Goal: Information Seeking & Learning: Find specific page/section

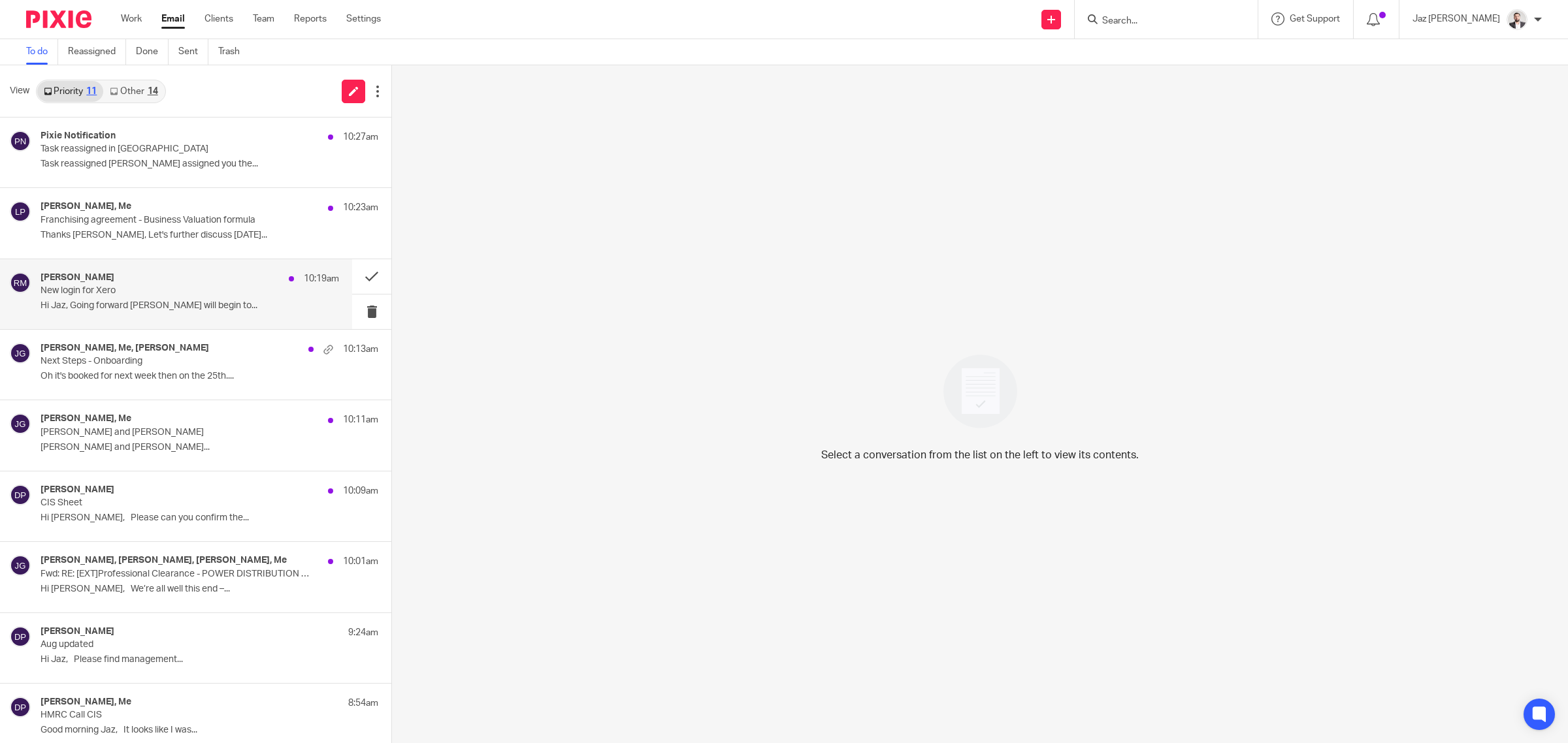
click at [179, 318] on div "Robert Martin 10:19am New login for Xero Hi Jaz, Going forward Amelia will begi…" at bounding box center [176, 294] width 352 height 70
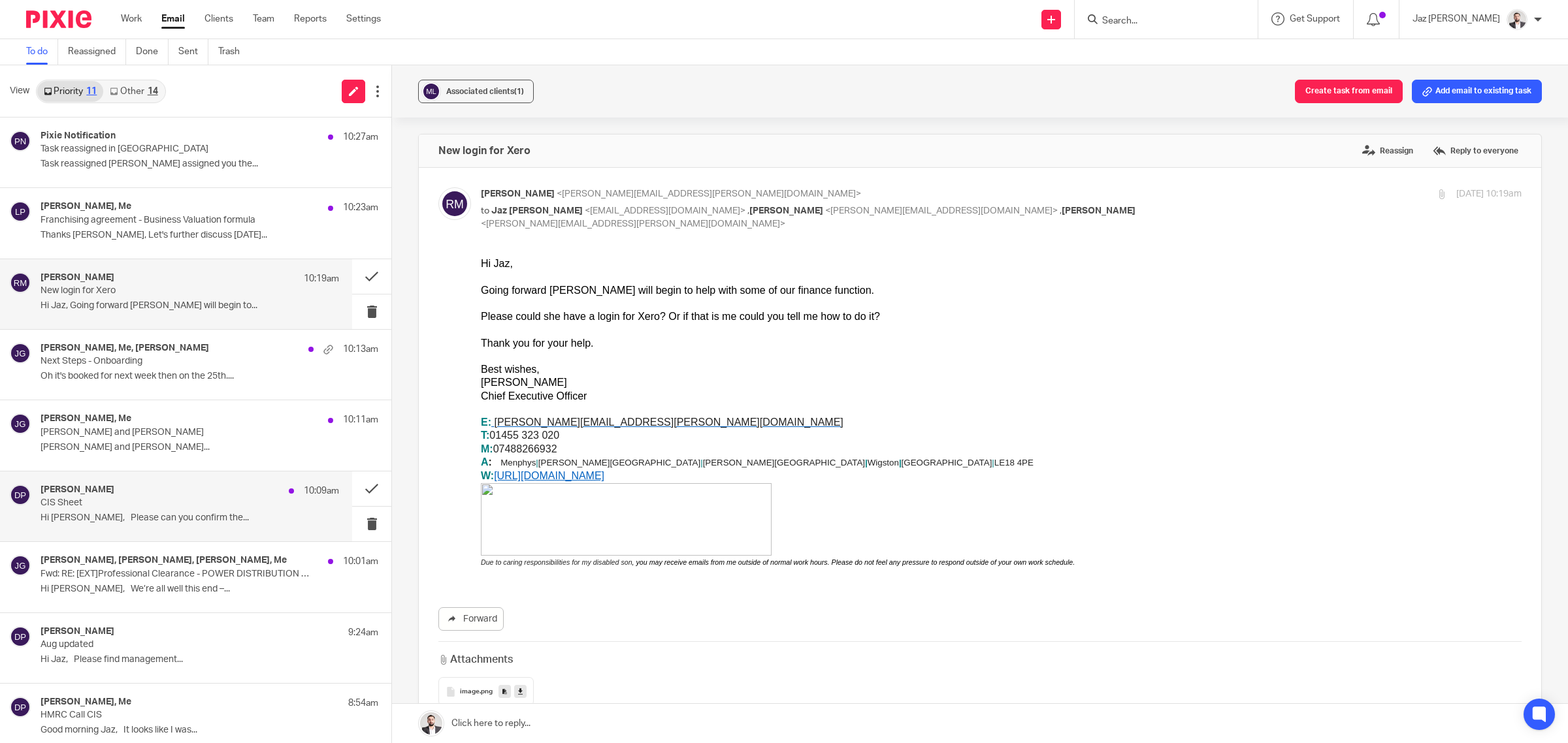
click at [189, 507] on p "CIS Sheet" at bounding box center [160, 503] width 239 height 11
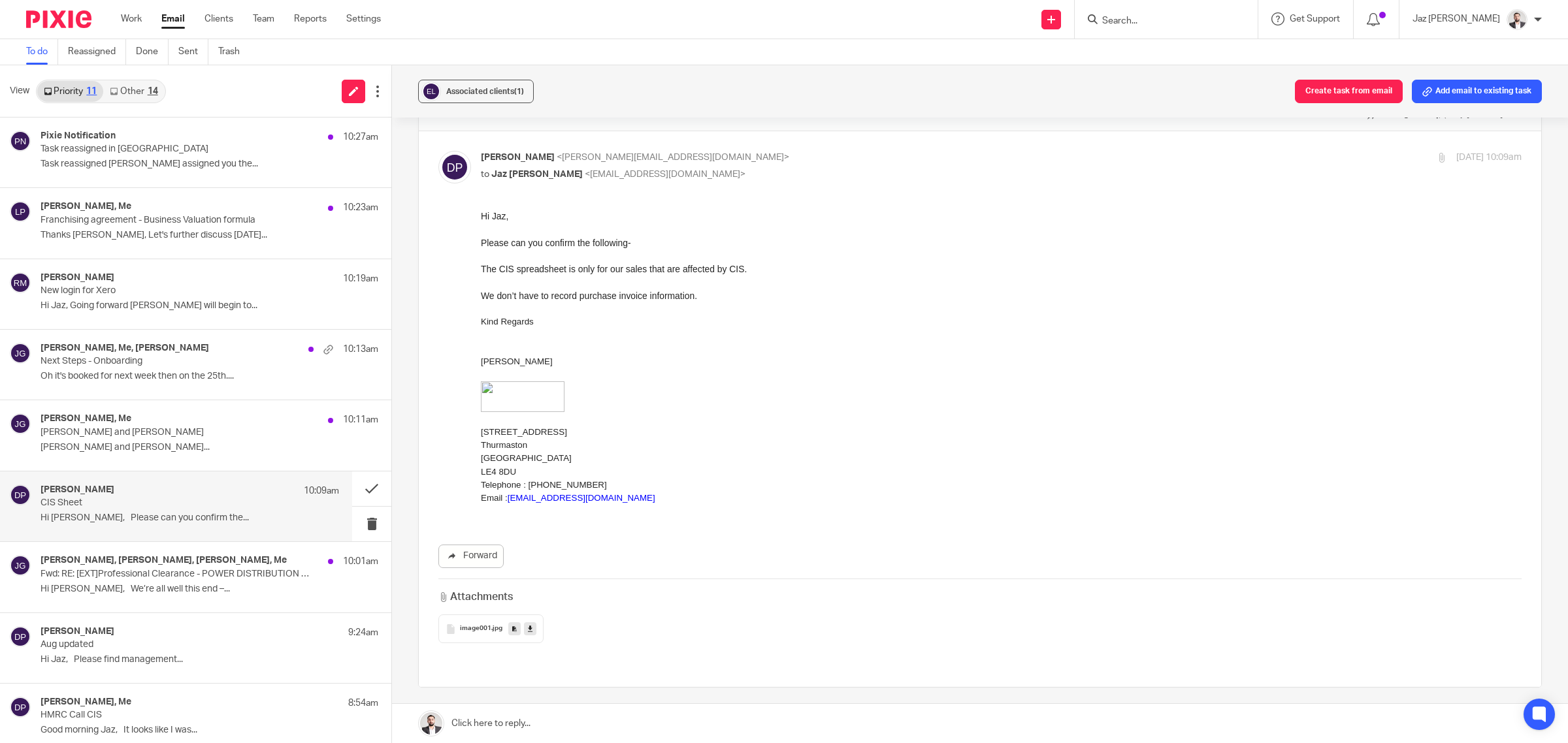
scroll to position [38, 0]
click at [178, 439] on div "Harry Ashton, Me 10:11am Harry Ashton and Jaz Grewal Harry Ashton and Jaz Grewa…" at bounding box center [189, 435] width 298 height 44
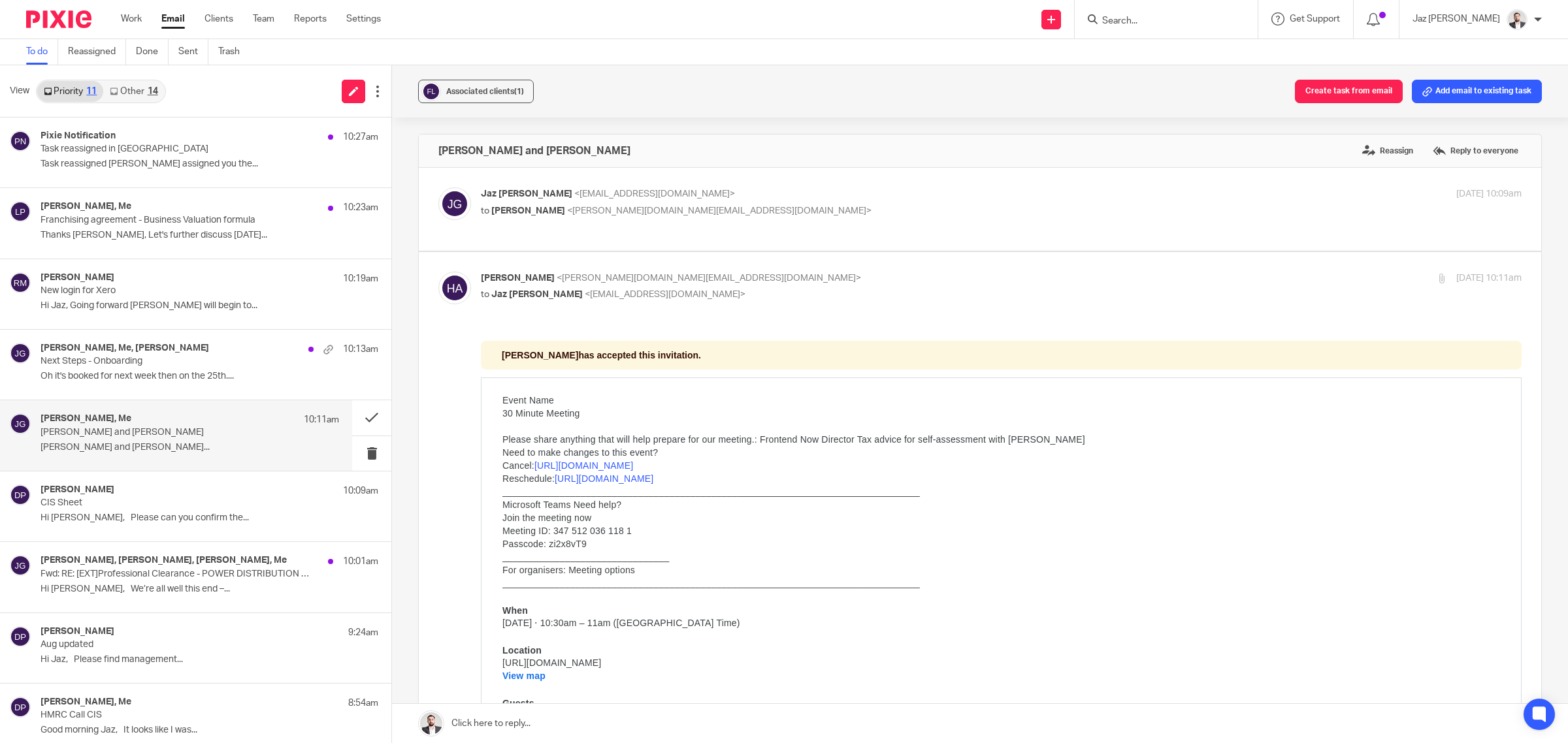
scroll to position [0, 0]
click at [823, 193] on p "Jaz Grewal <jazgrewal@taxassist.co.uk>" at bounding box center [827, 194] width 694 height 13
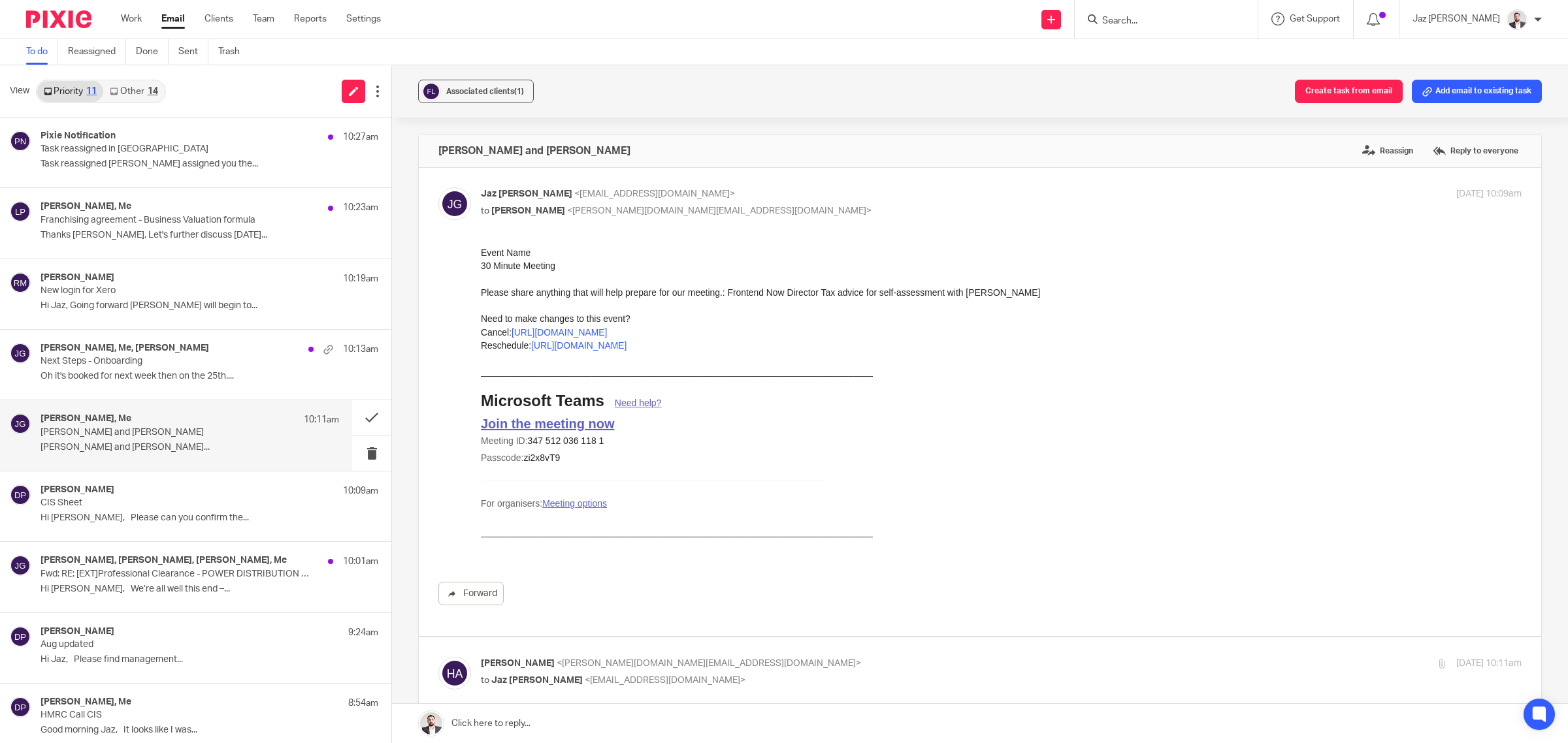
click at [823, 193] on p "Jaz Grewal <jazgrewal@taxassist.co.uk>" at bounding box center [827, 194] width 694 height 13
checkbox input "false"
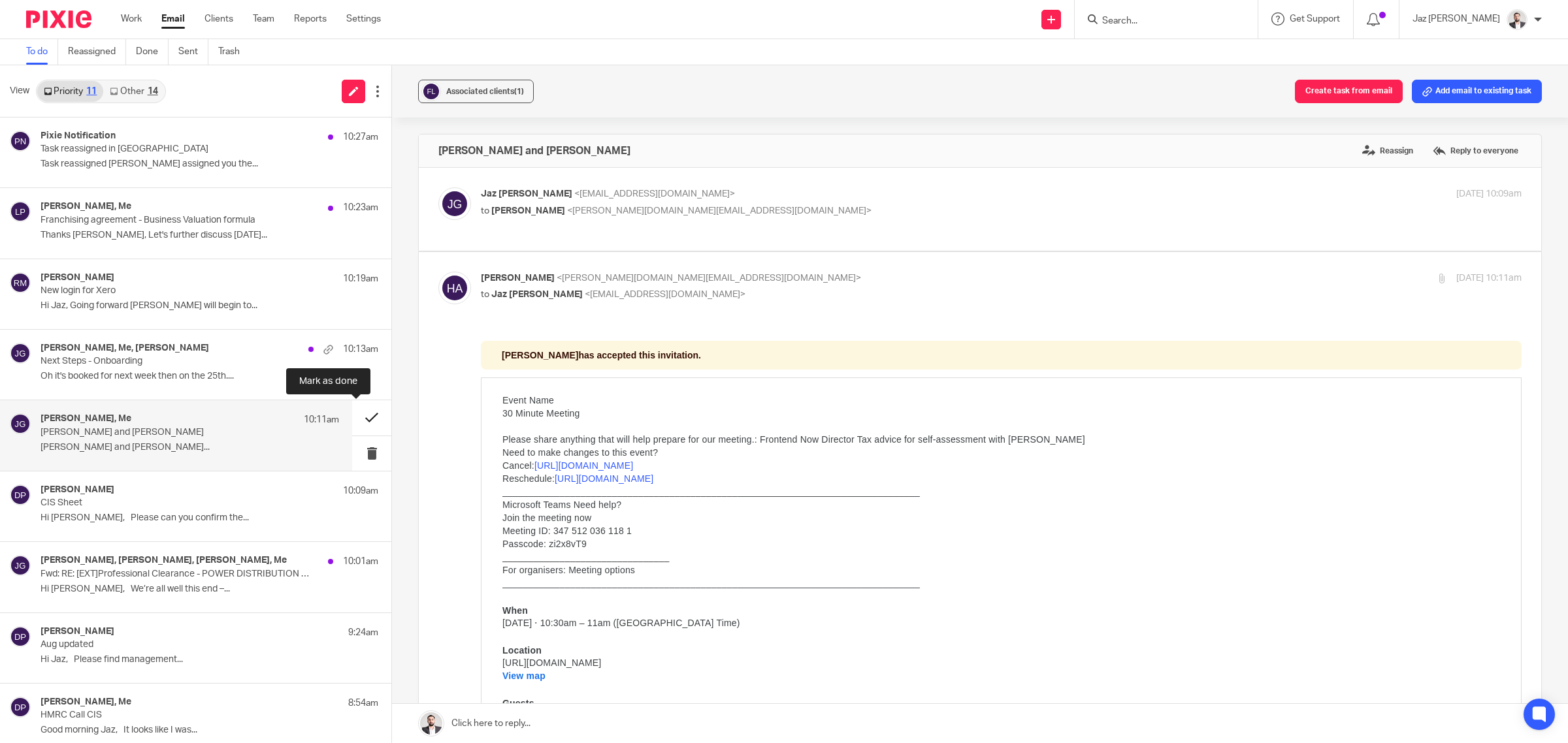
click at [363, 412] on button at bounding box center [372, 417] width 39 height 35
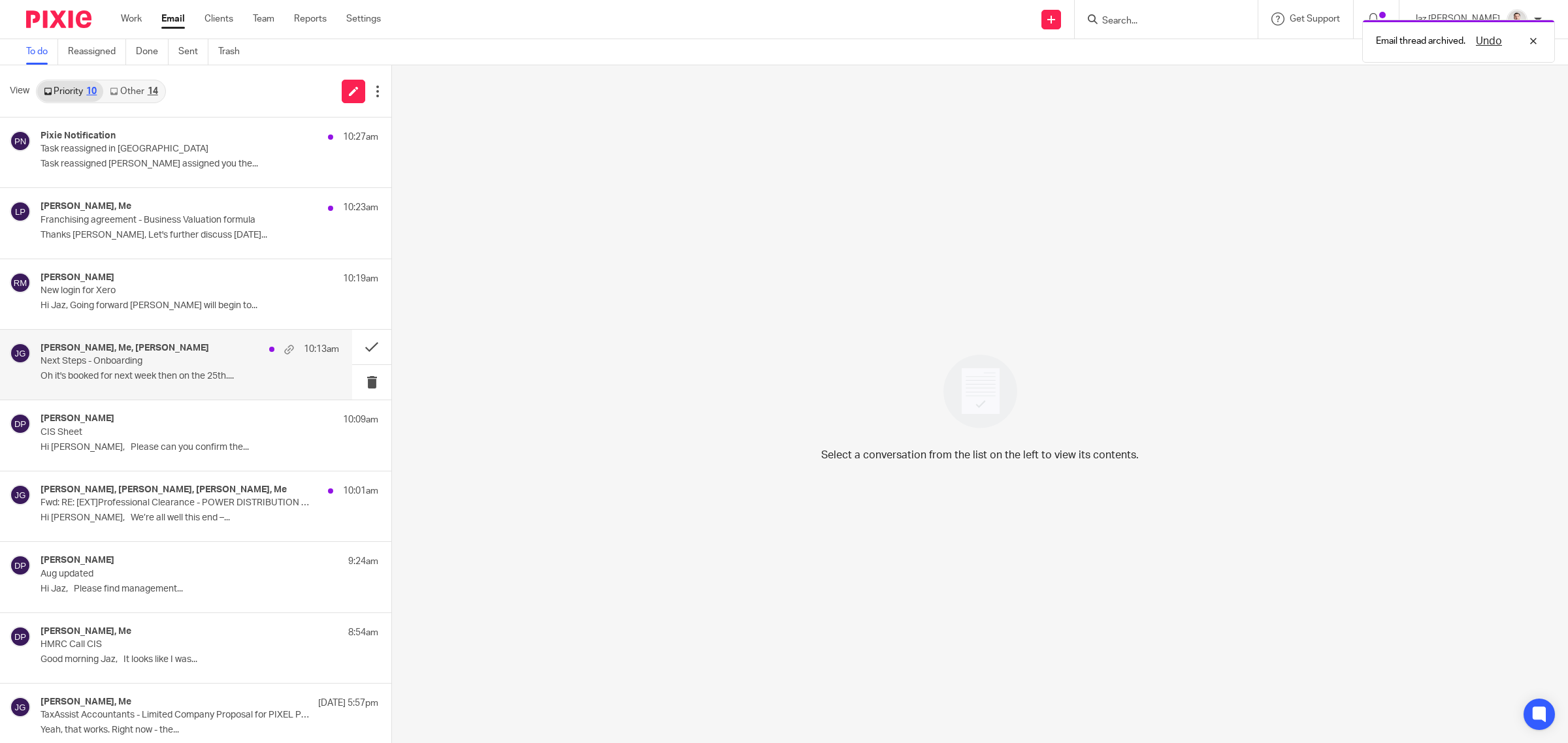
click at [221, 363] on p "Next Steps - Onboarding" at bounding box center [160, 362] width 239 height 11
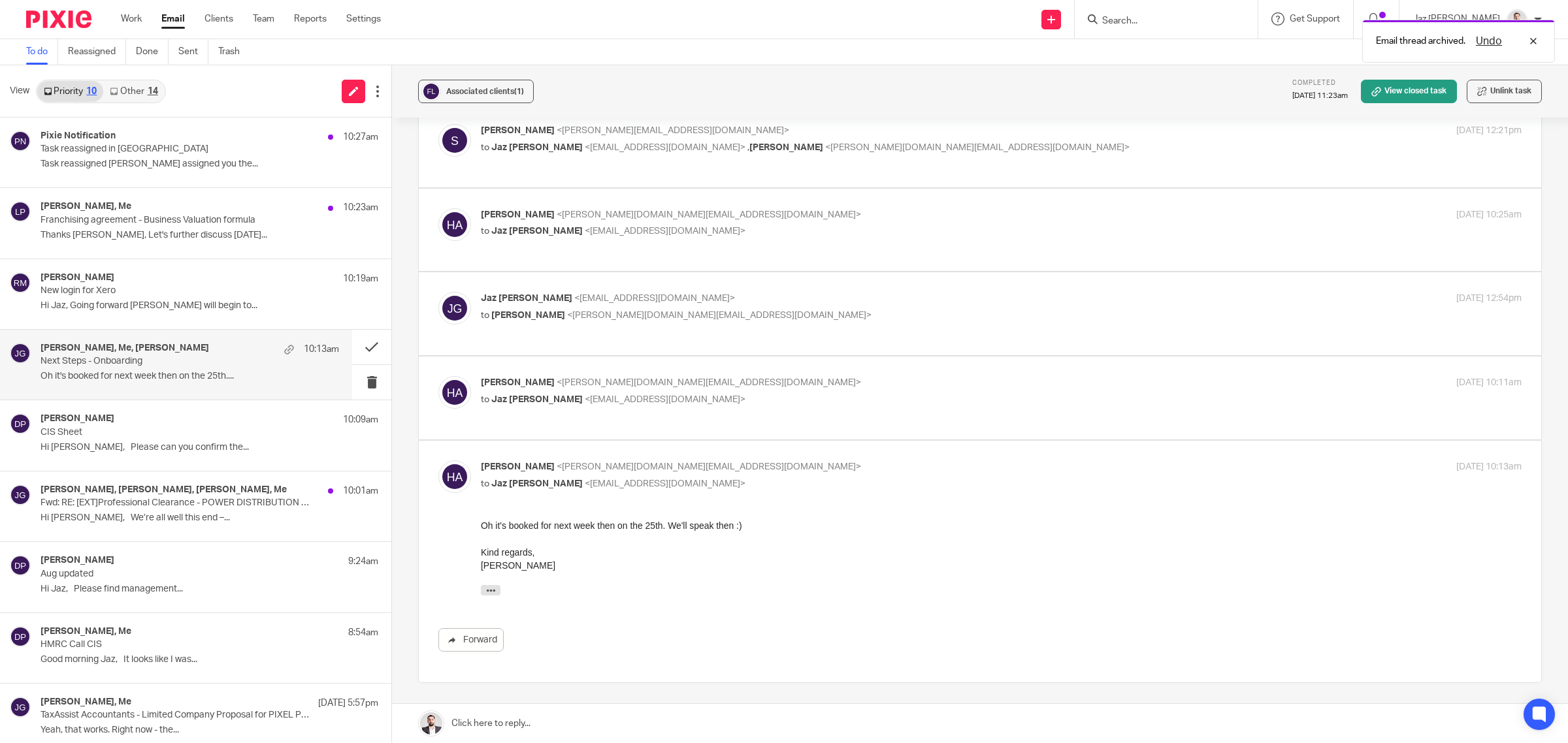
scroll to position [1323, 0]
click at [779, 390] on p "Harry Ashton <harry.ashton.uk@gmail.com>" at bounding box center [827, 383] width 694 height 13
checkbox input "true"
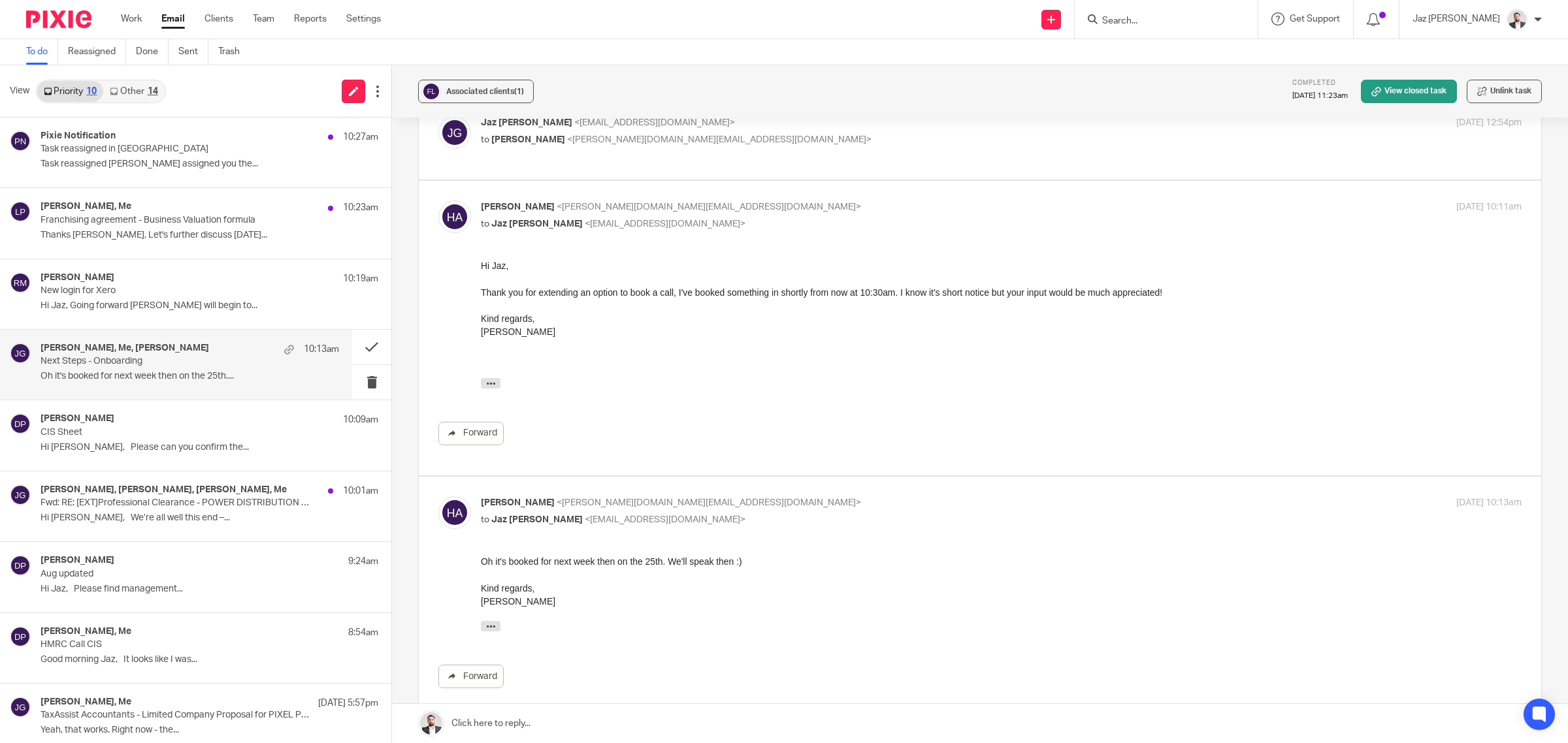
scroll to position [1500, 0]
click at [167, 524] on div "Emma Steptoe, Alice Hammond, Paul Cook, Me 10:01am Fwd: RE: [EXT]Professional C…" at bounding box center [189, 506] width 298 height 44
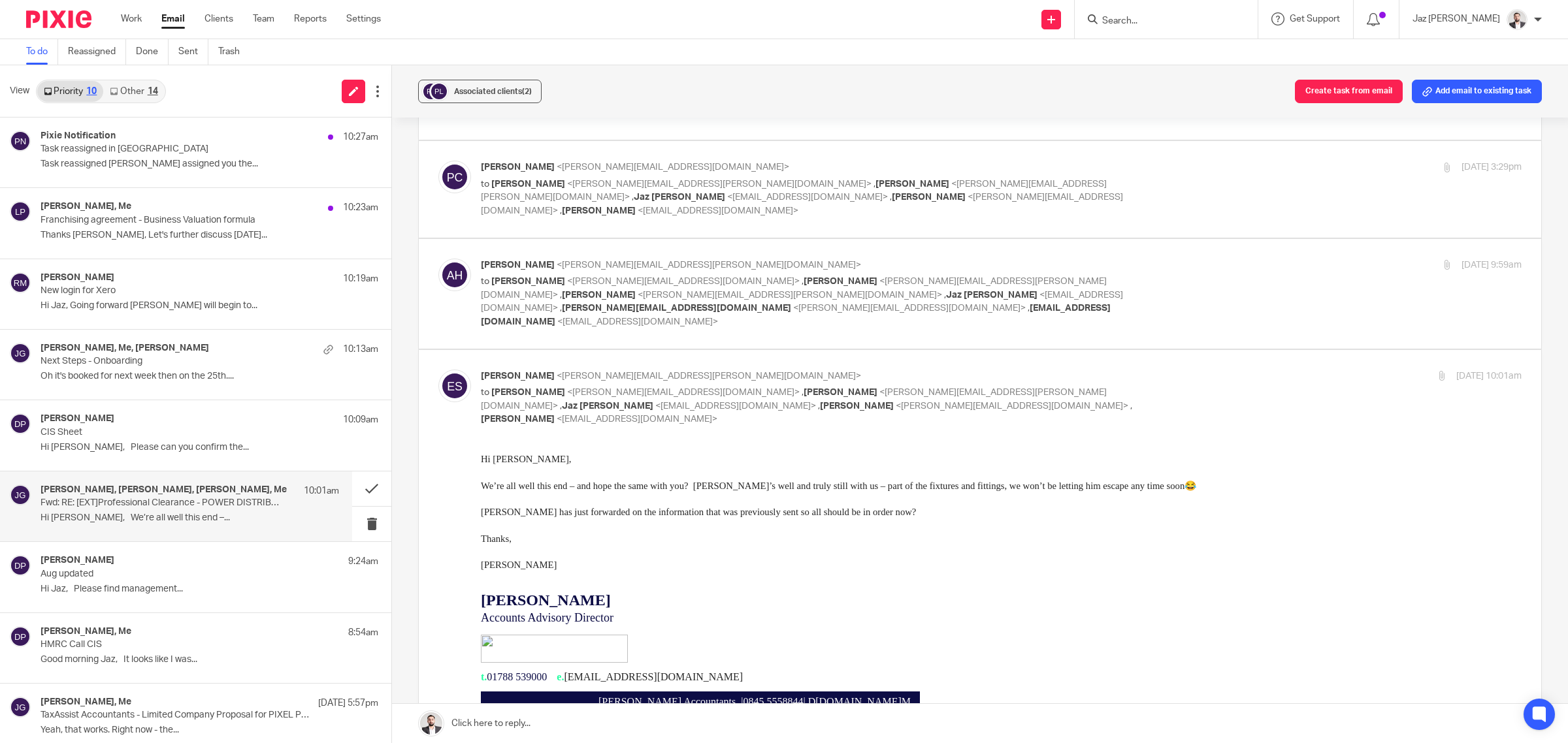
scroll to position [125, 0]
click at [149, 459] on div "Donna Piggin 10:09am CIS Sheet Hi Jaz, Please can you confirm the..." at bounding box center [176, 435] width 352 height 70
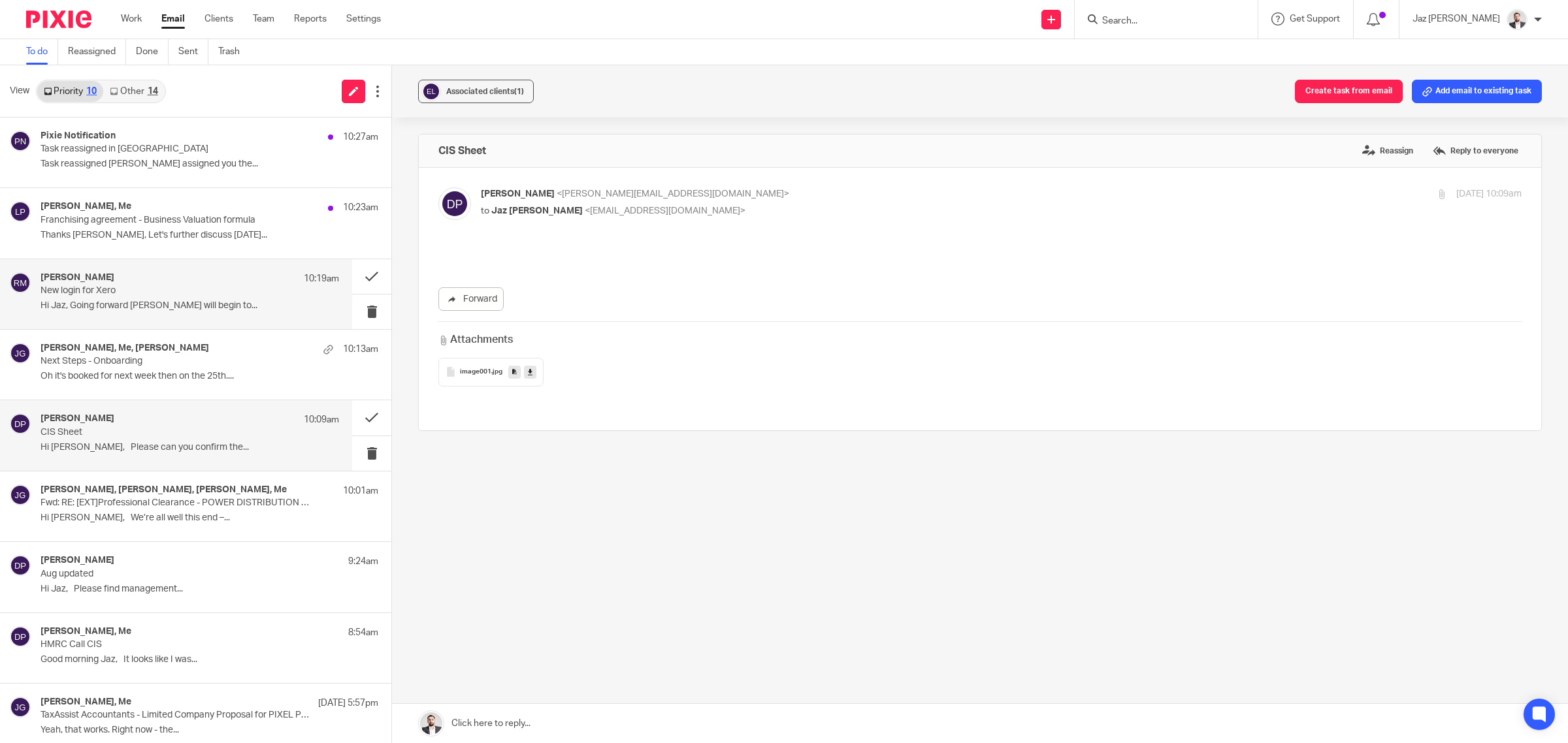
scroll to position [0, 0]
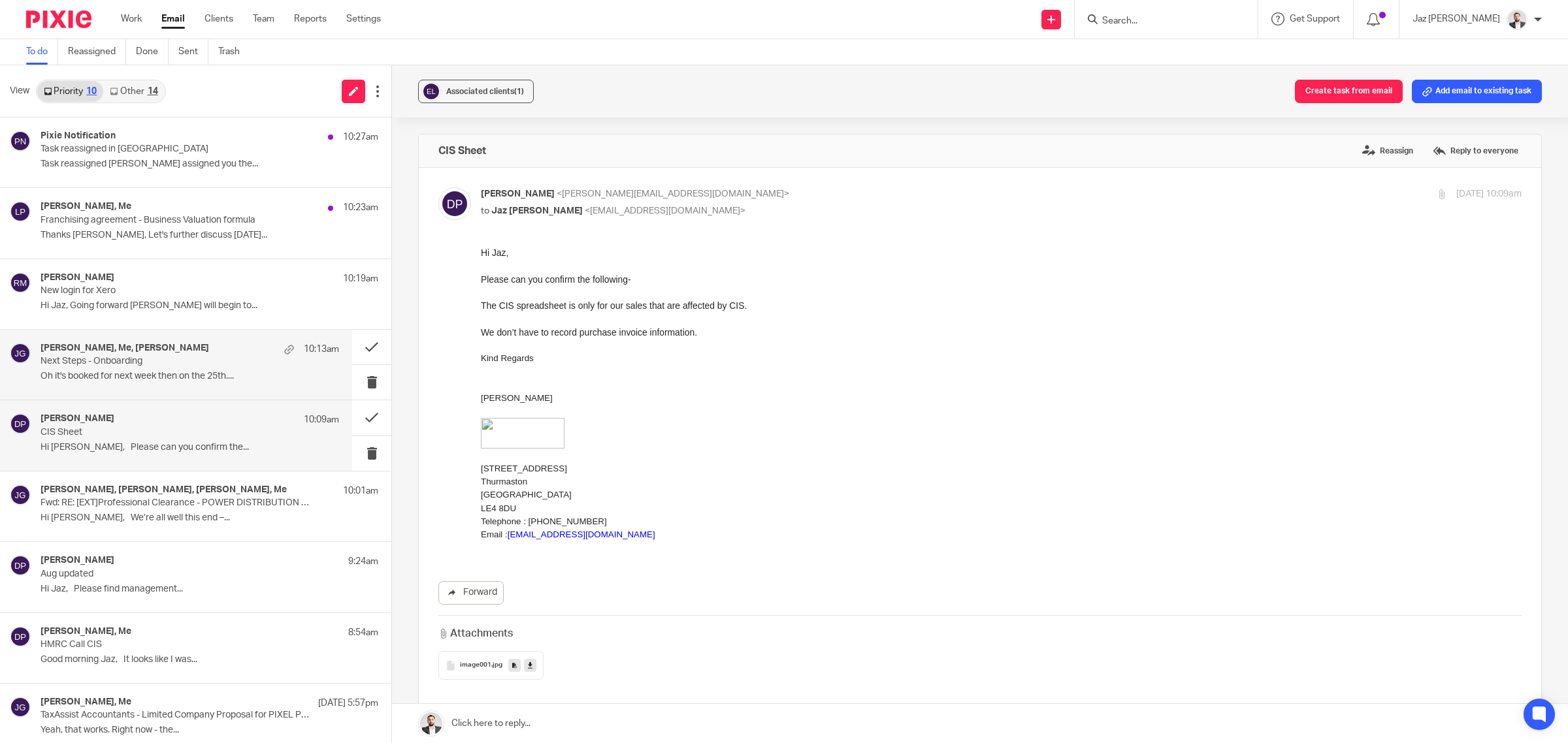
click at [189, 380] on p "Oh it's booked for next week then on the 25th...." at bounding box center [189, 376] width 298 height 11
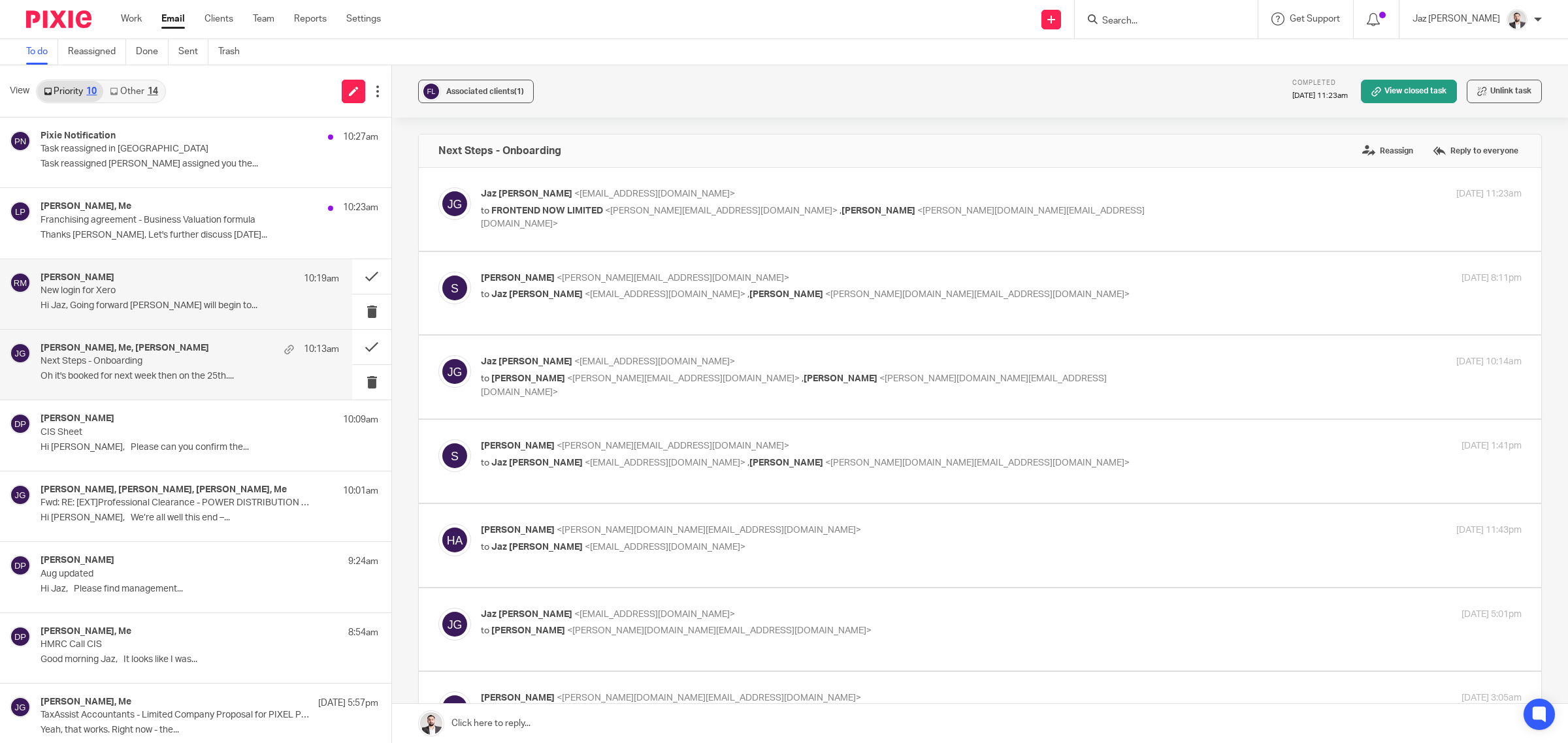
click at [170, 295] on p "New login for Xero" at bounding box center [160, 291] width 239 height 11
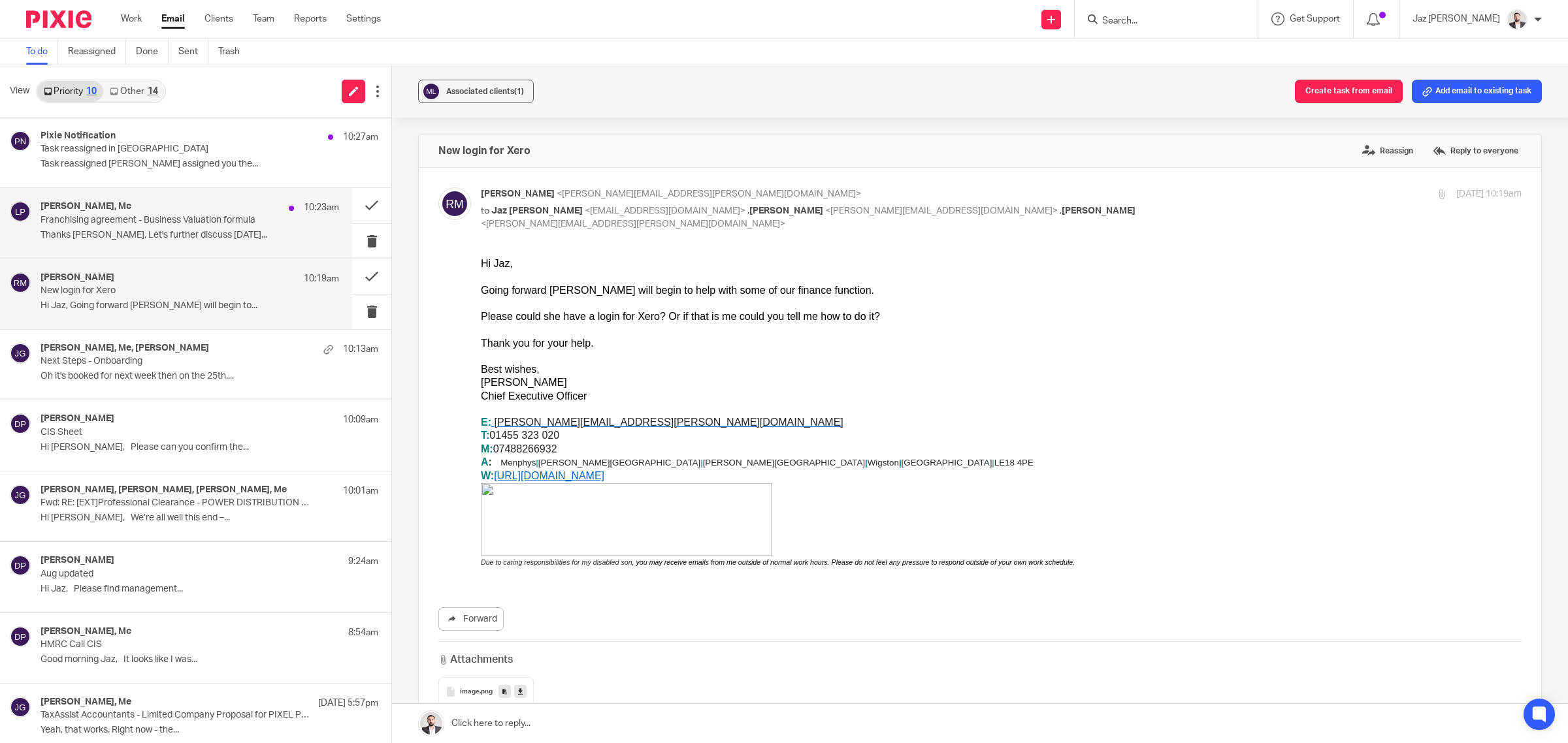
click at [184, 245] on div "Ludwig Paillier, Me 10:23am Franchising agreement - Business Valuation formula …" at bounding box center [189, 222] width 298 height 44
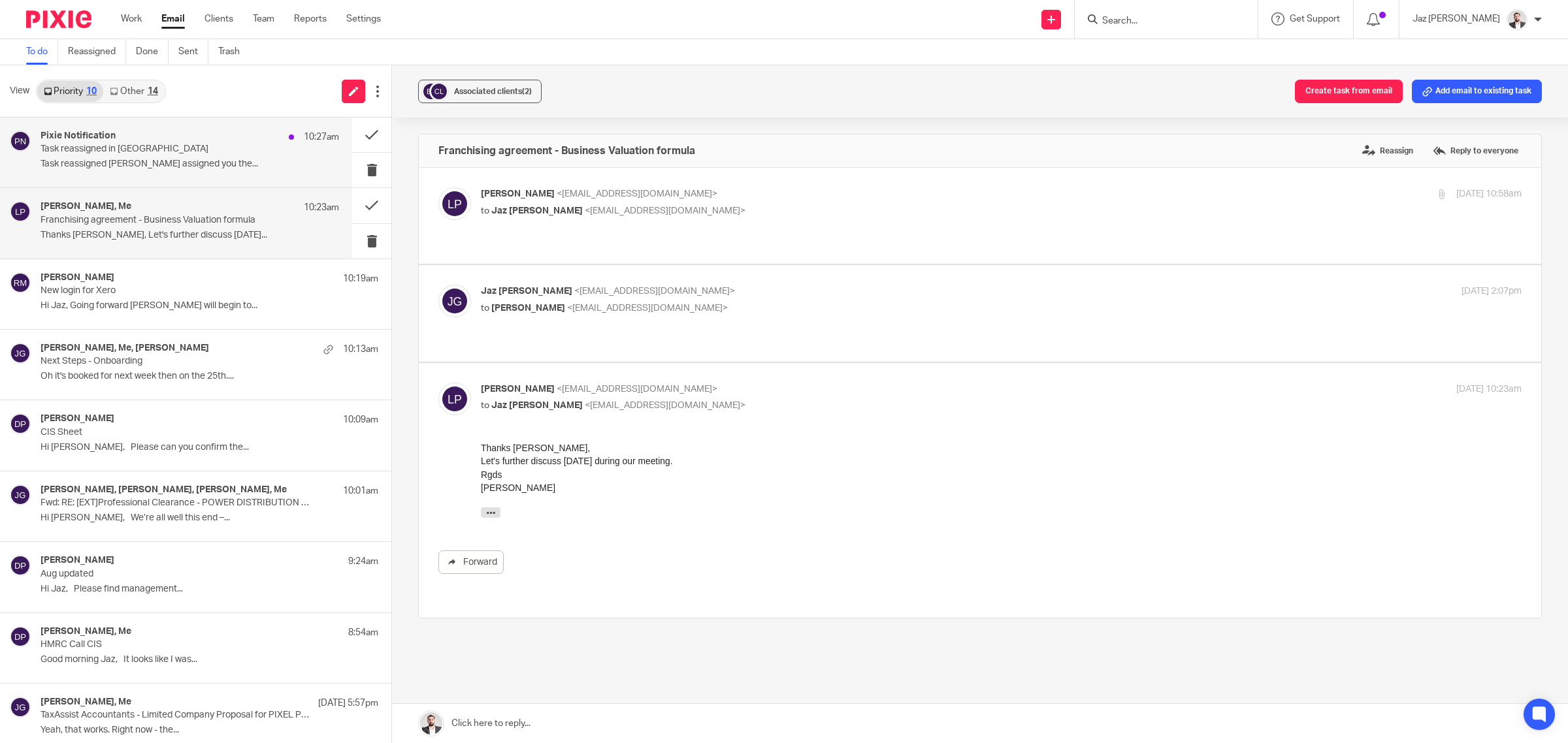
click at [180, 142] on div "Pixie Notification 10:27am" at bounding box center [189, 137] width 298 height 13
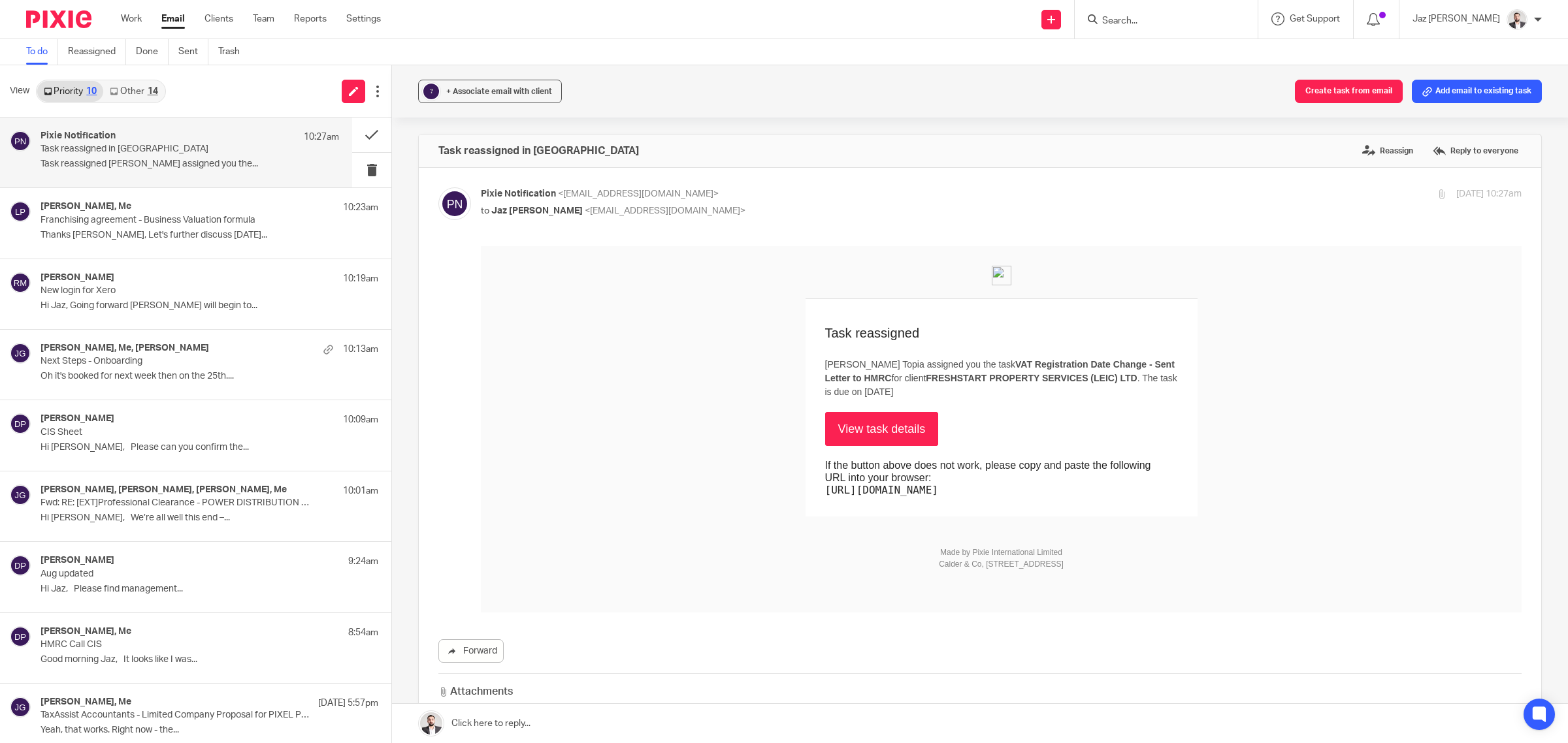
click at [148, 93] on div "14" at bounding box center [153, 91] width 11 height 9
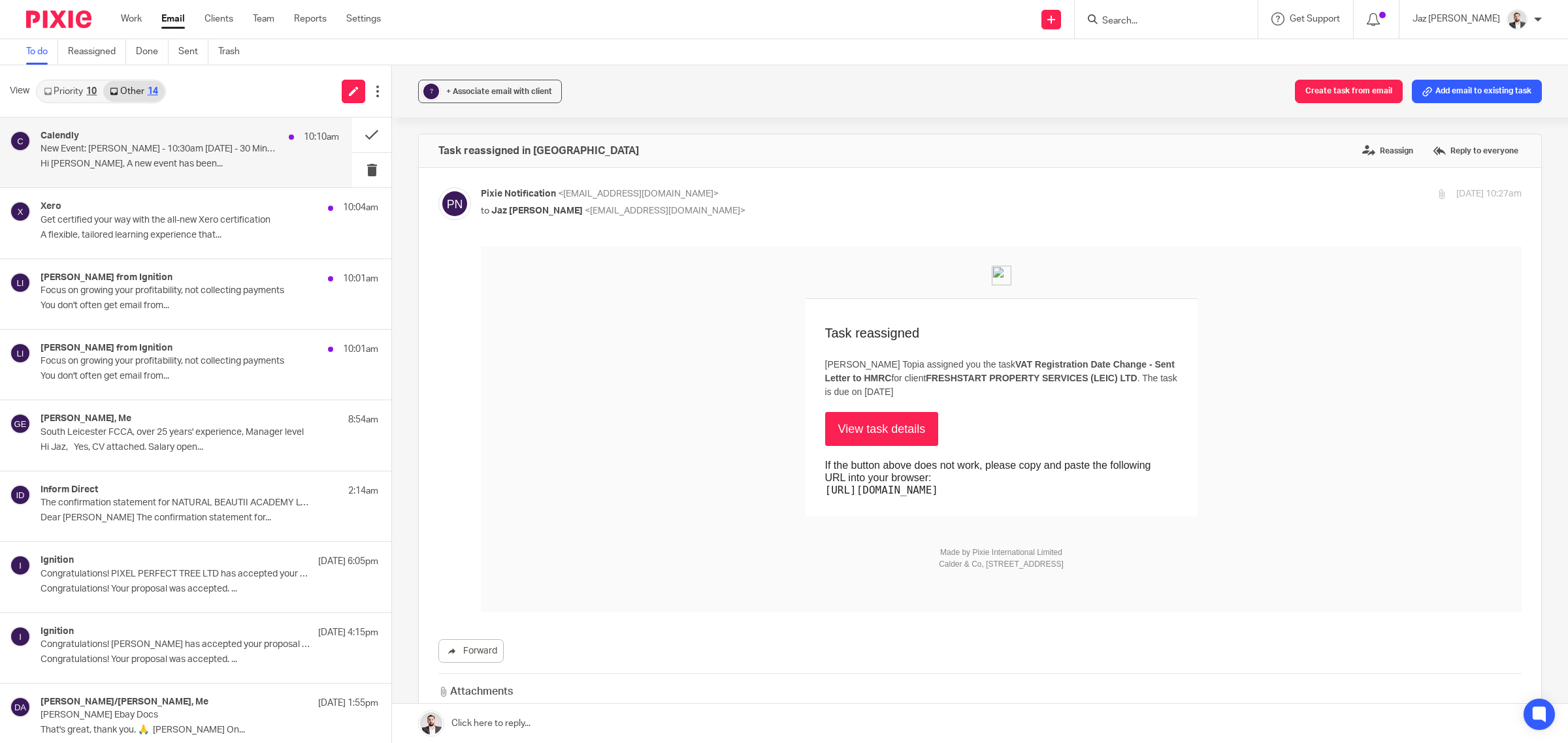
click at [152, 162] on p "Hi Jaz Grewal, A new event has been..." at bounding box center [189, 164] width 298 height 11
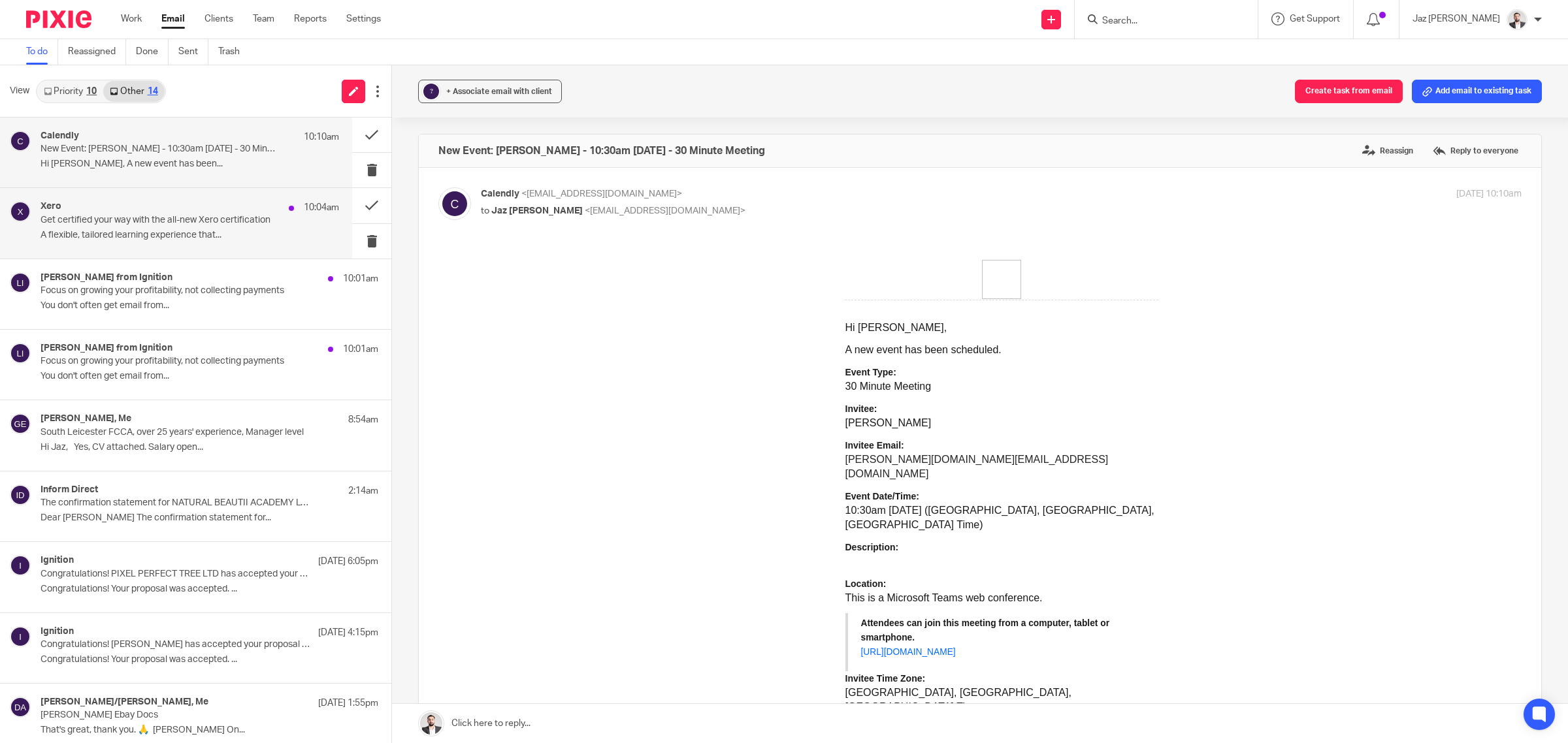
click at [157, 242] on div "Xero 10:04am Get certified your way with the all-new Xero certification A flexi…" at bounding box center [189, 222] width 298 height 44
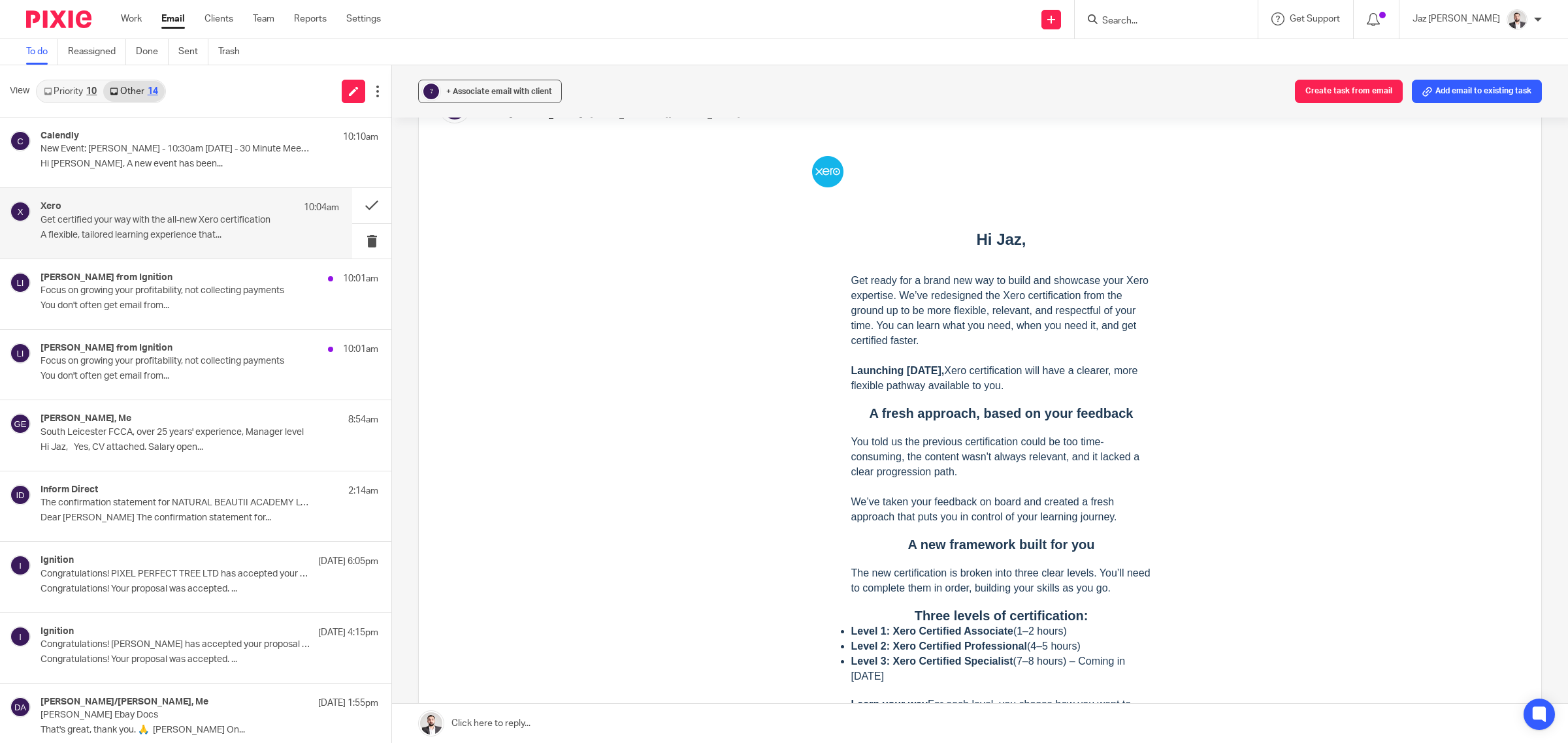
scroll to position [96, 0]
click at [361, 204] on button at bounding box center [372, 205] width 39 height 35
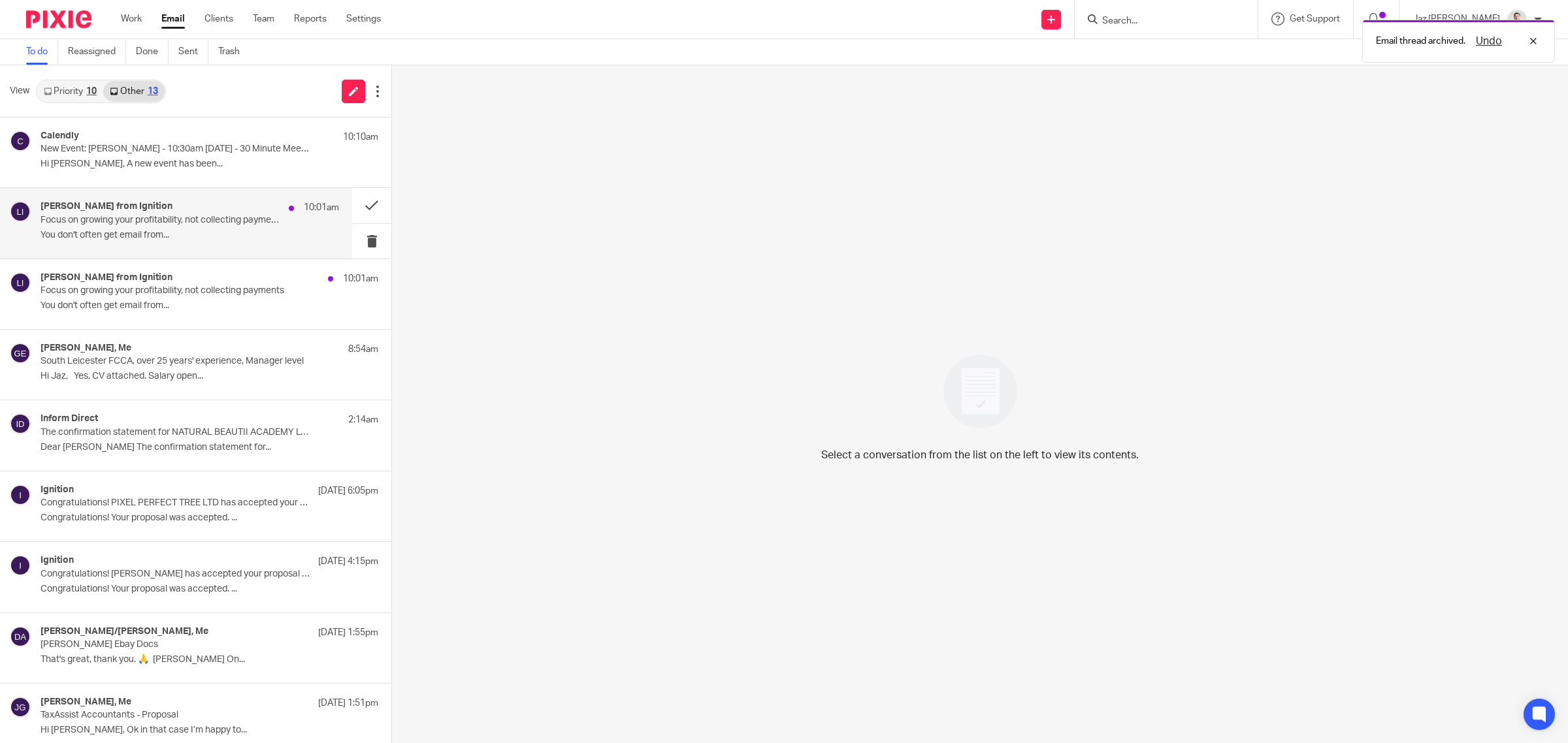
click at [205, 225] on p "Focus on growing your profitability, not collecting payments" at bounding box center [160, 221] width 239 height 11
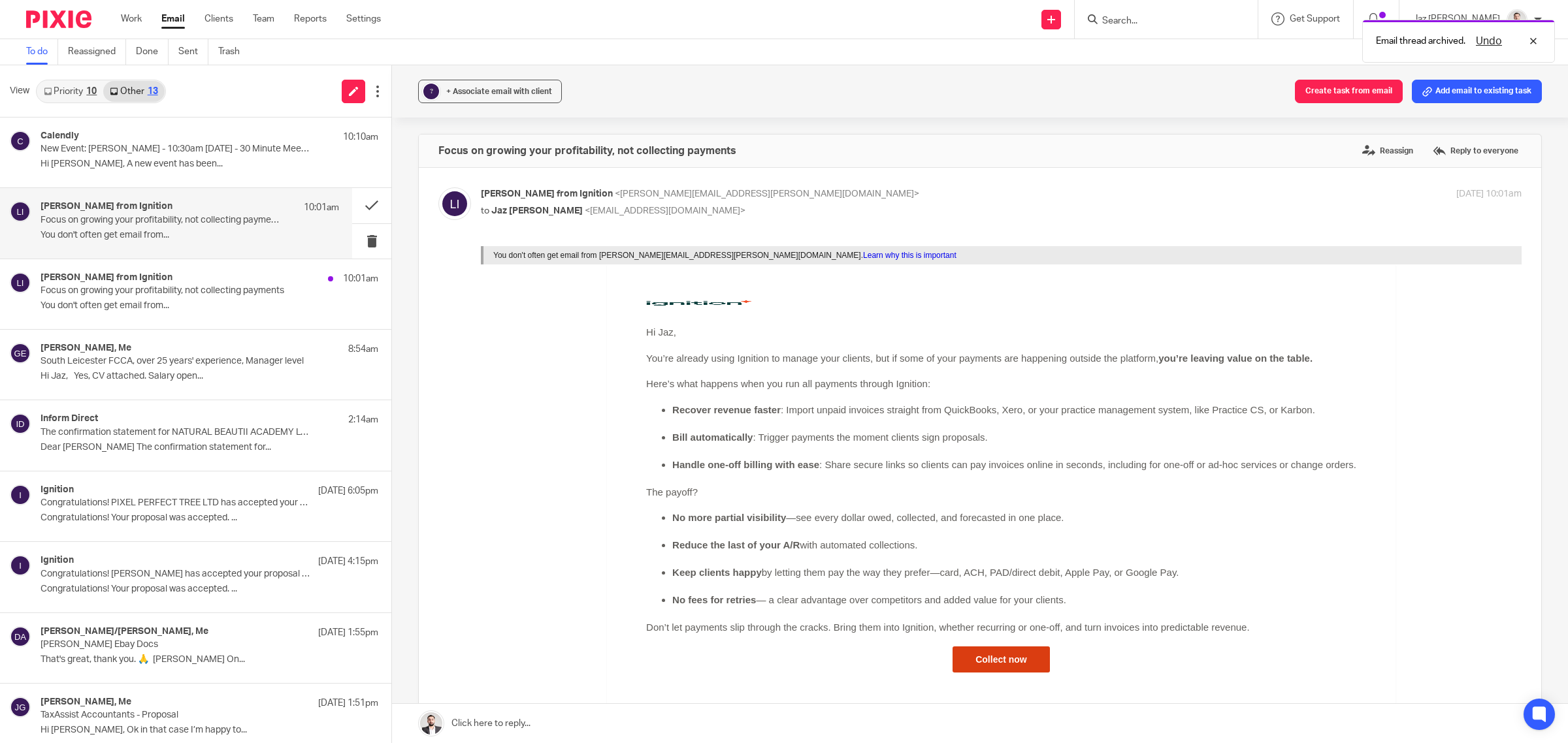
scroll to position [0, 0]
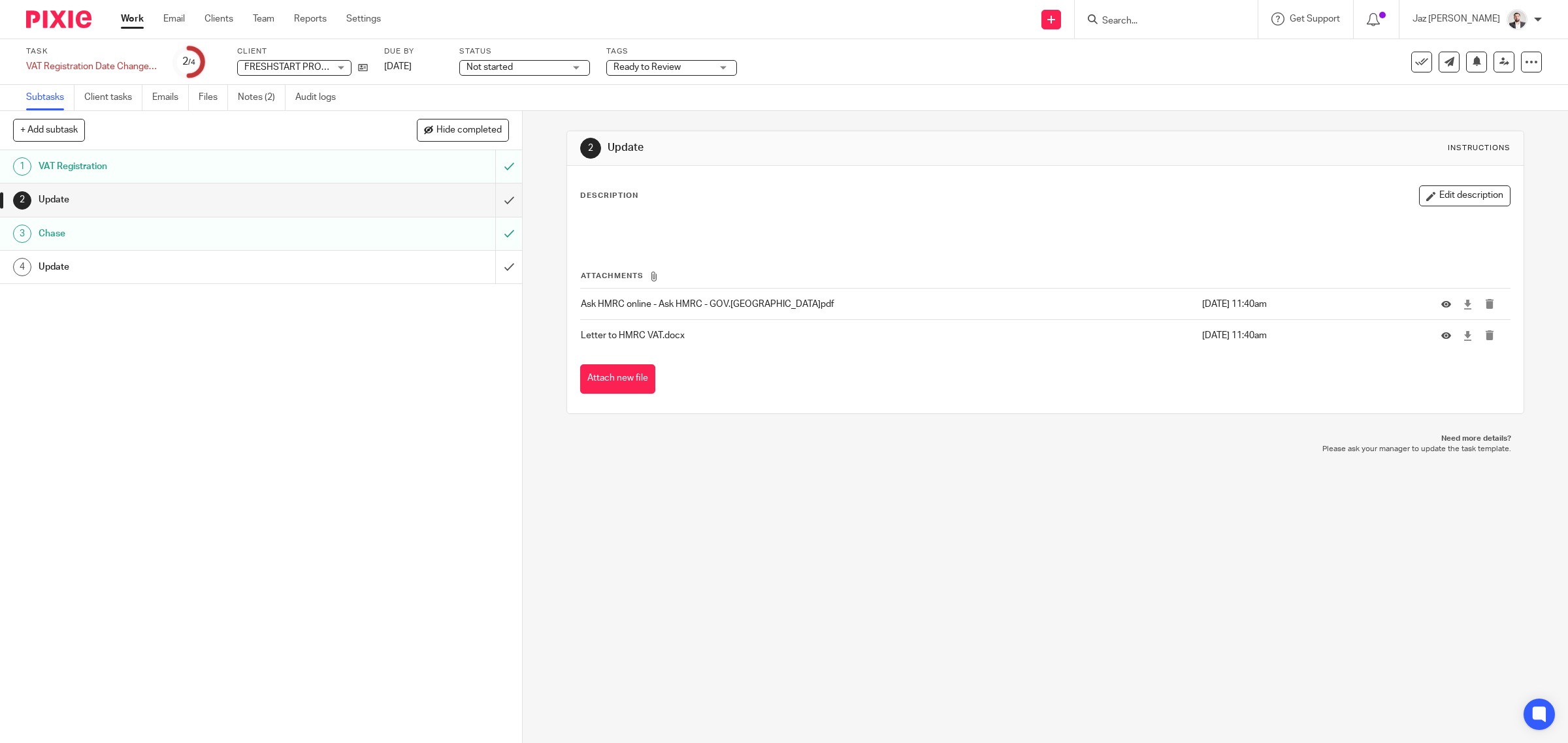
click at [335, 275] on div "Update" at bounding box center [260, 267] width 444 height 20
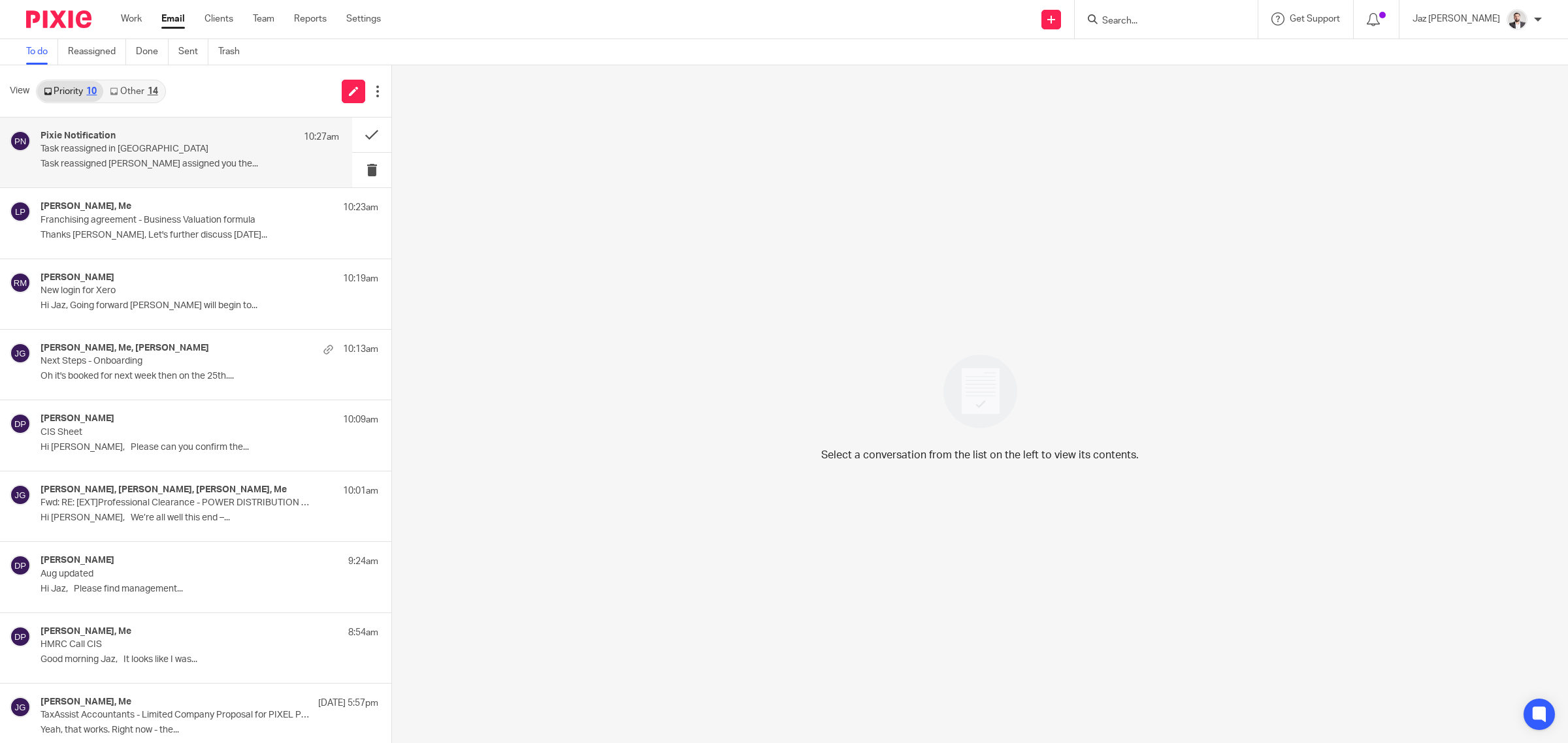
click at [175, 161] on p "Task reassigned Fatema Topia assigned you the..." at bounding box center [189, 164] width 298 height 11
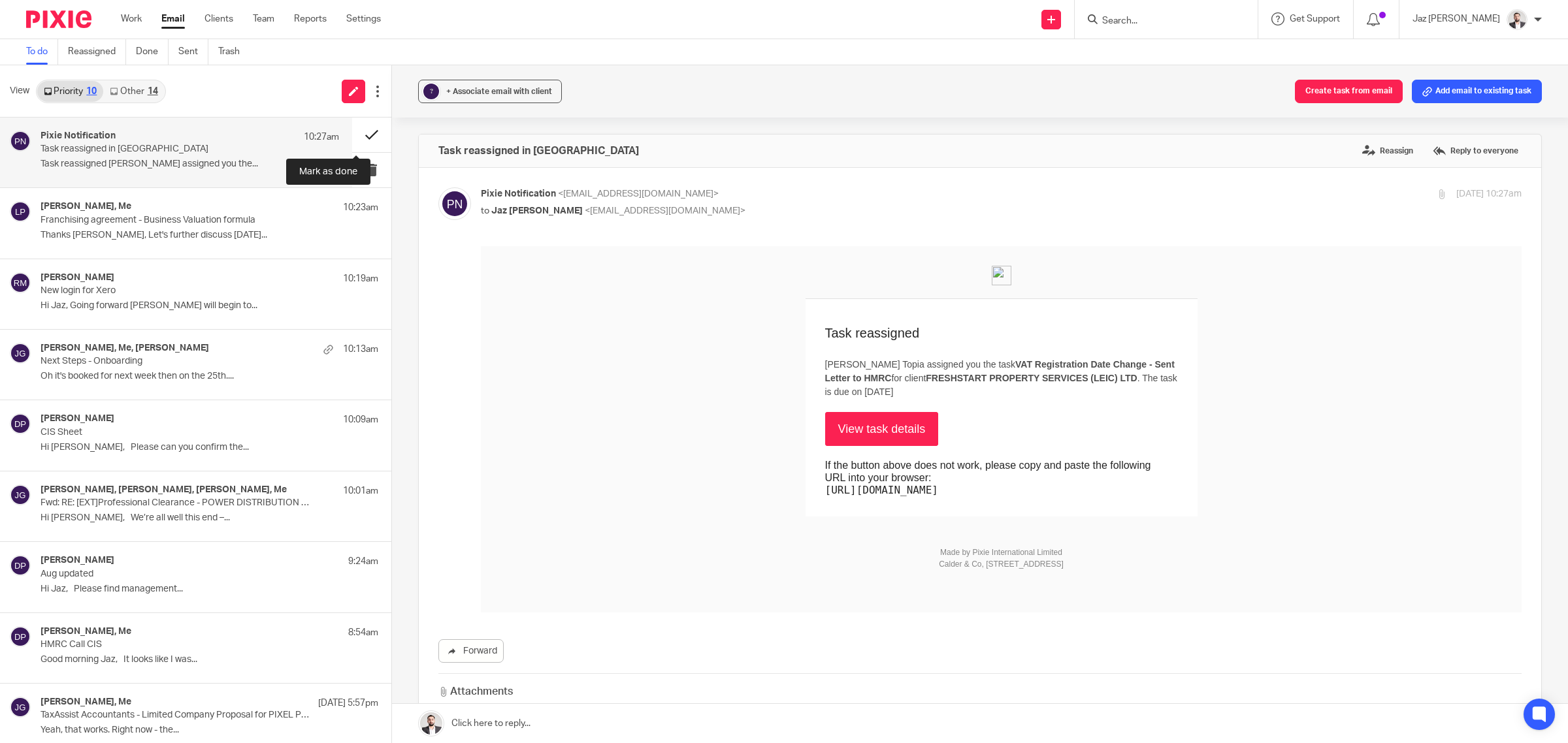
click at [365, 134] on button at bounding box center [372, 135] width 39 height 35
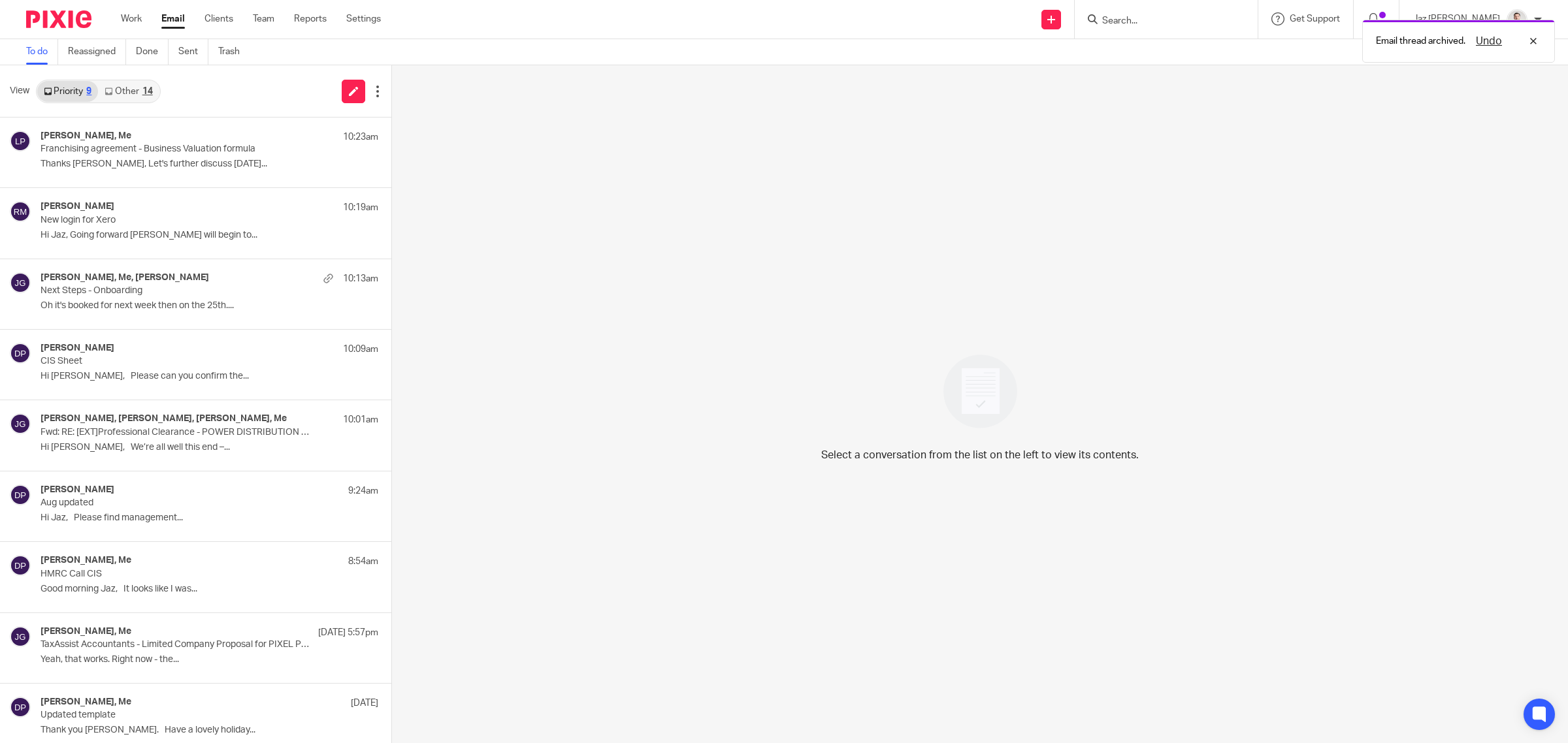
click at [139, 90] on link "Other 14" at bounding box center [129, 91] width 61 height 21
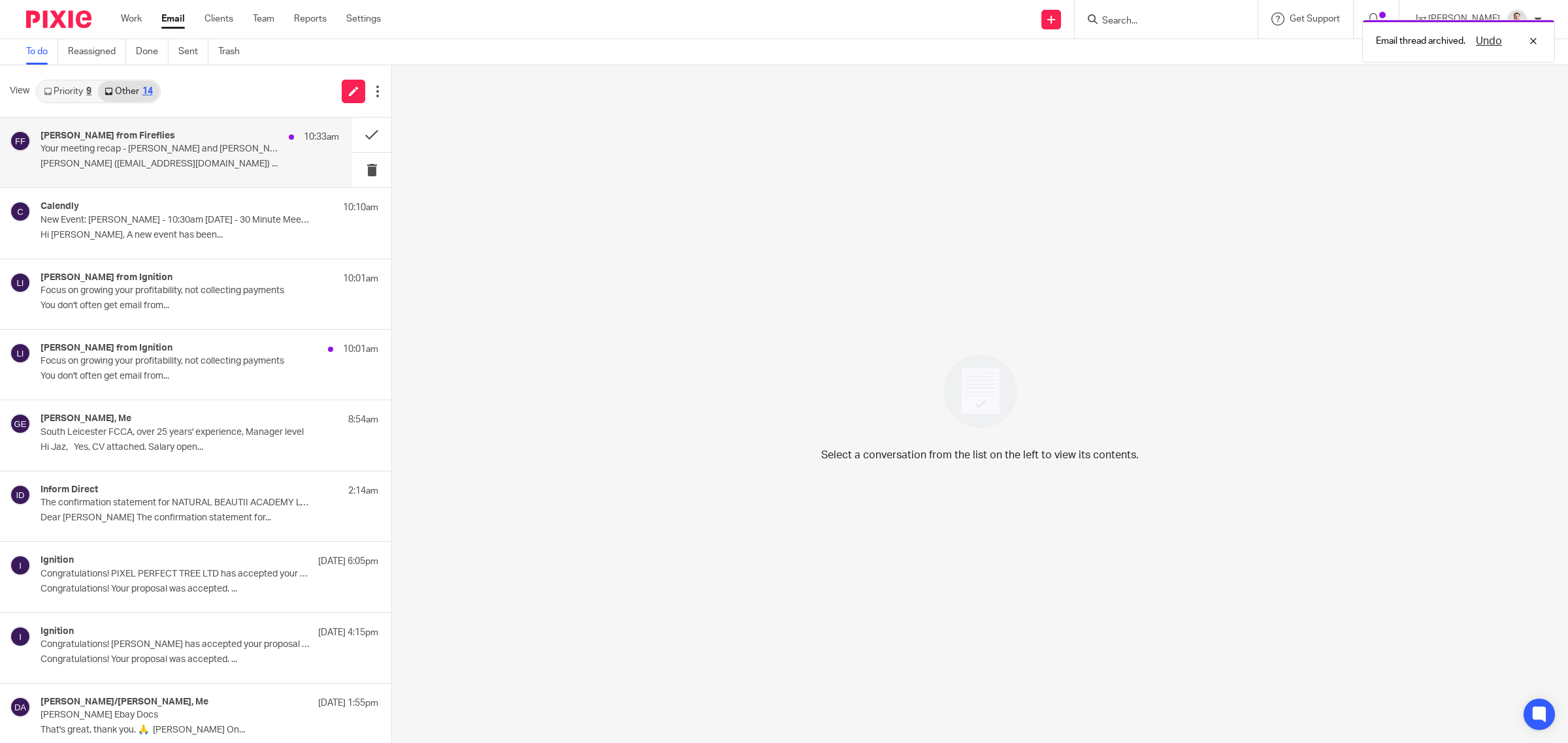
click at [158, 164] on p "Jaz Grewal (jazgrewal@taxassist.co.uk) ..." at bounding box center [189, 164] width 298 height 11
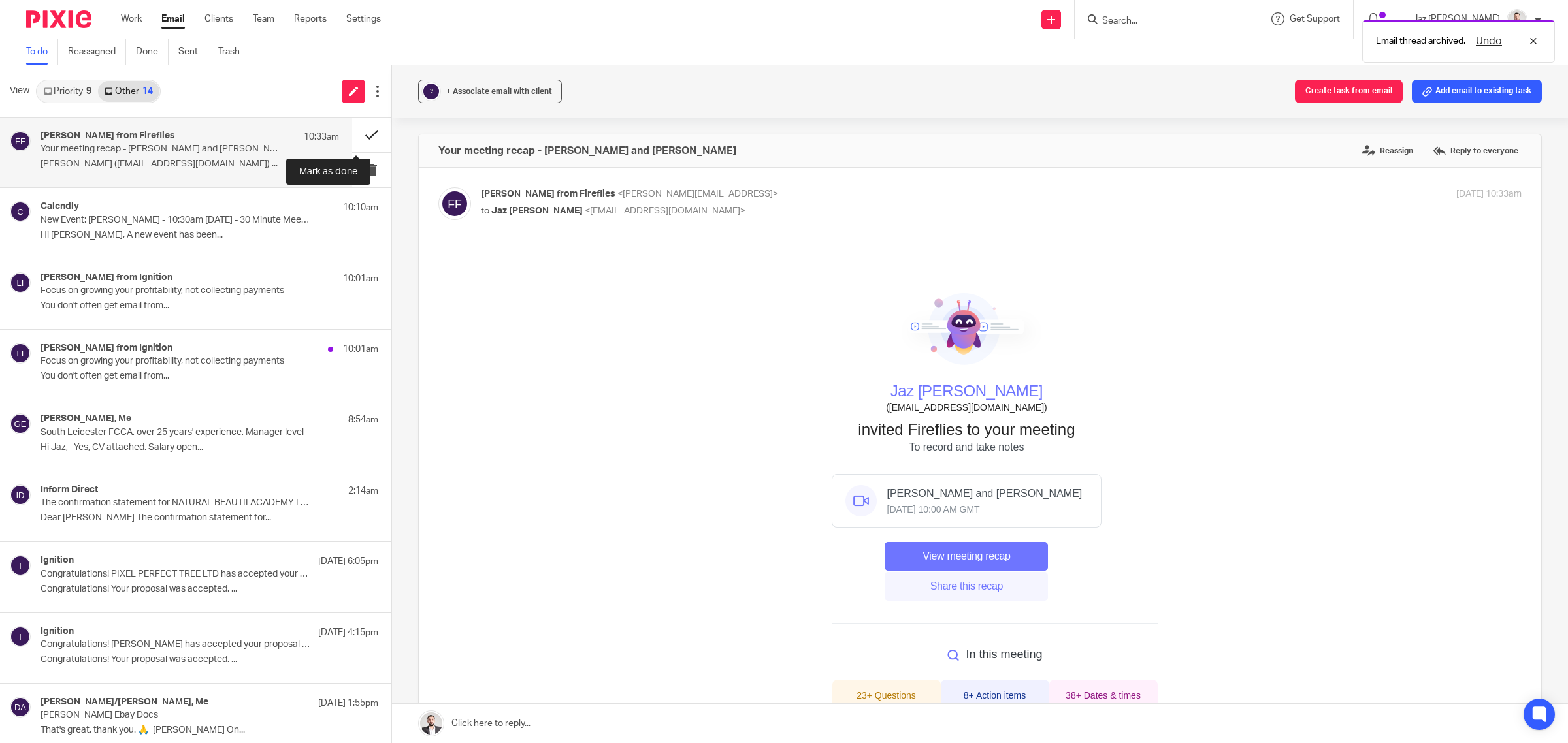
click at [360, 128] on button at bounding box center [372, 135] width 39 height 35
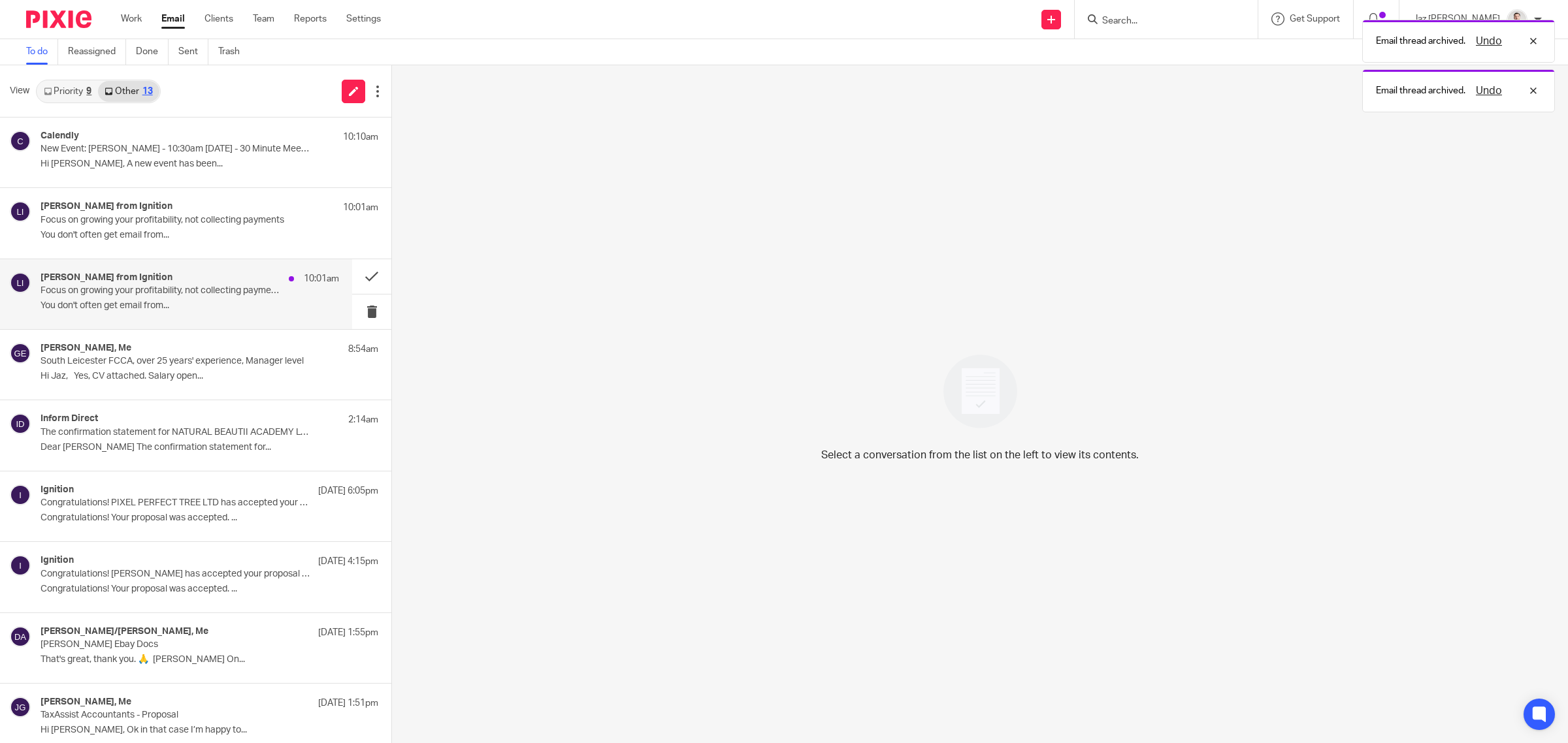
click at [191, 303] on p "You don't often get email from..." at bounding box center [189, 305] width 298 height 11
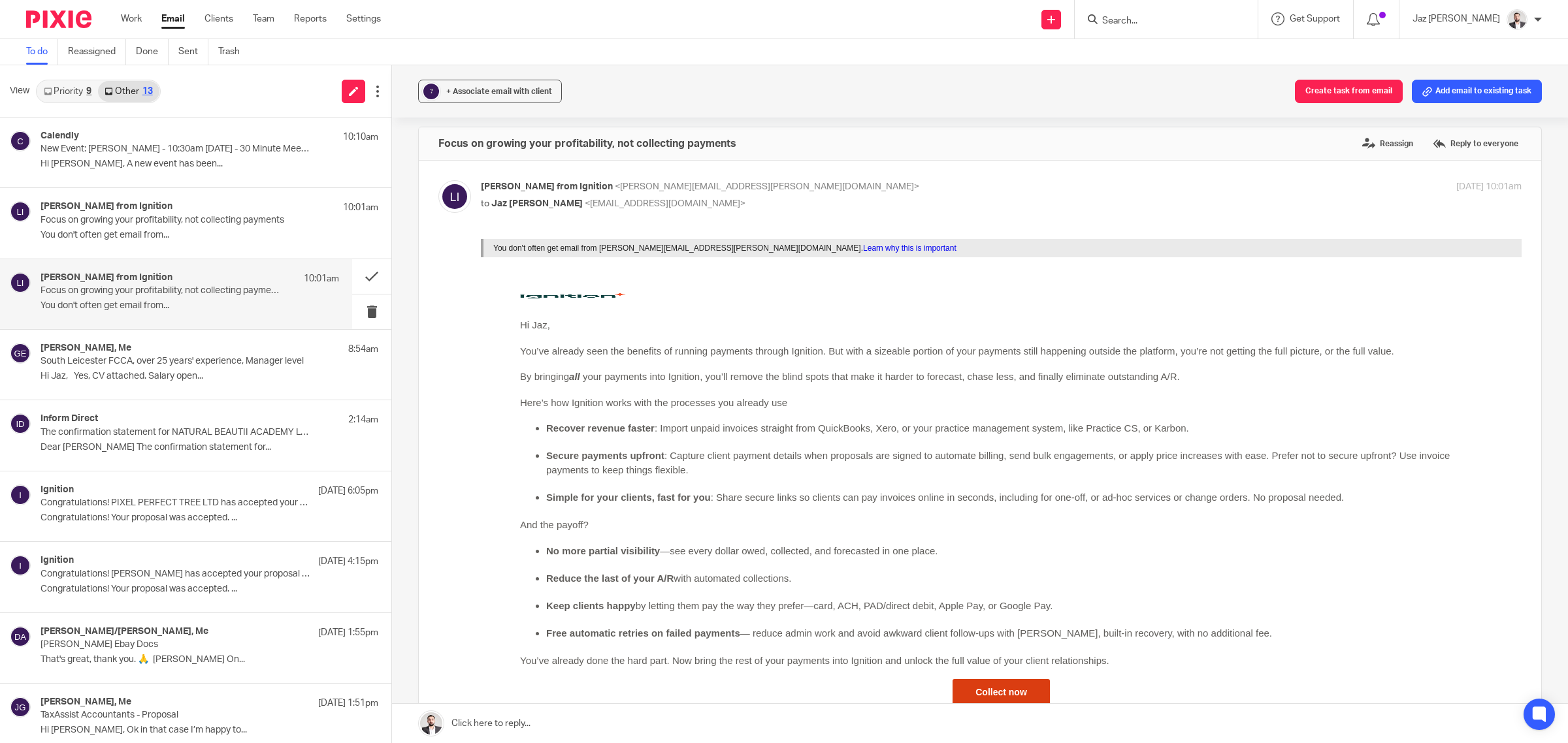
scroll to position [8, 0]
click at [361, 275] on button at bounding box center [372, 276] width 39 height 35
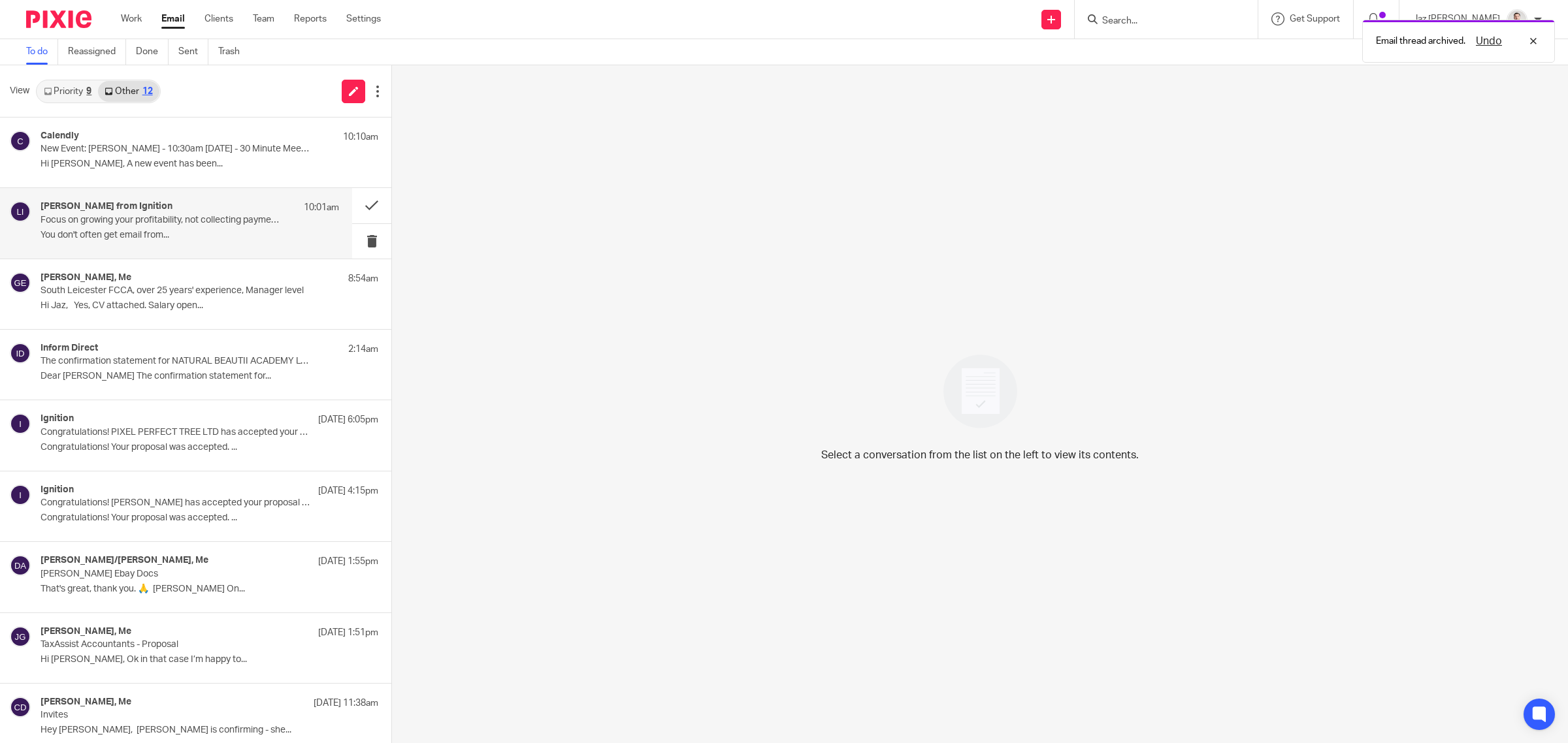
click at [262, 226] on div "Lloyd from Ignition 10:01am Focus on growing your profitability, not collecting…" at bounding box center [189, 222] width 298 height 44
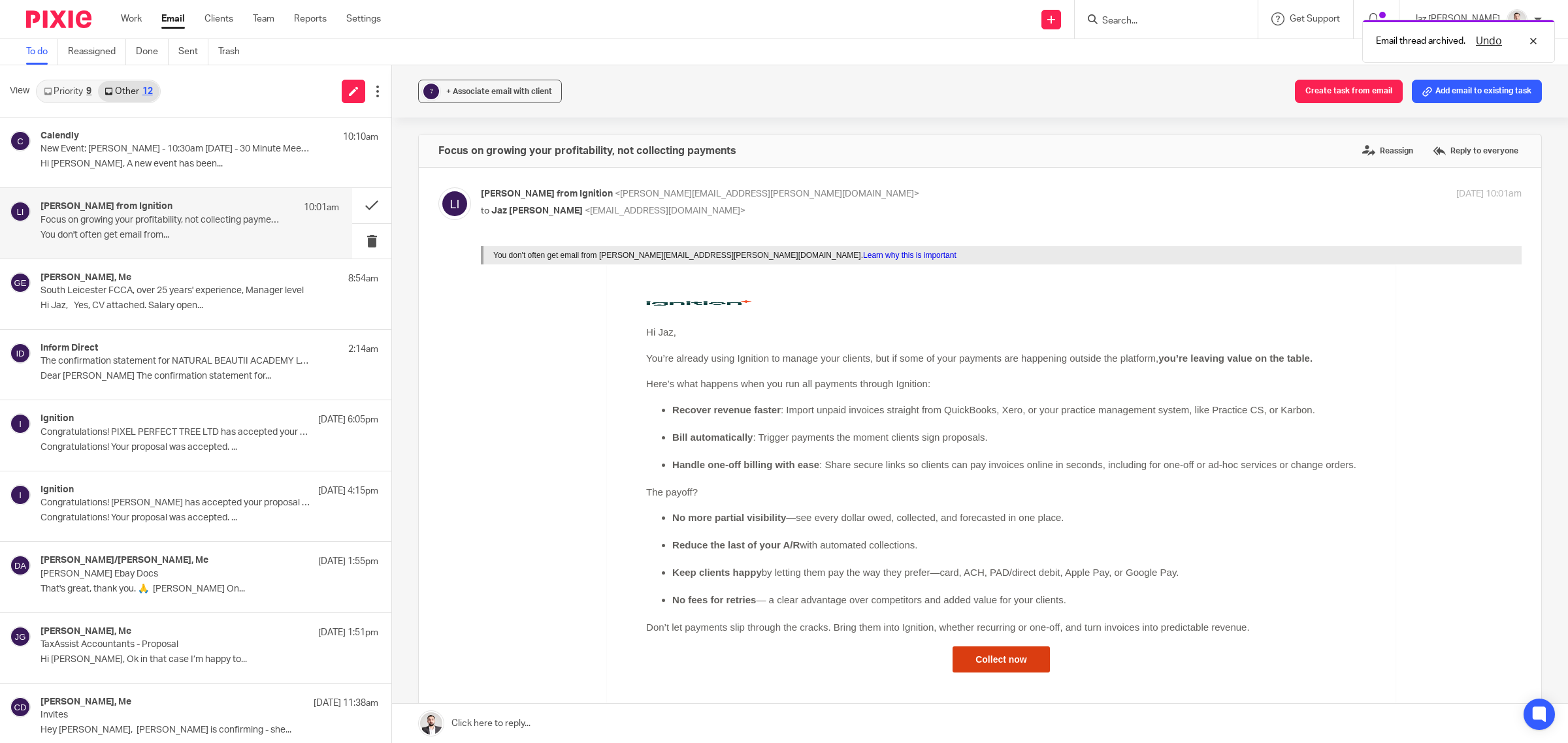
scroll to position [0, 0]
click at [358, 205] on button at bounding box center [372, 205] width 39 height 35
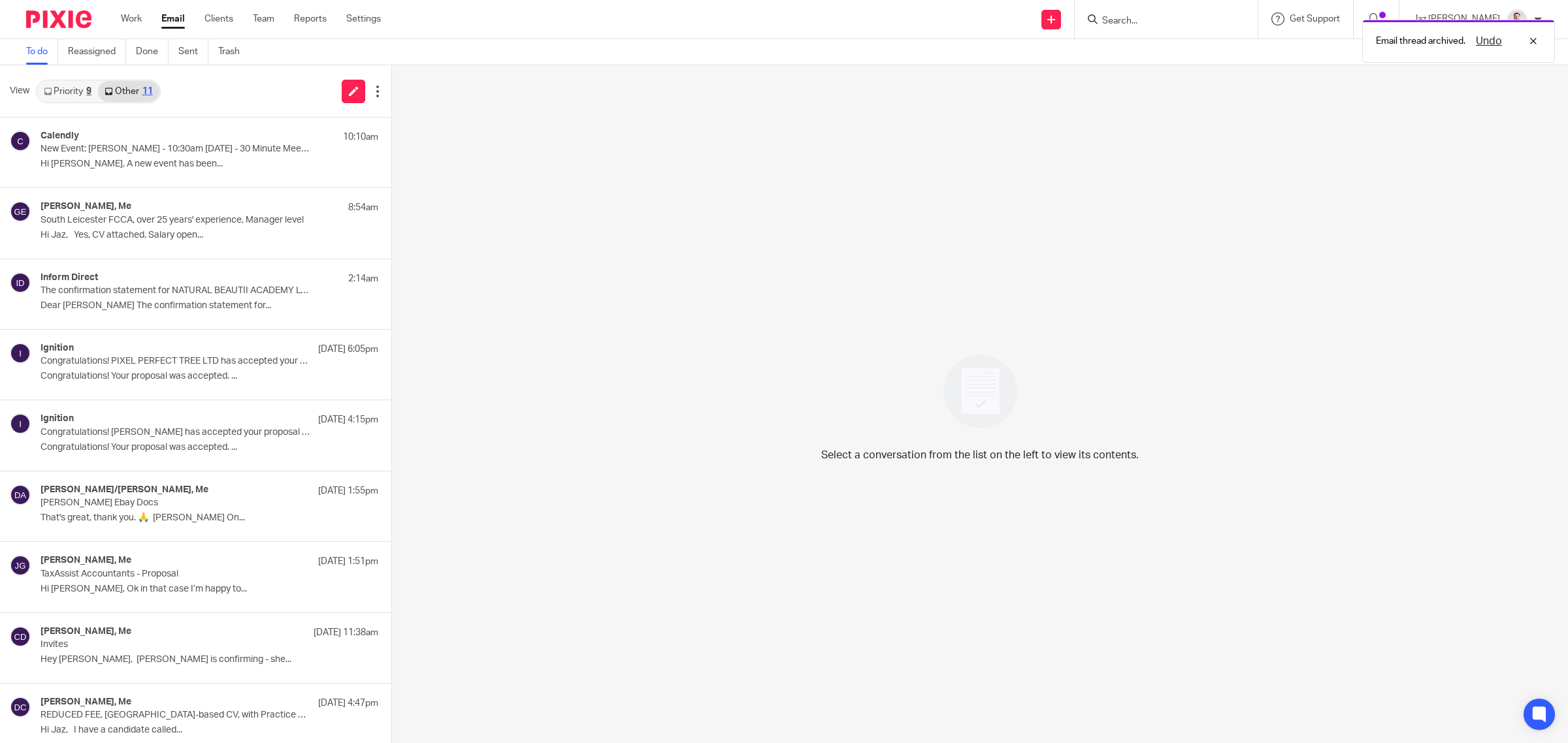
click at [71, 96] on link "Priority 9" at bounding box center [68, 91] width 61 height 21
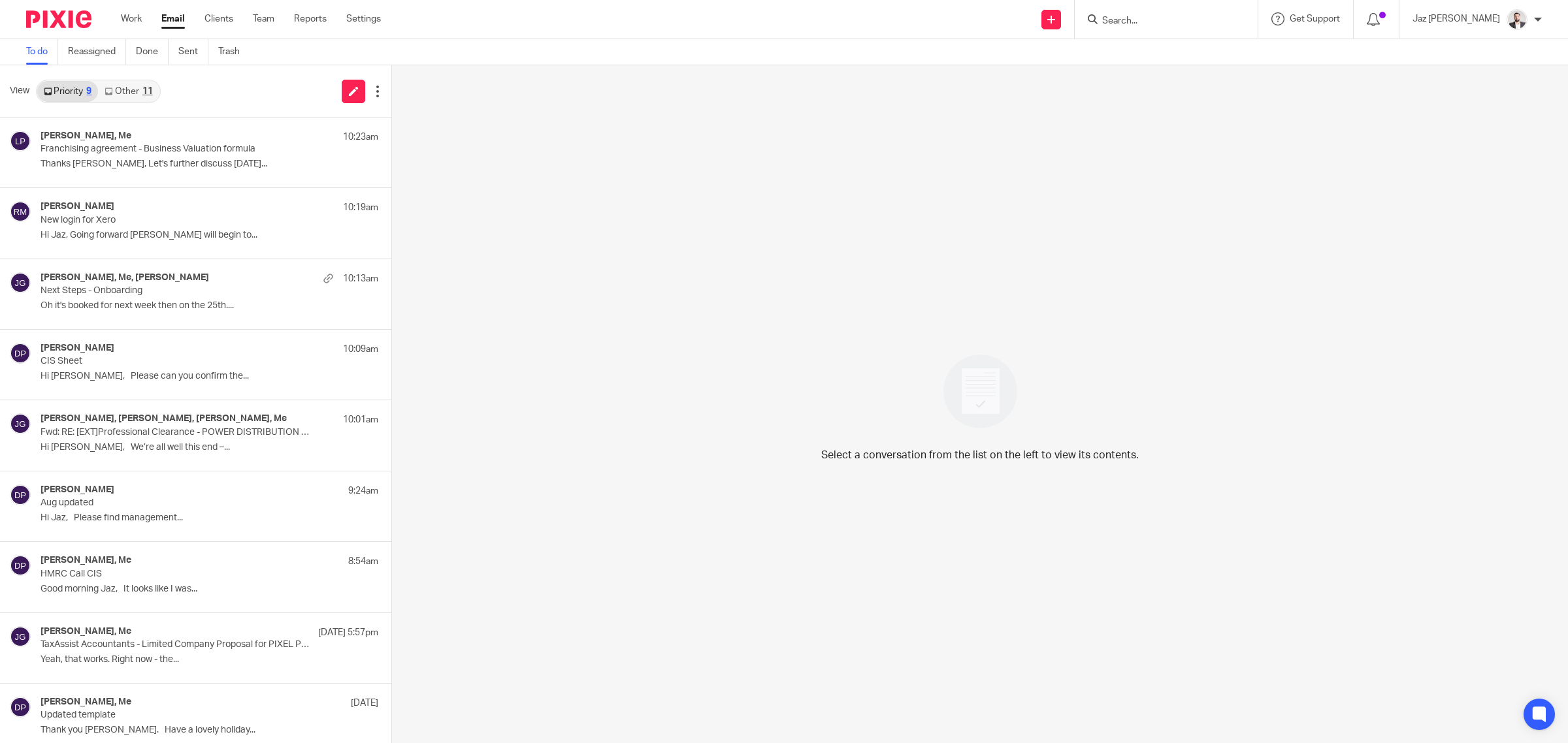
click at [125, 90] on link "Other 11" at bounding box center [129, 91] width 61 height 21
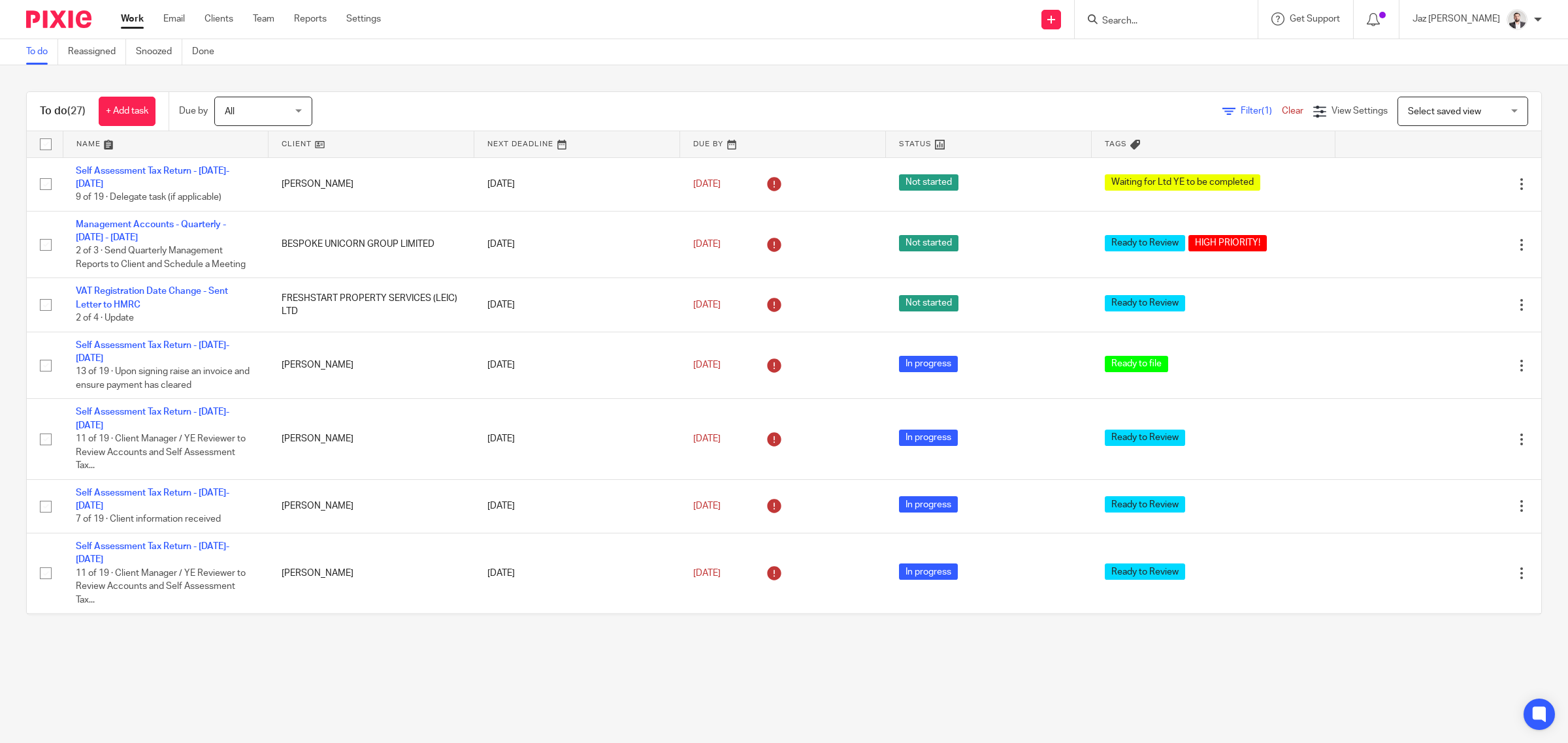
click at [1171, 23] on input "Search" at bounding box center [1160, 21] width 118 height 12
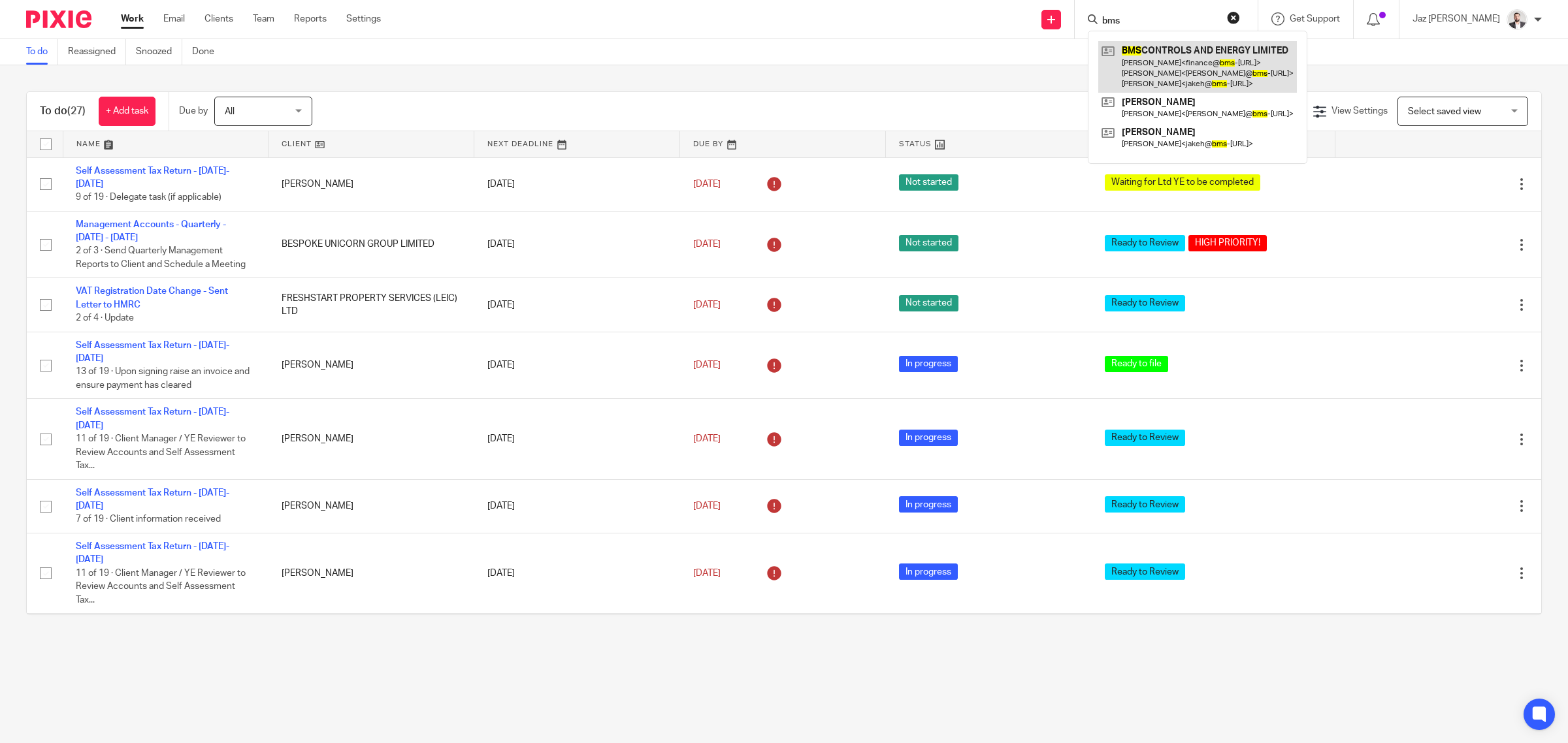
type input "bms"
click at [1173, 55] on link at bounding box center [1197, 67] width 198 height 52
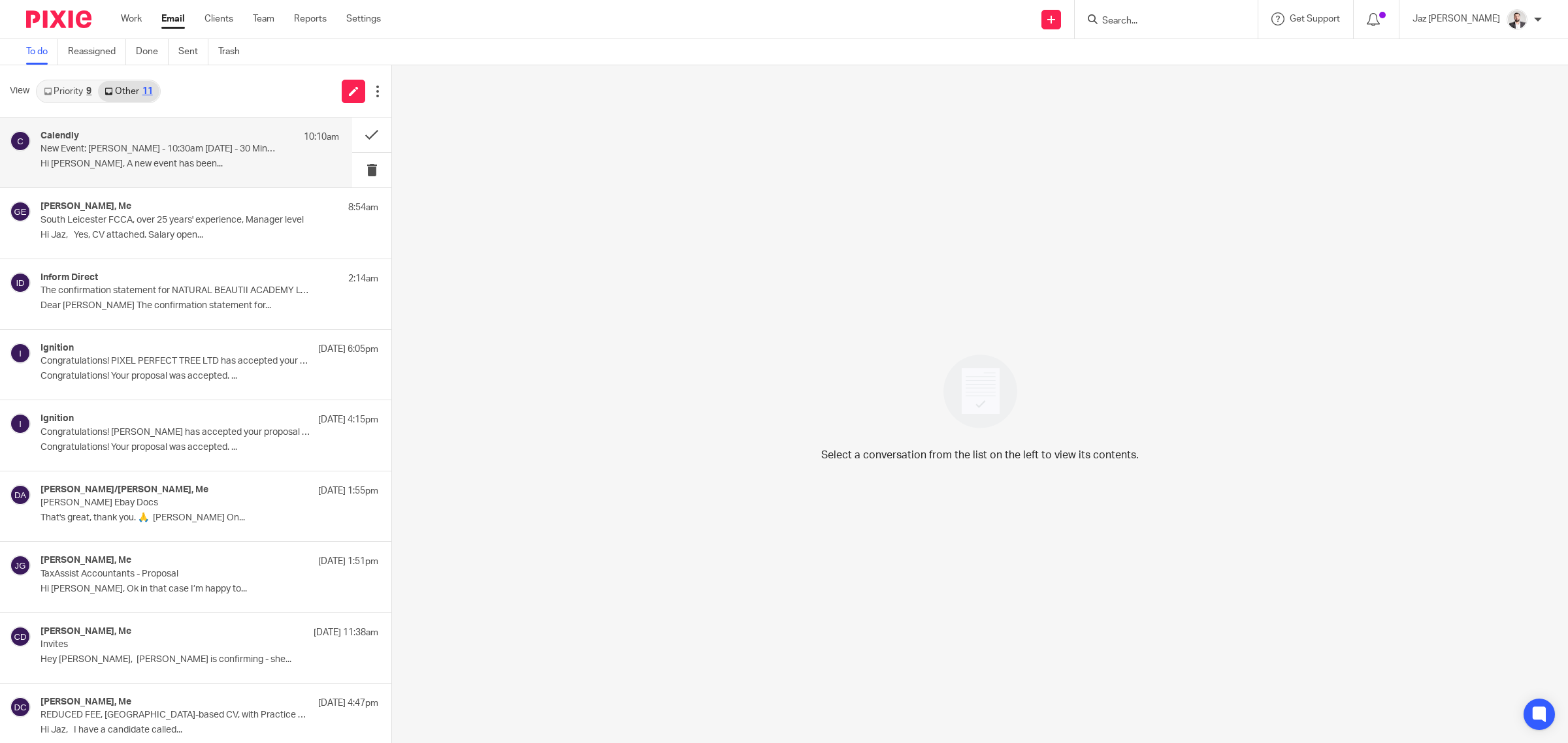
click at [177, 132] on div "Calendly 10:10am" at bounding box center [189, 137] width 298 height 13
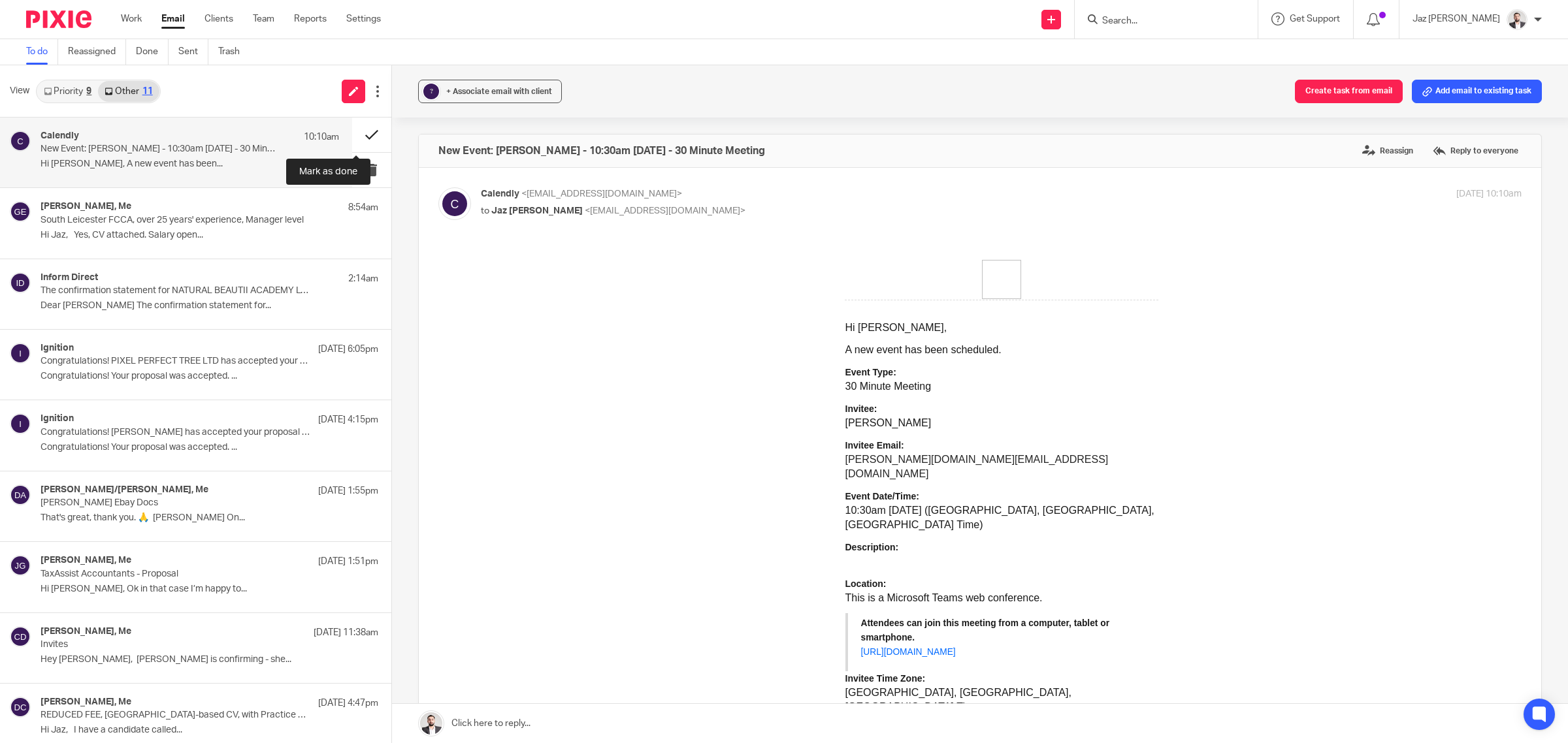
click at [359, 134] on button at bounding box center [372, 135] width 39 height 35
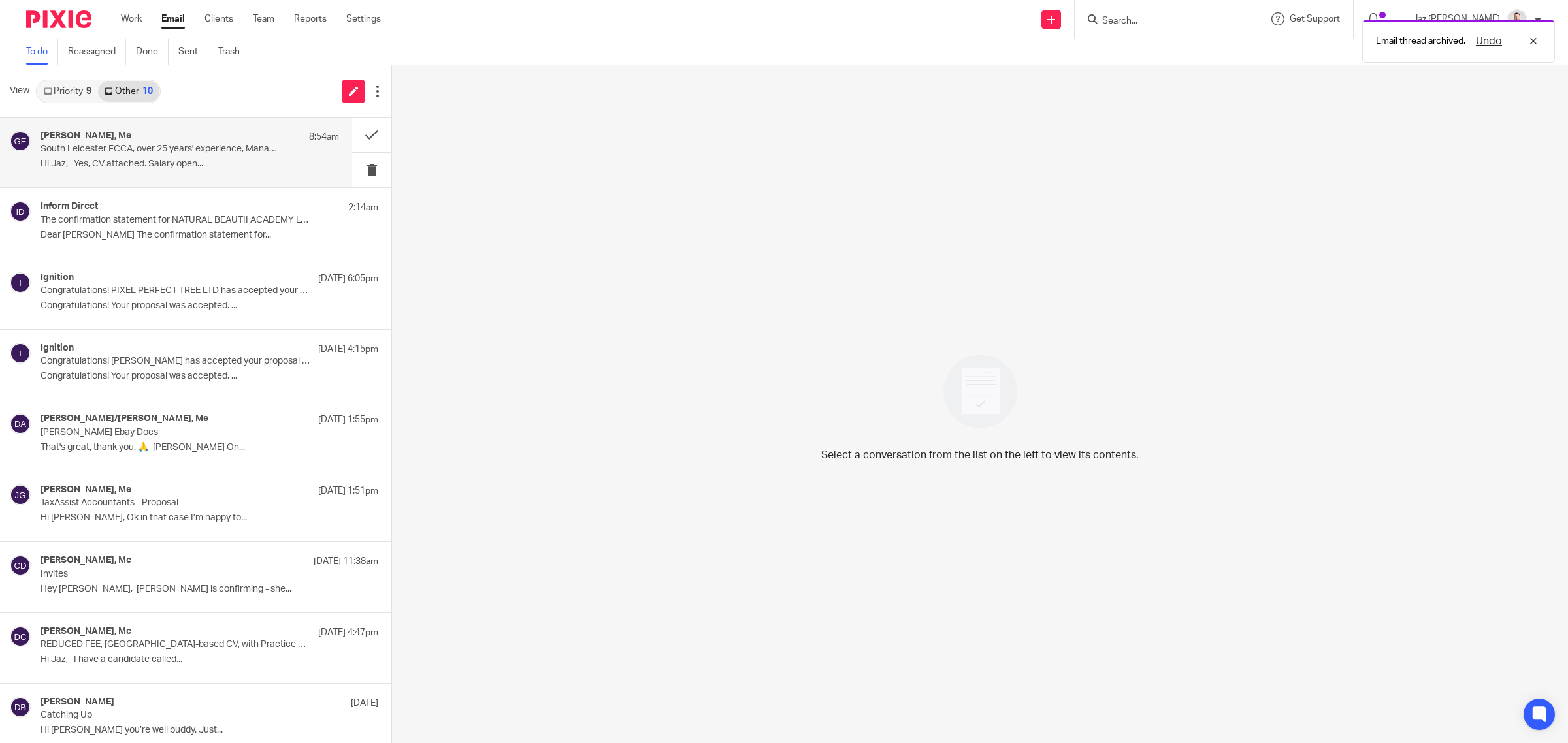
click at [240, 155] on div "Greg Emmerson, Me 8:54am South Leicester FCCA, over 25 years' experience, Manag…" at bounding box center [189, 152] width 298 height 44
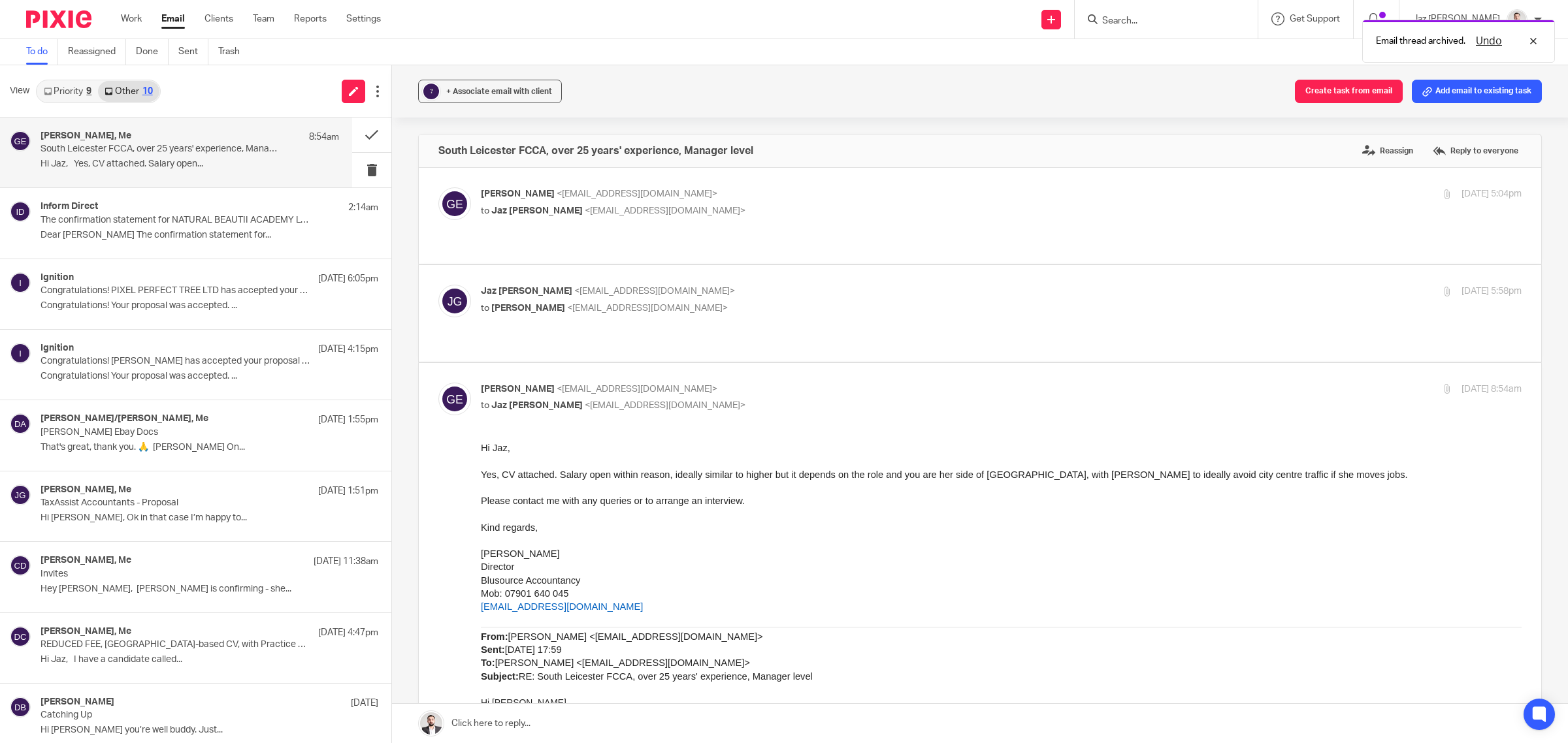
click at [70, 82] on link "Priority 9" at bounding box center [68, 91] width 61 height 21
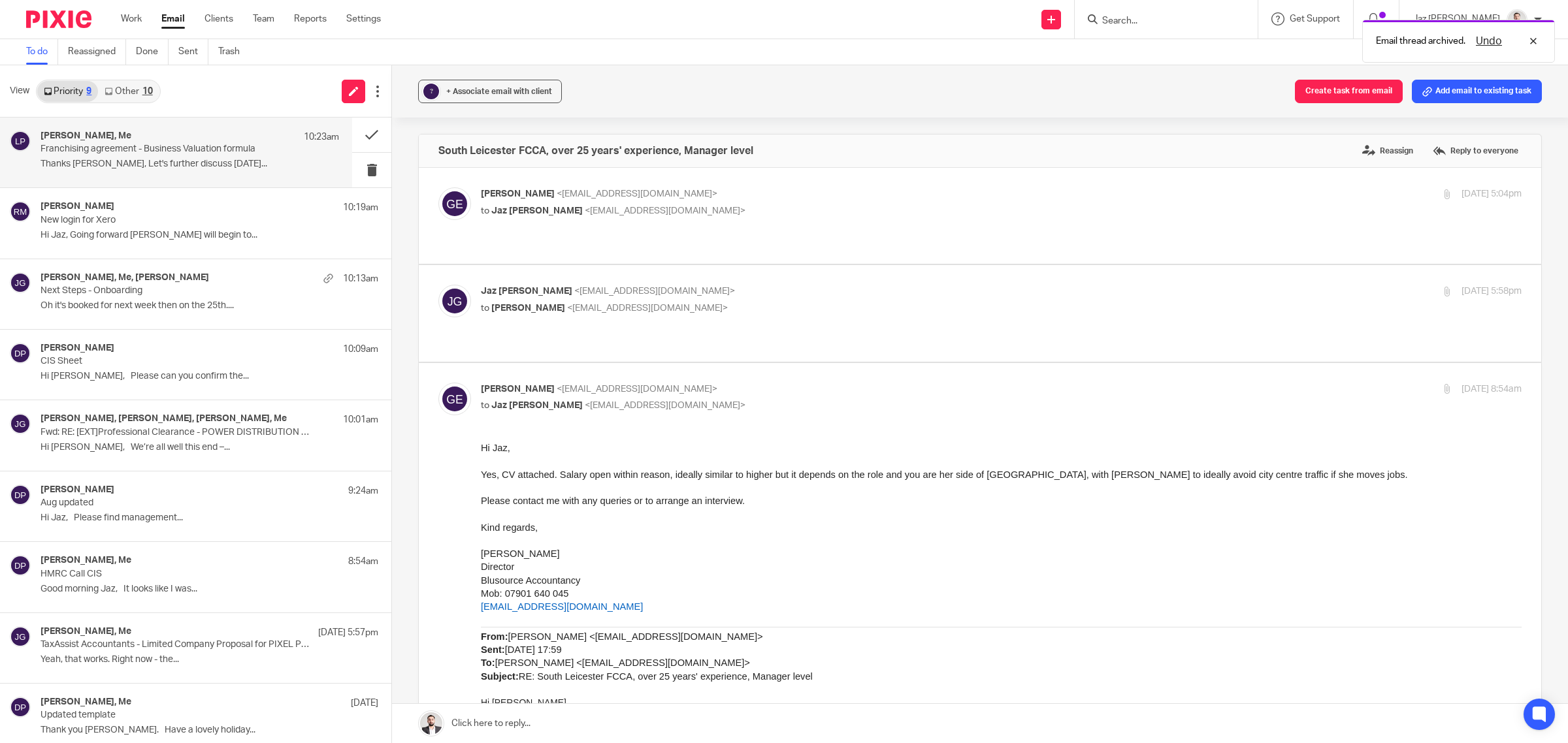
click at [134, 154] on div "Ludwig Paillier, Me 10:23am Franchising agreement - Business Valuation formula …" at bounding box center [189, 152] width 298 height 44
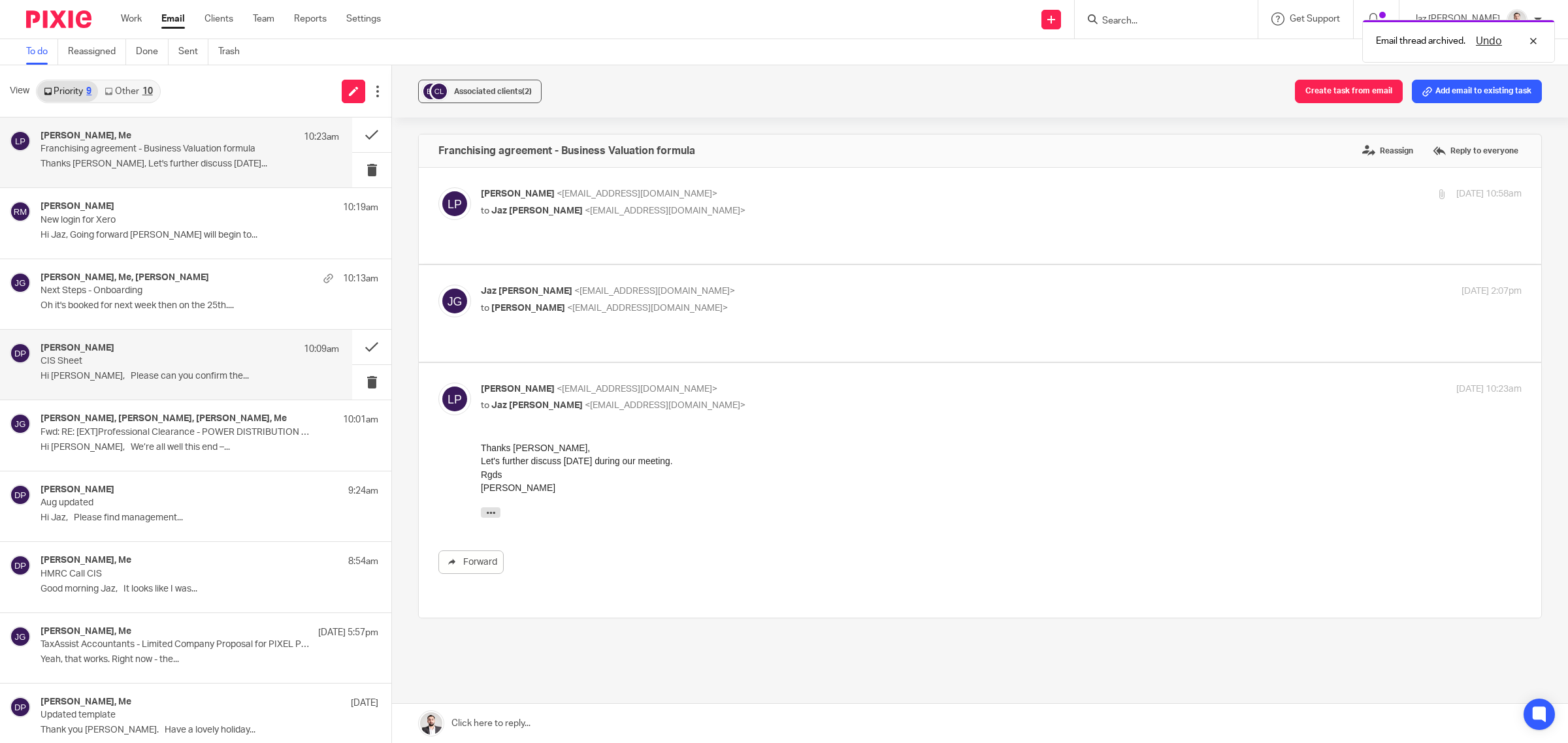
scroll to position [12, 0]
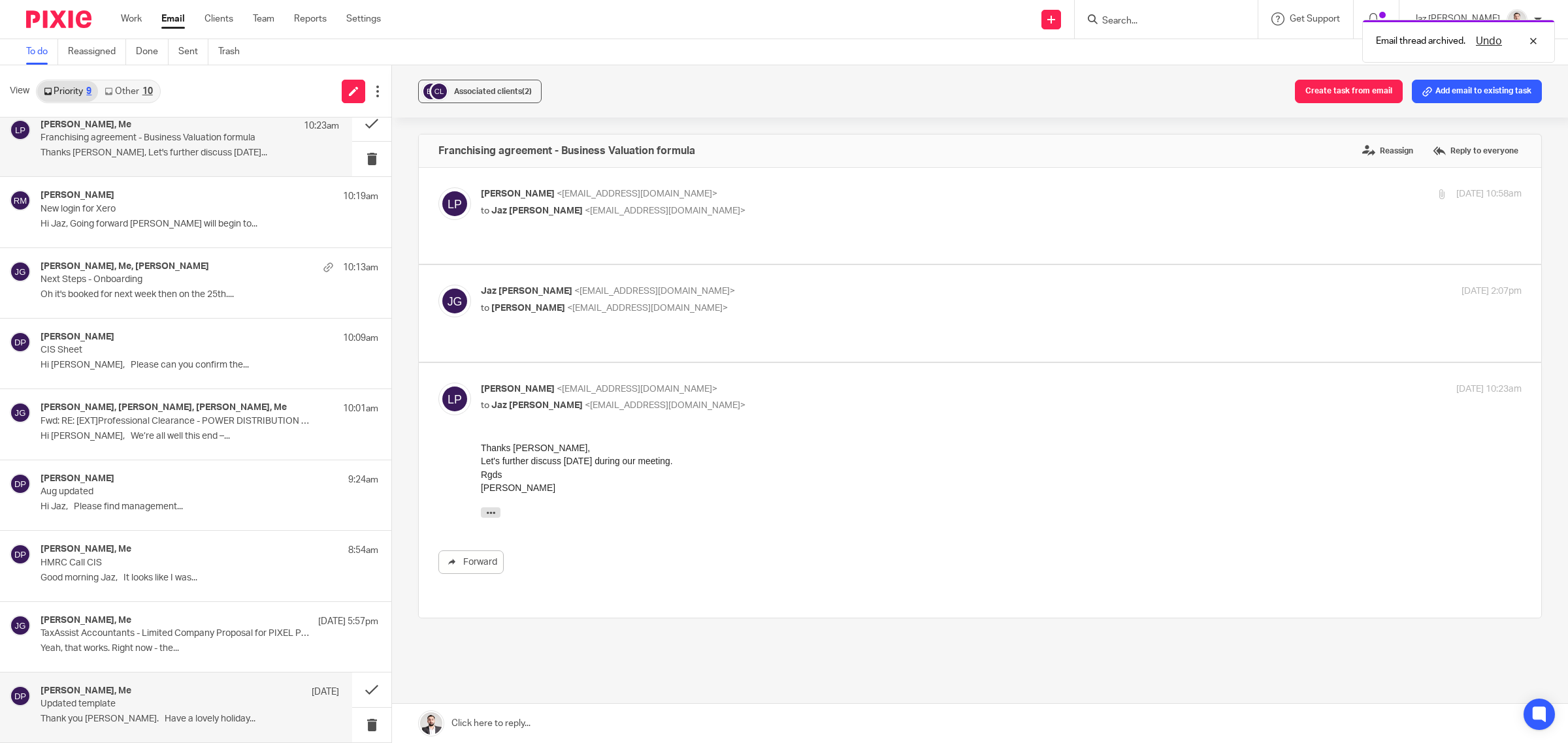
click at [135, 720] on p "Thank you Jaz. Have a lovely holiday..." at bounding box center [189, 719] width 298 height 11
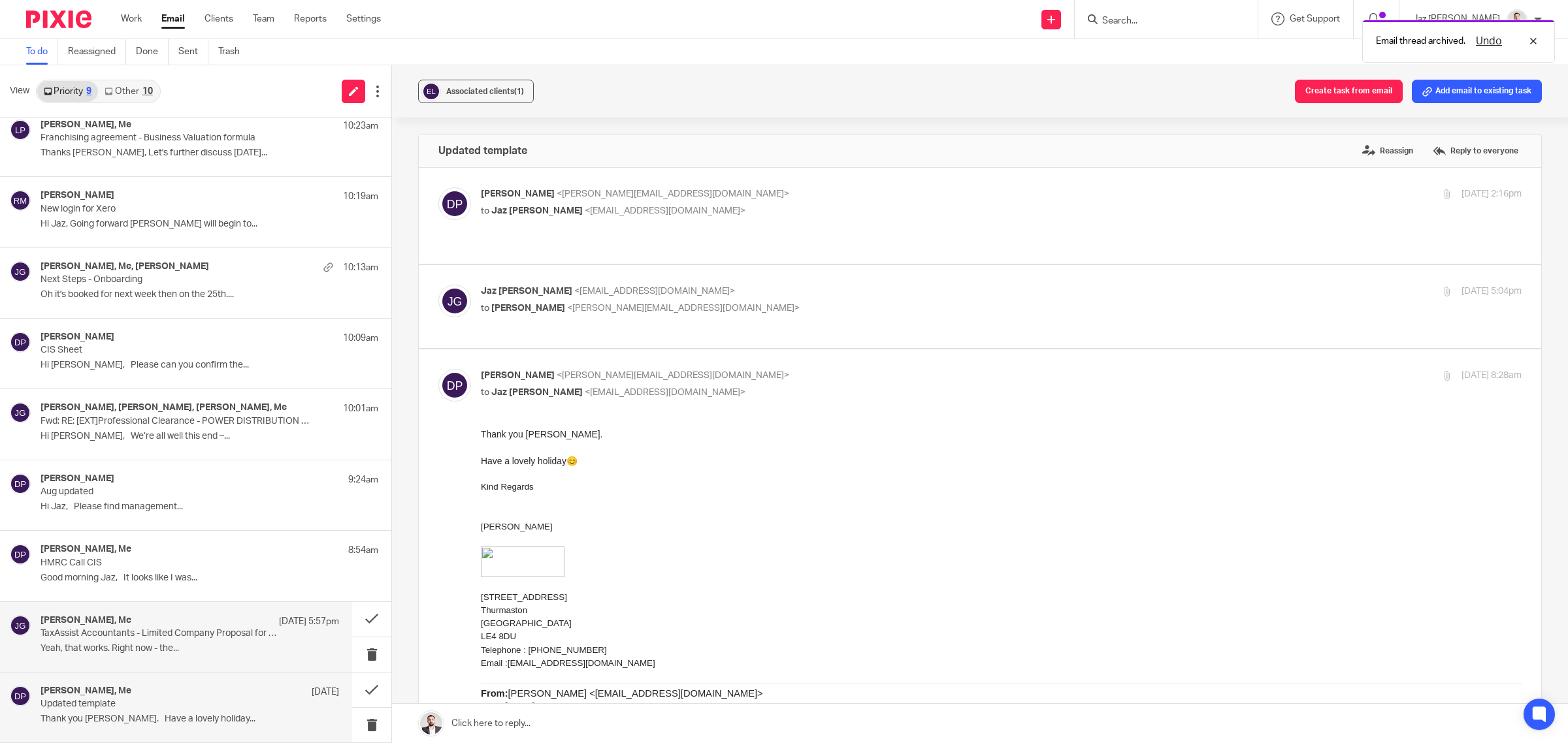
scroll to position [0, 0]
click at [148, 650] on p "Yeah, that works. Right now - the..." at bounding box center [189, 648] width 298 height 11
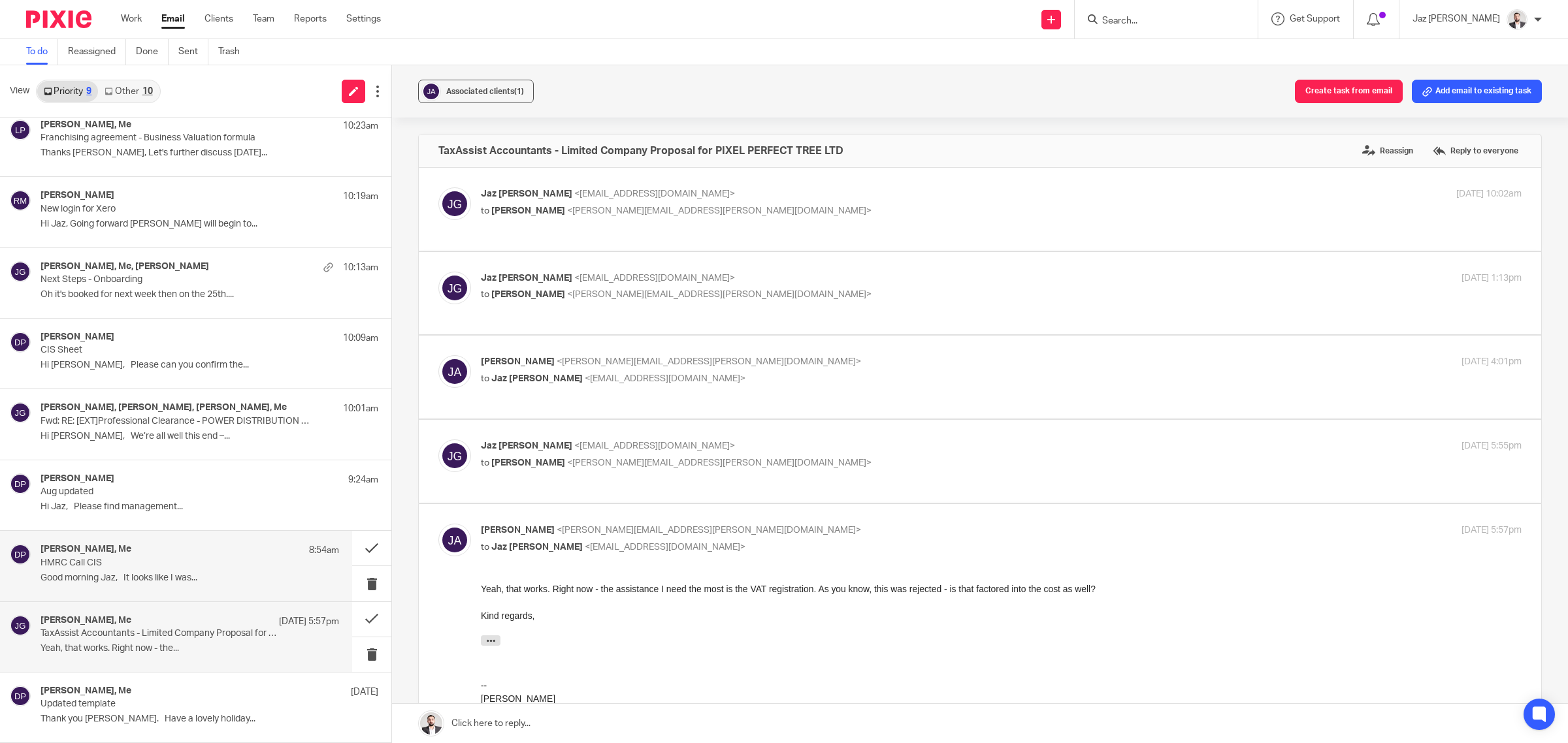
click at [152, 577] on p "Good morning Jaz, It looks like I was..." at bounding box center [189, 578] width 298 height 11
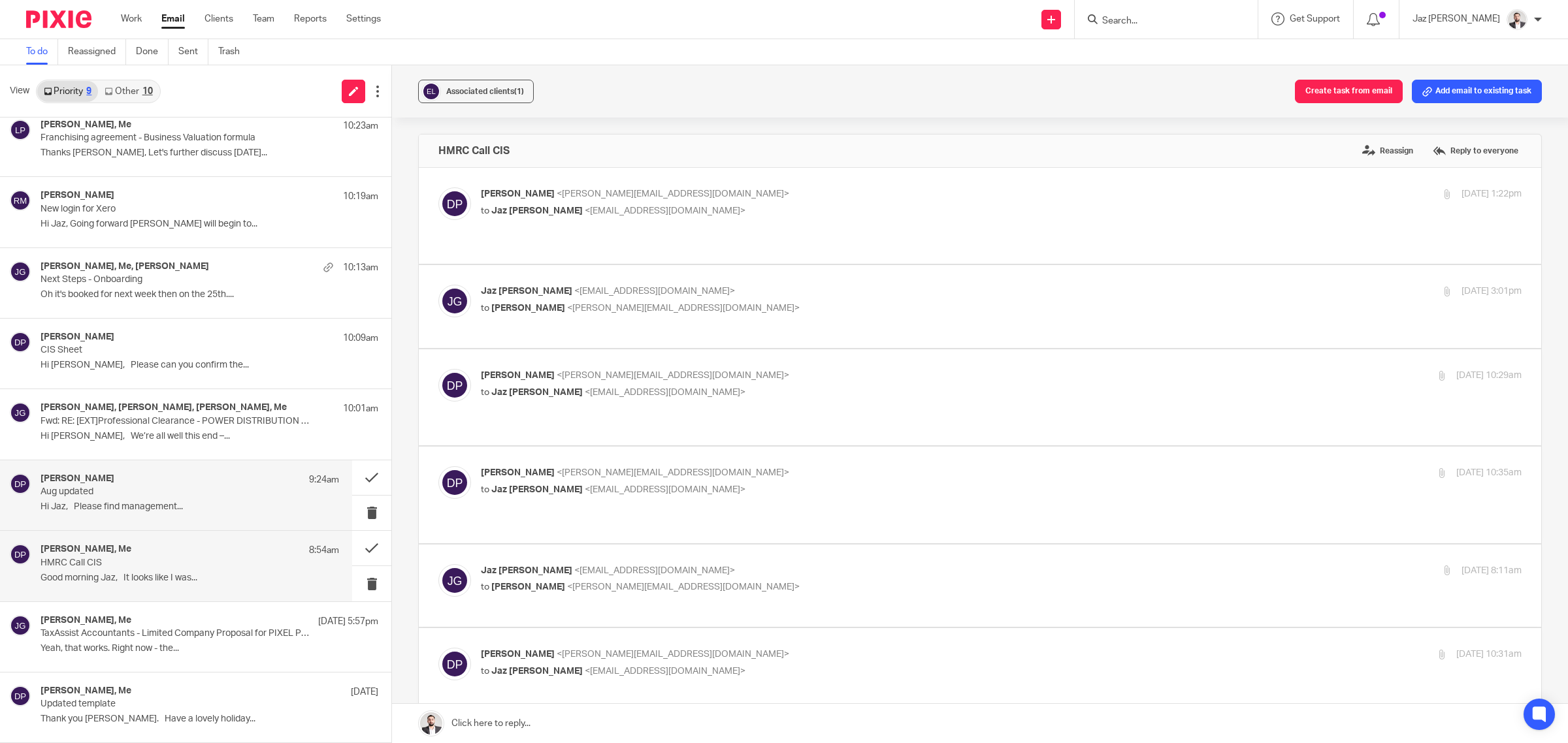
click at [162, 506] on p "Hi Jaz, Please find management..." at bounding box center [189, 507] width 298 height 11
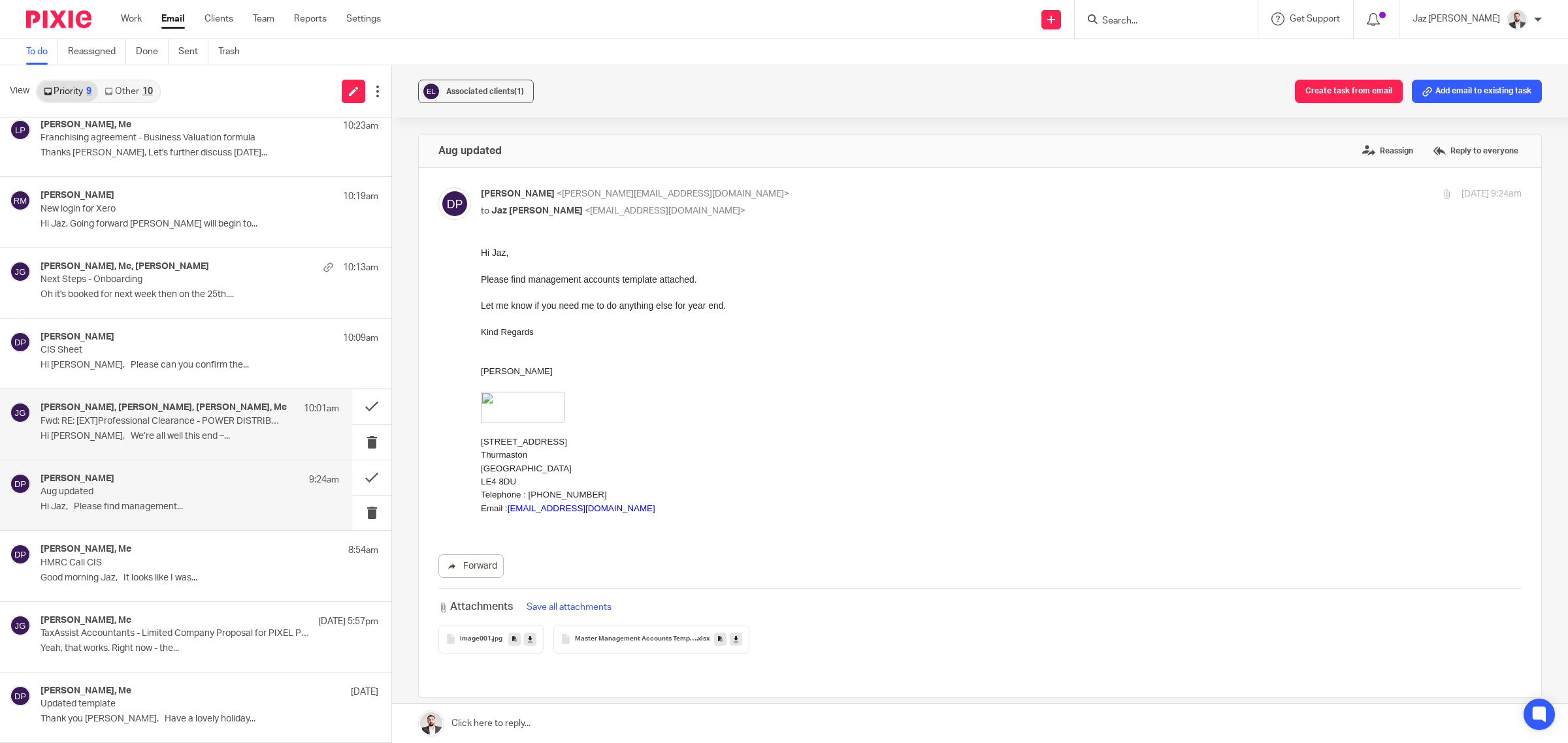
click at [165, 409] on h4 "Emma Steptoe, Alice Hammond, Paul Cook, Me" at bounding box center [164, 407] width 247 height 11
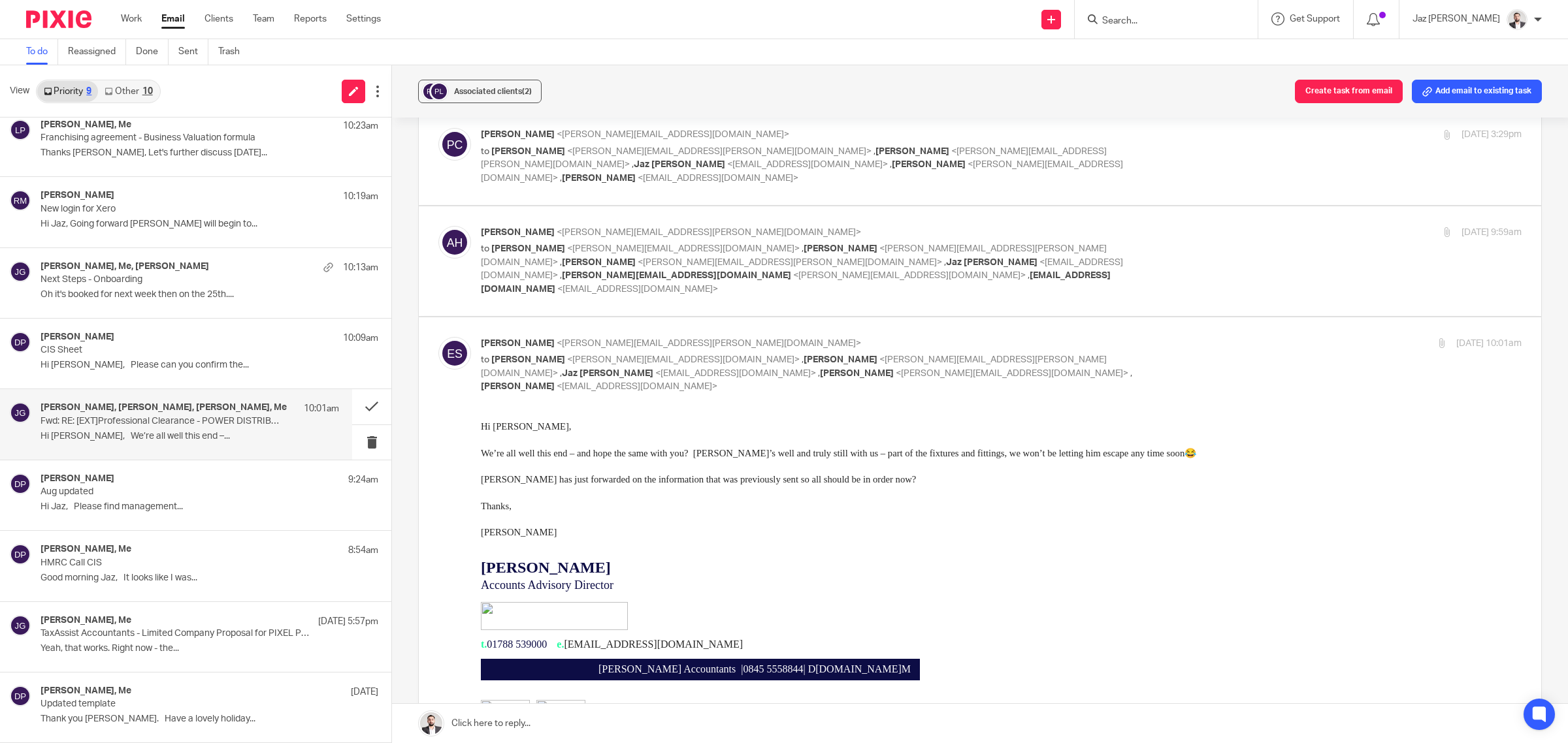
scroll to position [157, 0]
click at [1254, 225] on div "Alice Hammond <alice.hammond@magma.co.uk> to Paul Cook <paul@powerdistribution.…" at bounding box center [1001, 260] width 1041 height 71
checkbox input "true"
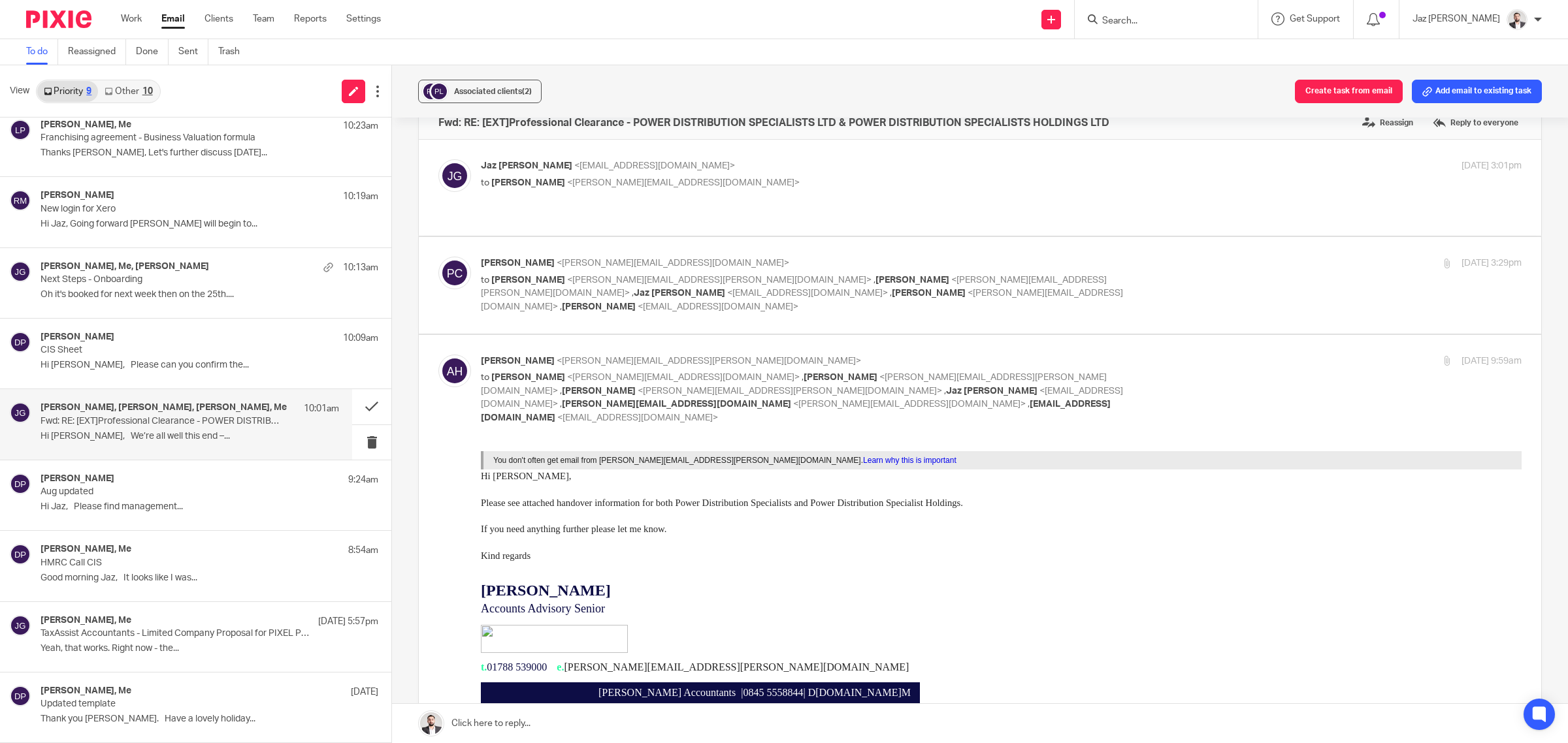
scroll to position [28, 0]
click at [1239, 268] on div "Paul Cook <paul@powerdistribution.co.uk> to Emma Steptoe <emma.steptoe@magma.co…" at bounding box center [1001, 286] width 1041 height 57
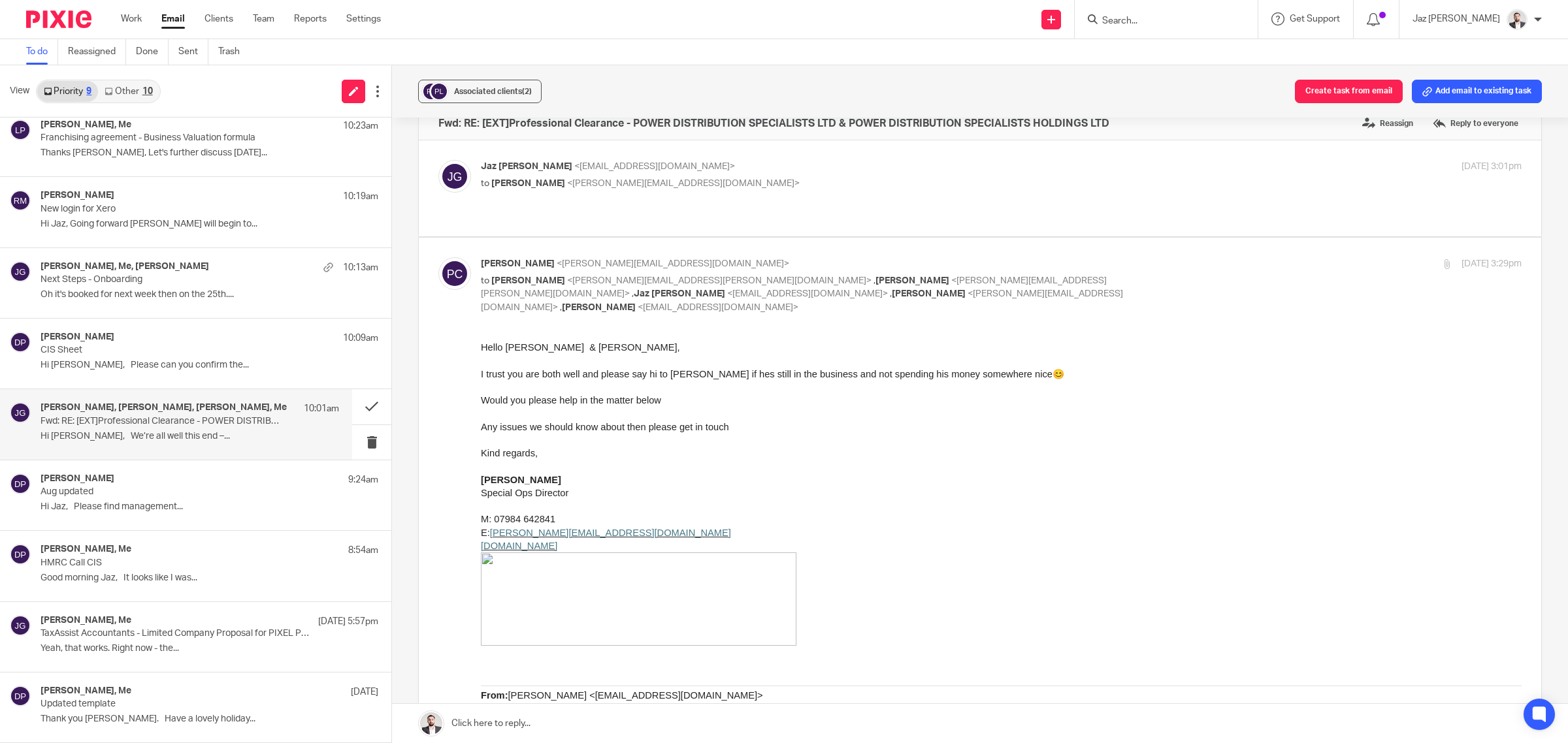
scroll to position [0, 0]
click at [1239, 268] on div "Paul Cook <paul@powerdistribution.co.uk> to Emma Steptoe <emma.steptoe@magma.co…" at bounding box center [1001, 286] width 1041 height 57
checkbox input "false"
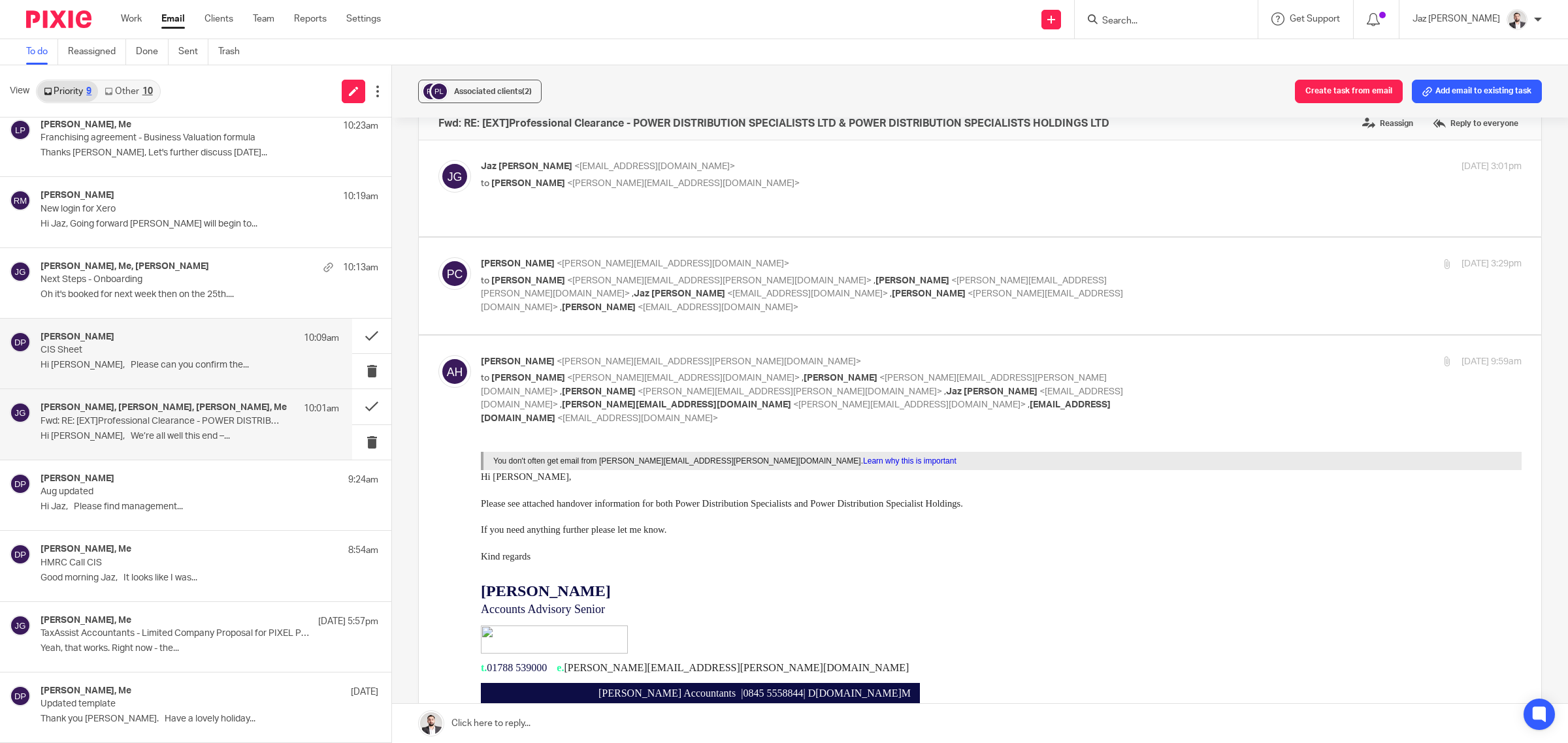
click at [151, 355] on p "CIS Sheet" at bounding box center [160, 350] width 239 height 11
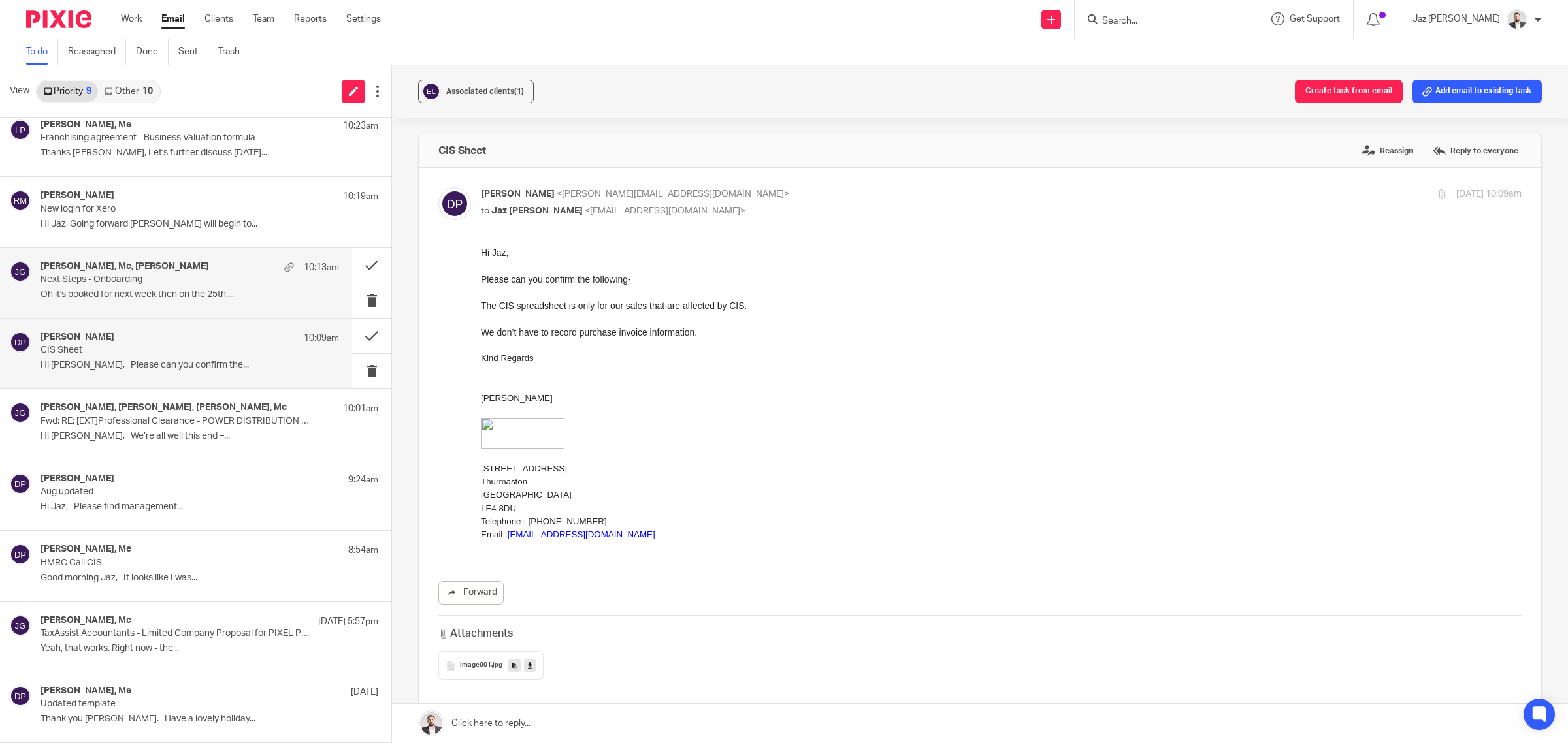
click at [181, 301] on div "Harry Ashton, Me, Sam 10:13am Next Steps - Onboarding Oh it's booked for next w…" at bounding box center [189, 283] width 298 height 44
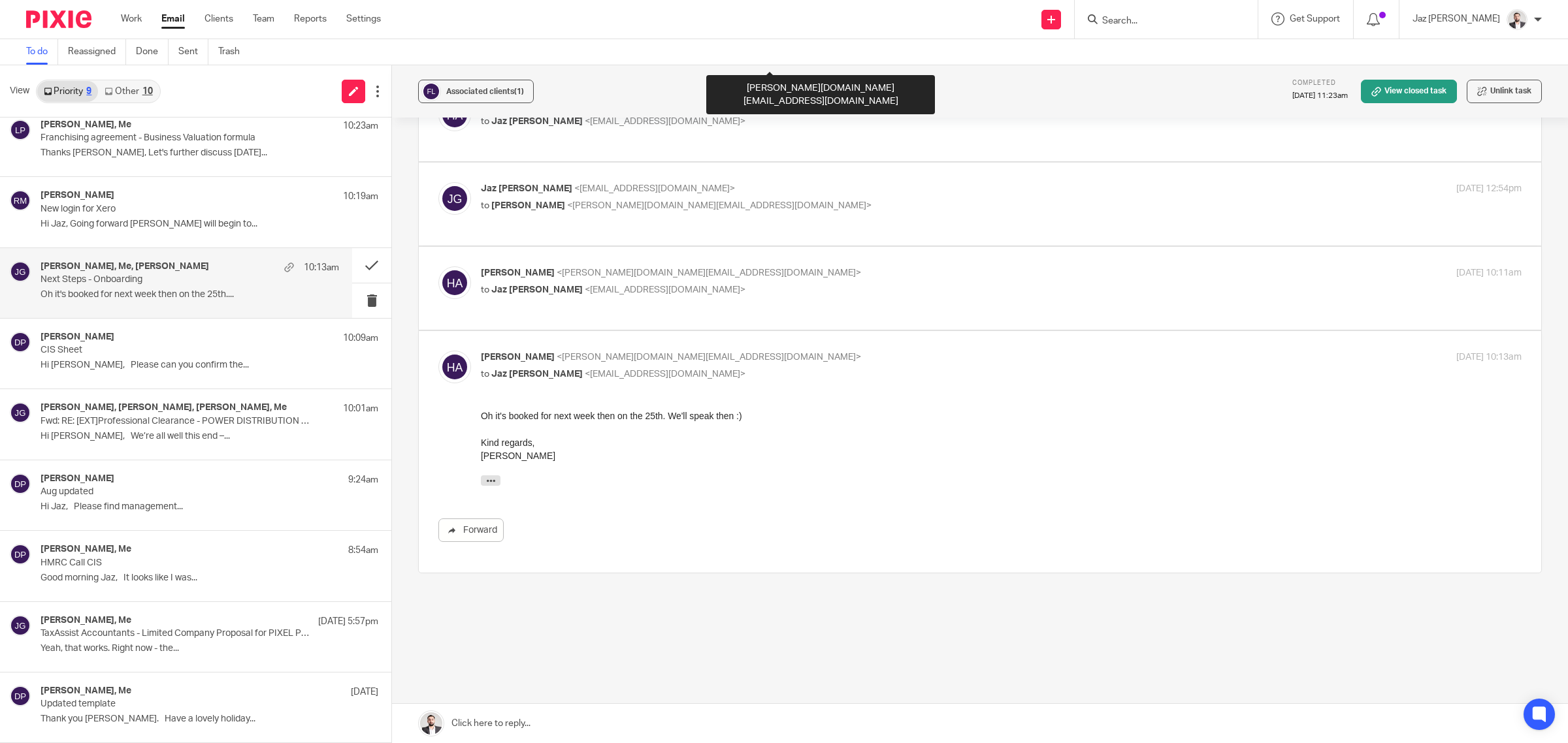
scroll to position [1438, 0]
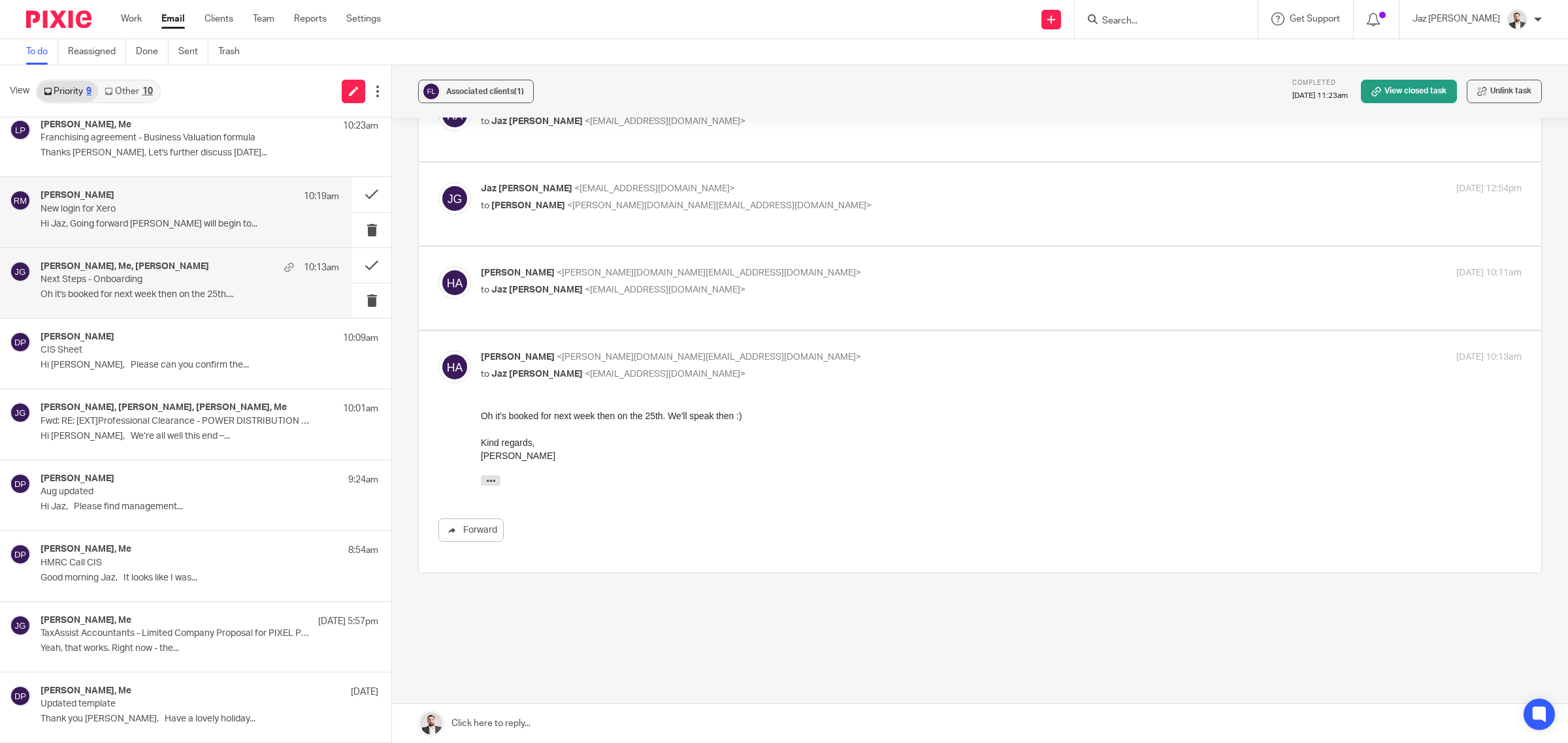
click at [141, 201] on div "Robert Martin 10:19am" at bounding box center [189, 196] width 298 height 13
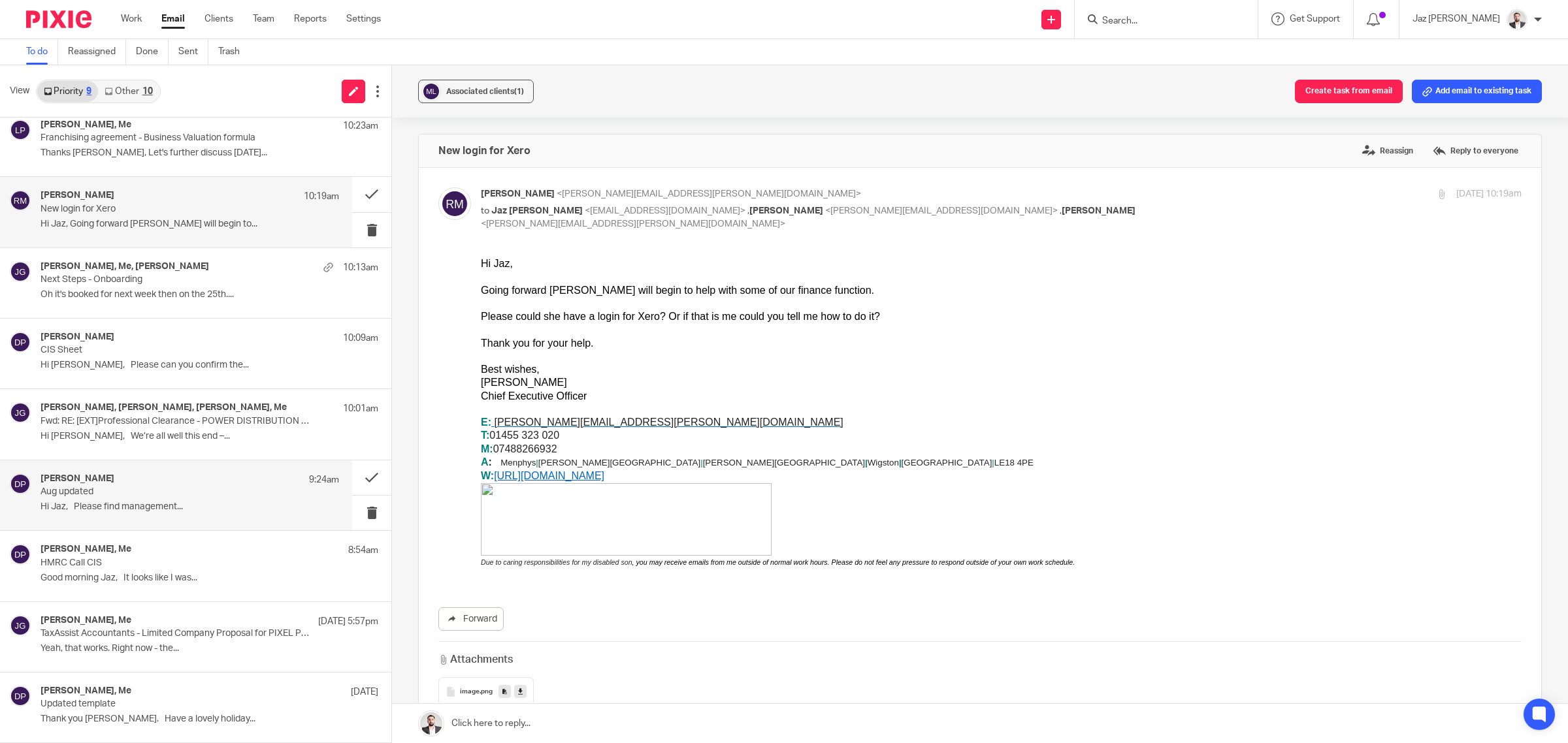
scroll to position [0, 0]
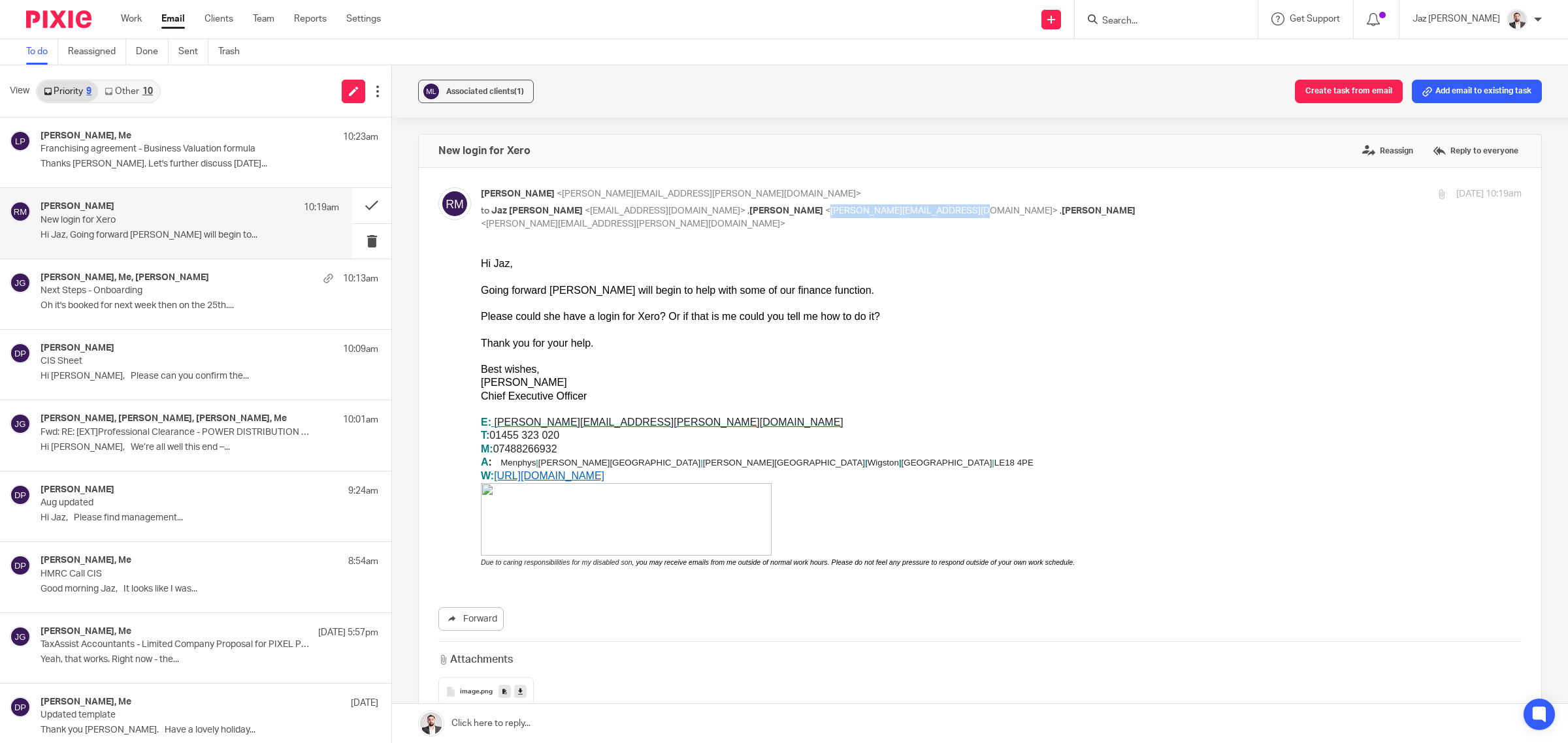
drag, startPoint x: 877, startPoint y: 209, endPoint x: 739, endPoint y: 213, distance: 138.1
click at [826, 213] on span "<amelia.stretton@menphys.org.uk>" at bounding box center [942, 211] width 232 height 9
copy span "amelia.stretton@menphys.org.uk"
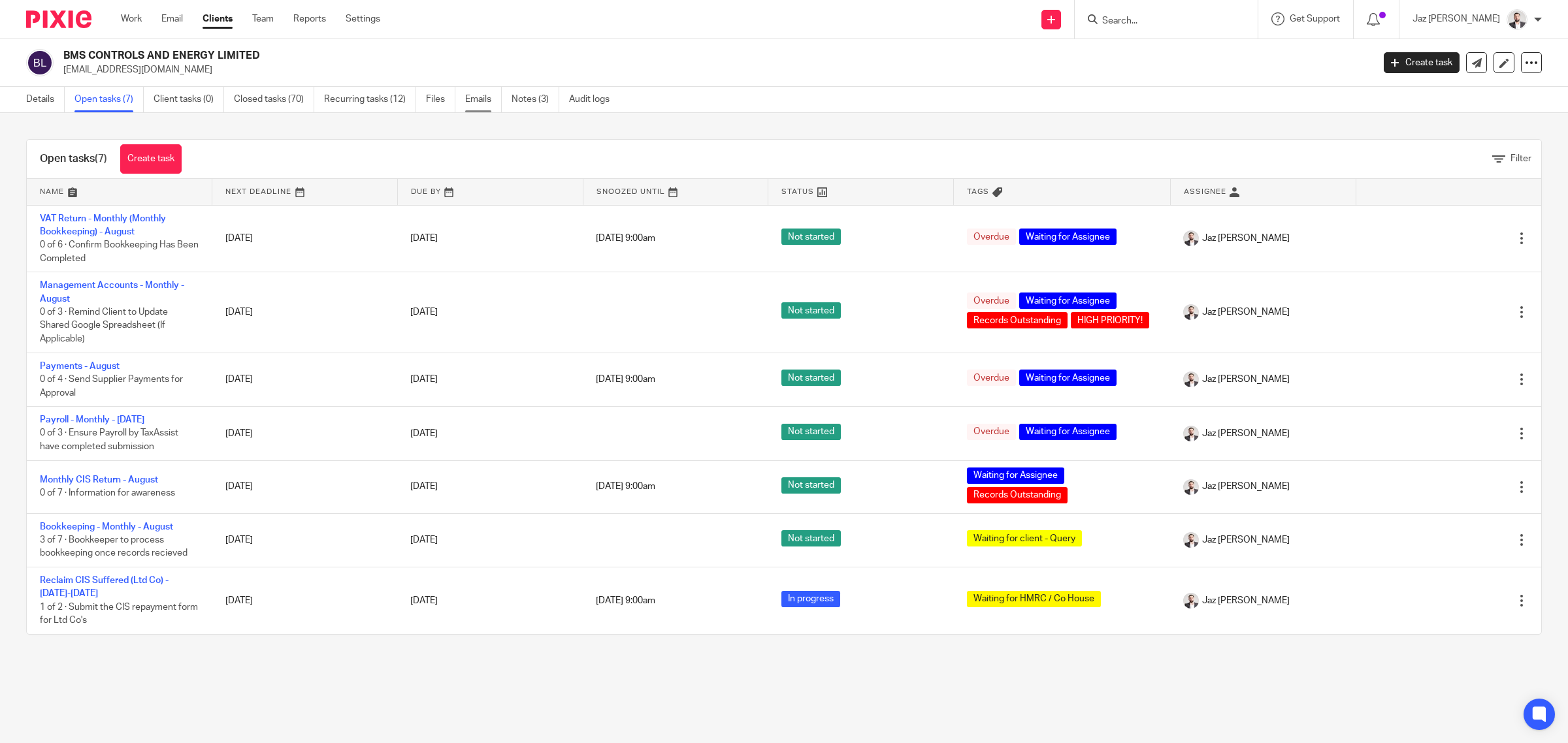
click at [479, 96] on link "Emails" at bounding box center [483, 99] width 37 height 26
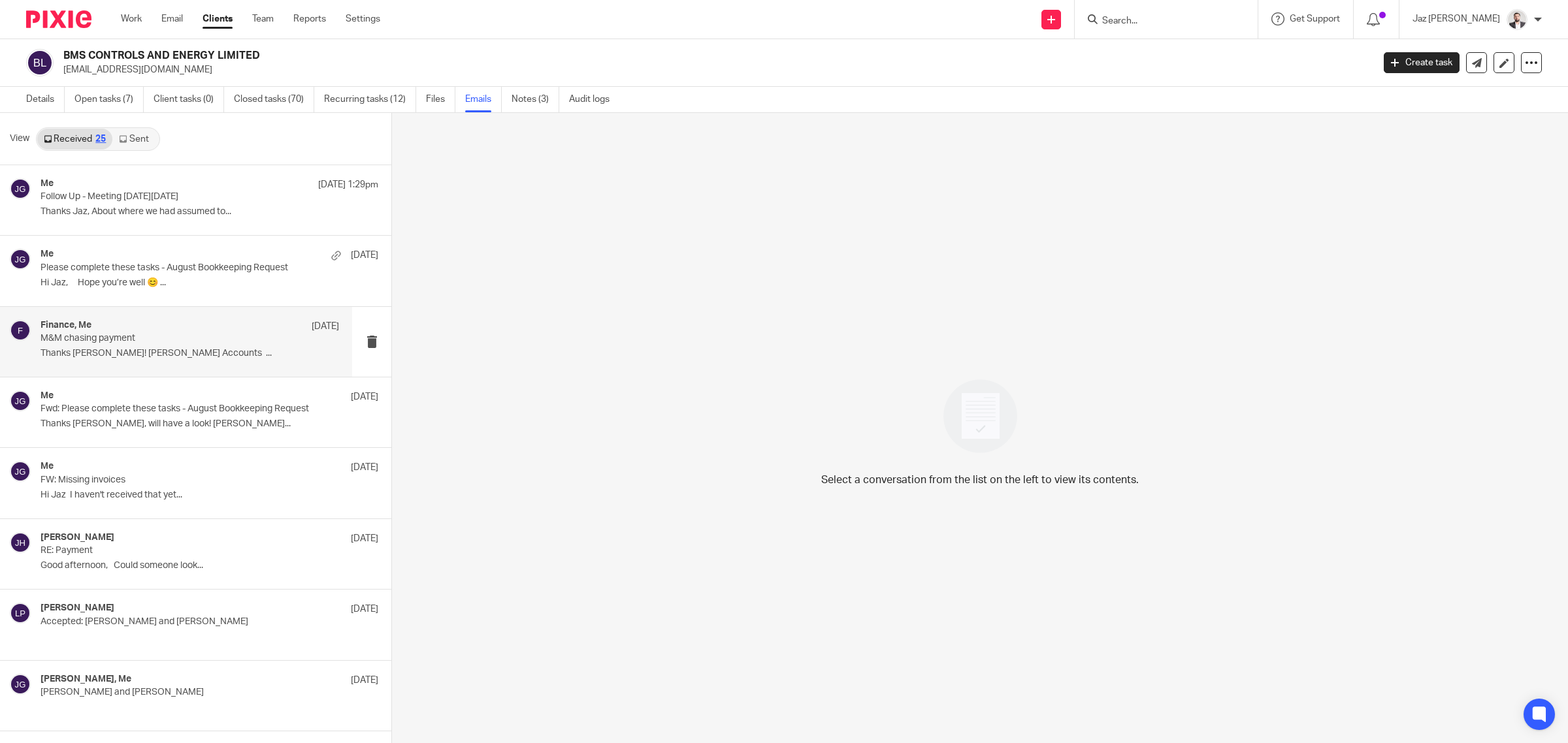
click at [184, 337] on p "M&M chasing payment" at bounding box center [160, 338] width 239 height 11
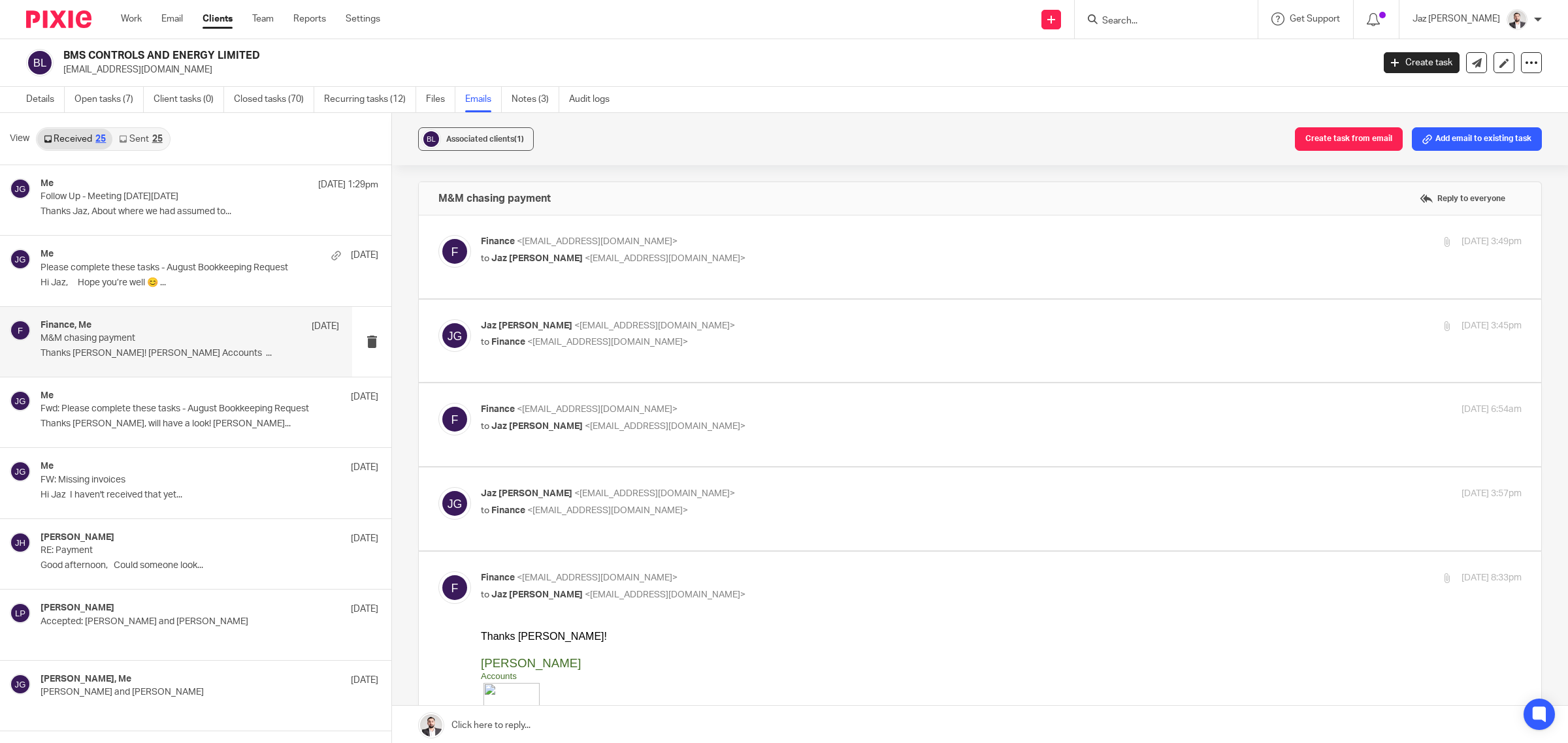
click at [782, 488] on p "[PERSON_NAME] <[EMAIL_ADDRESS][DOMAIN_NAME]>" at bounding box center [827, 494] width 694 height 13
checkbox input "true"
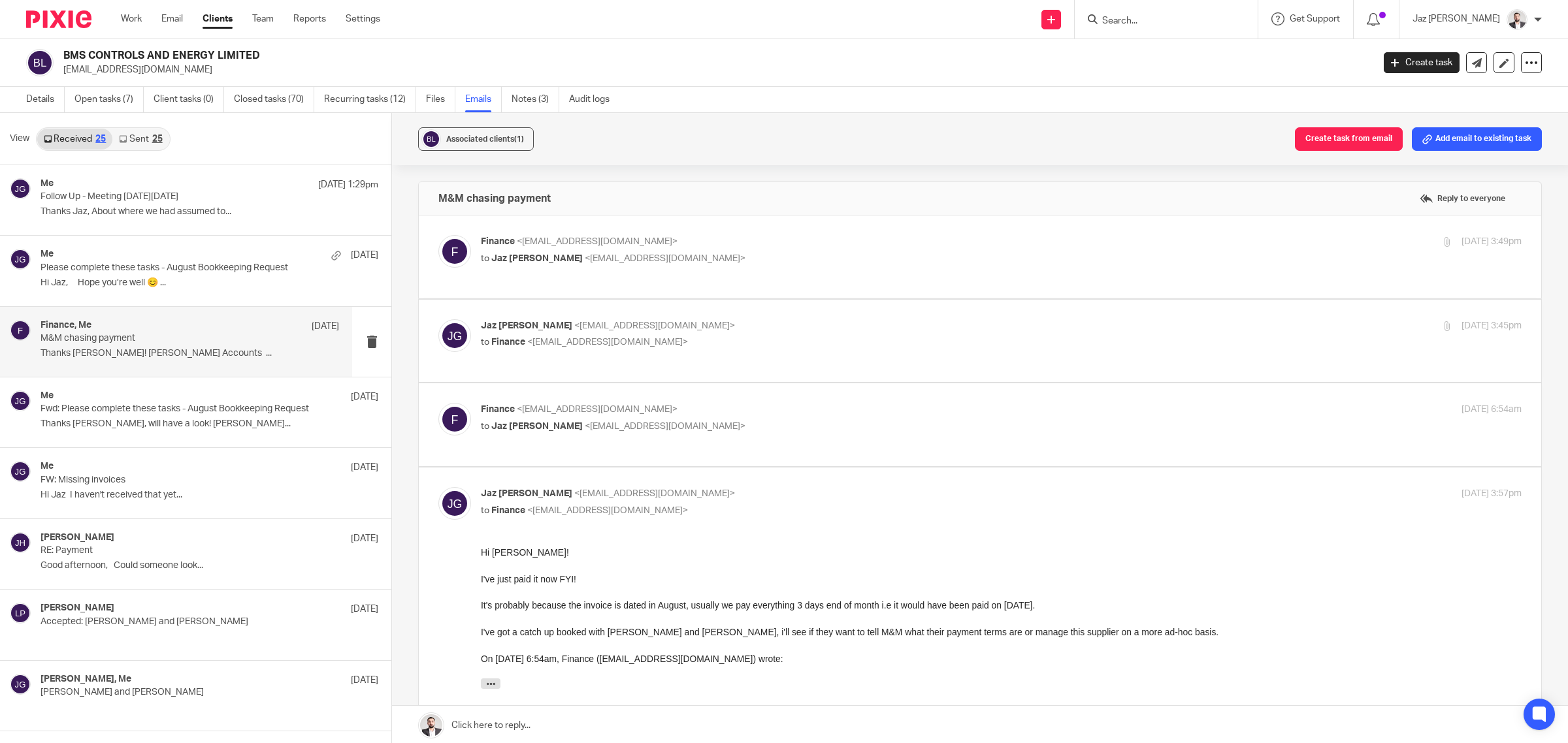
click at [772, 383] on label at bounding box center [980, 424] width 1122 height 83
click at [439, 402] on input "checkbox" at bounding box center [438, 402] width 1 height 1
checkbox input "true"
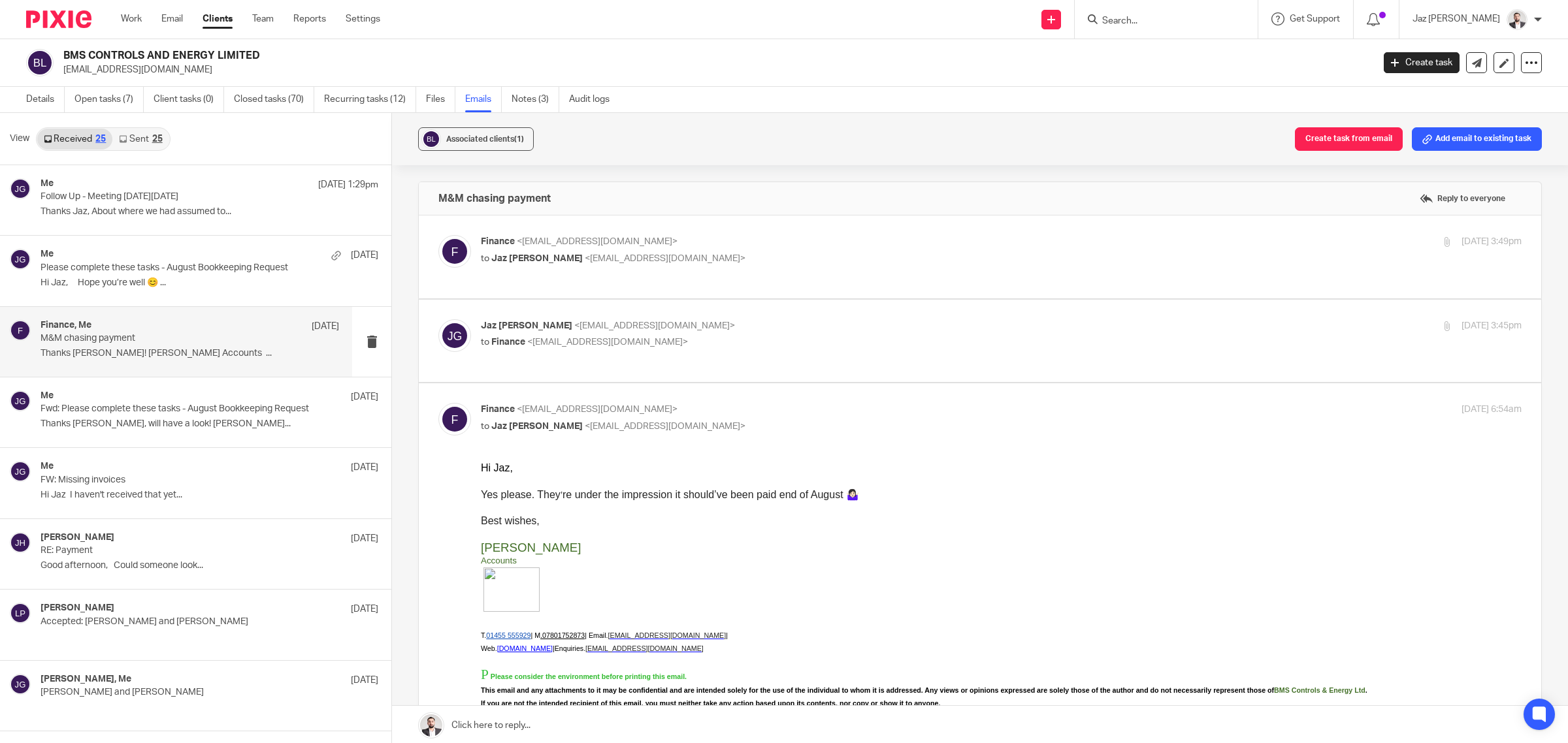
click at [767, 320] on p "[PERSON_NAME] <[EMAIL_ADDRESS][DOMAIN_NAME]>" at bounding box center [827, 326] width 694 height 13
checkbox input "true"
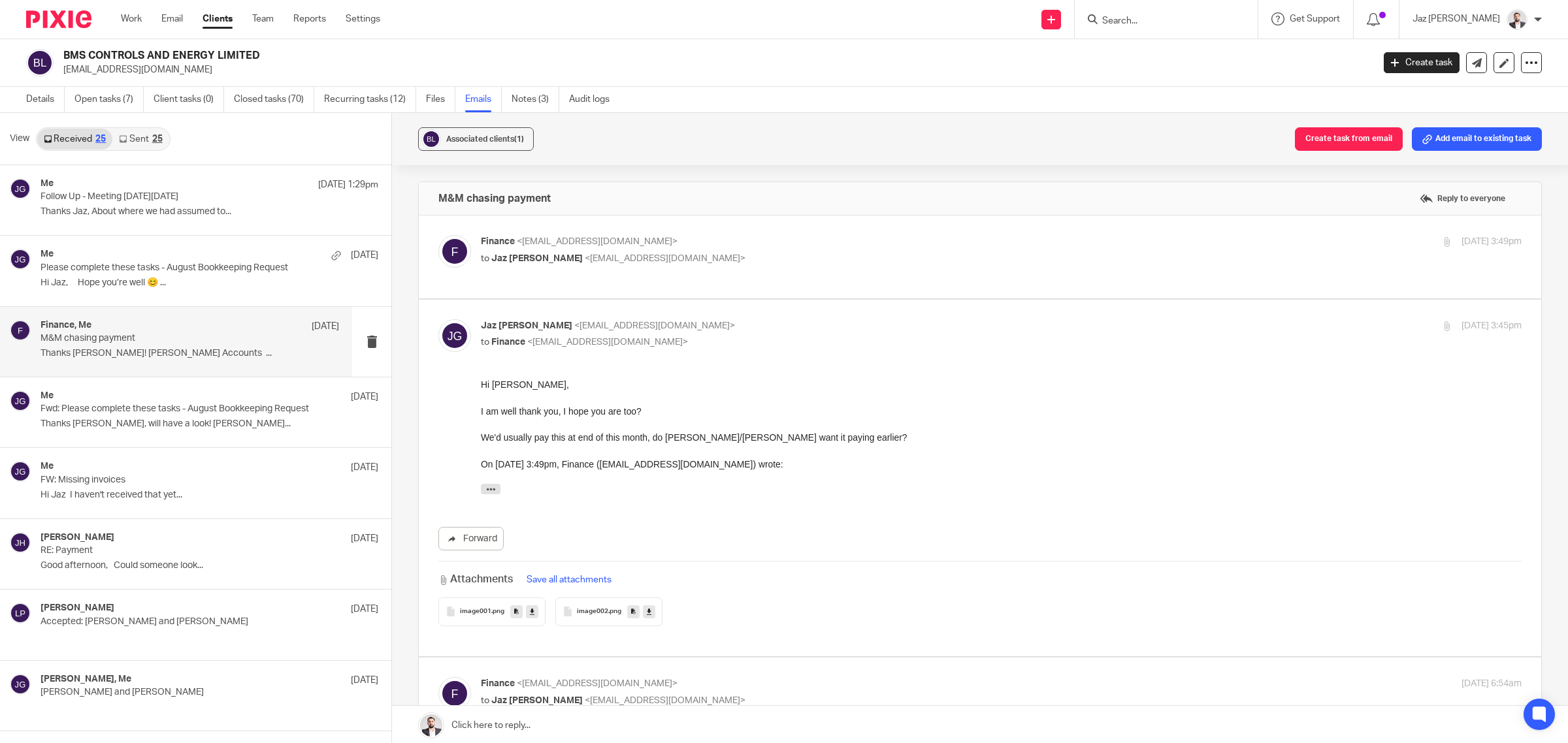
click at [751, 239] on p "Finance <[EMAIL_ADDRESS][DOMAIN_NAME]>" at bounding box center [827, 241] width 694 height 13
checkbox input "true"
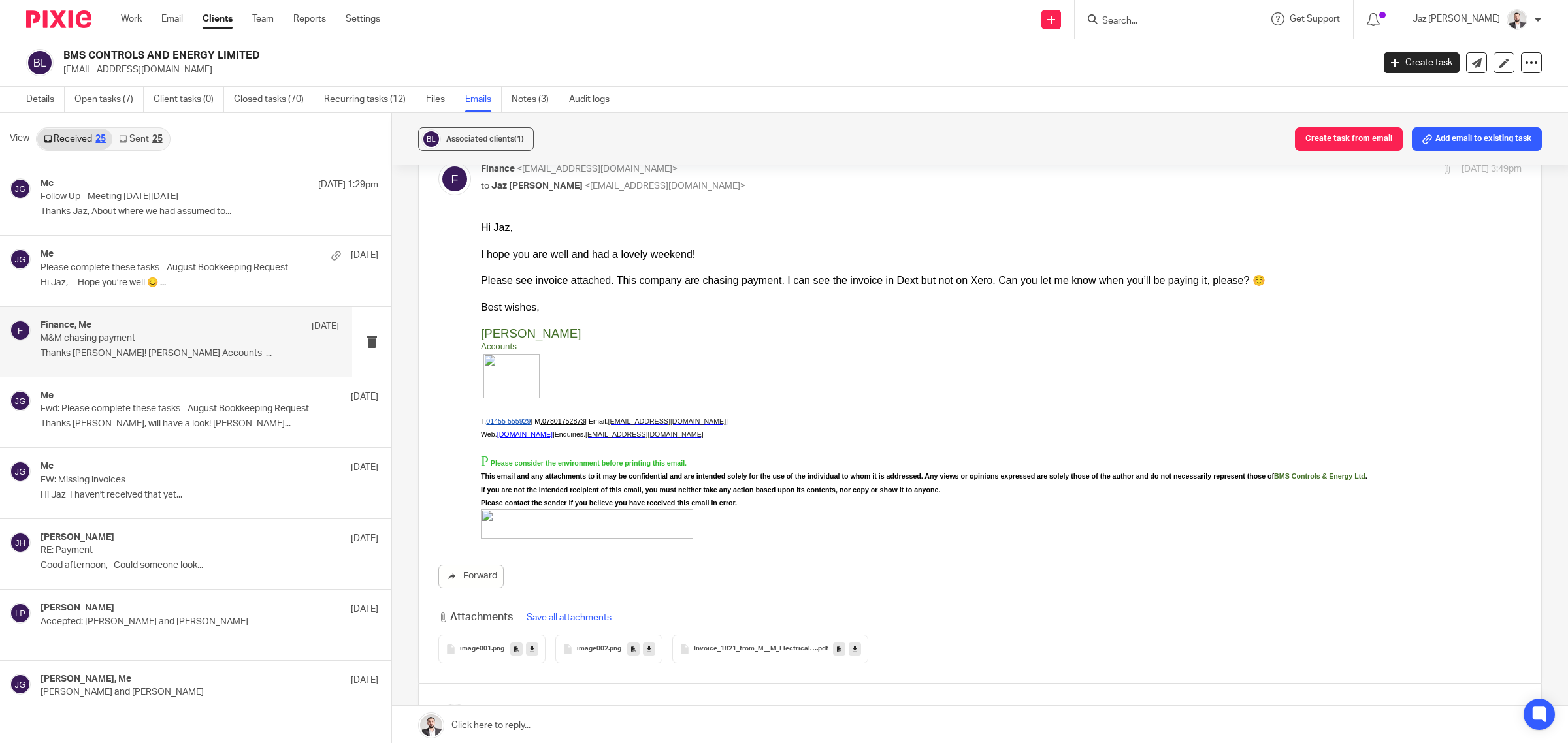
scroll to position [77, 0]
click at [737, 648] on span "Invoice_1821_from_M__M_Electrical_Contractors_Mids_Ltd" at bounding box center [755, 645] width 122 height 8
